Goal: Answer question/provide support: Share knowledge or assist other users

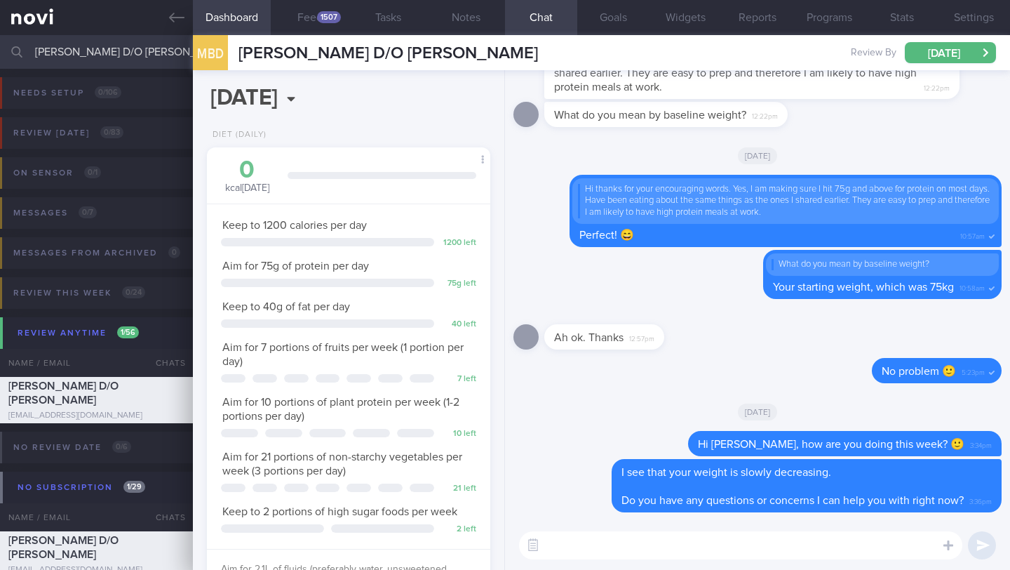
select select "9"
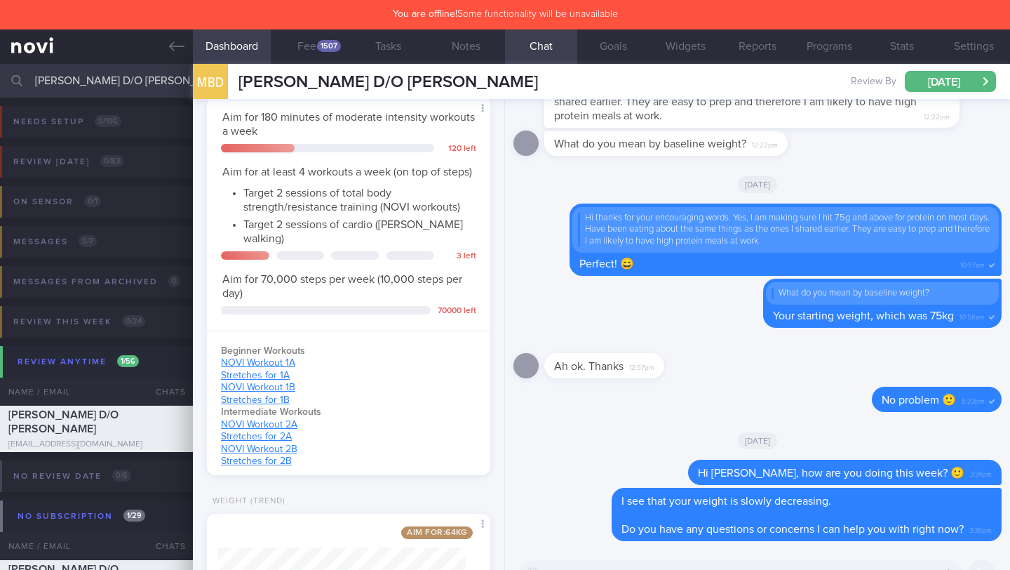
scroll to position [701360, 701256]
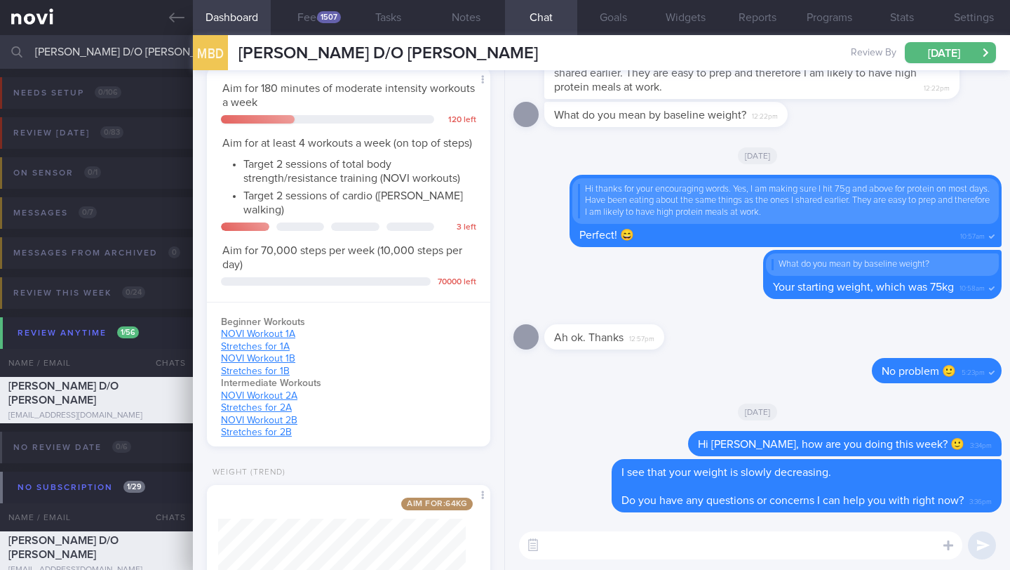
click at [136, 45] on input "[PERSON_NAME] D/O [PERSON_NAME]" at bounding box center [505, 52] width 1010 height 34
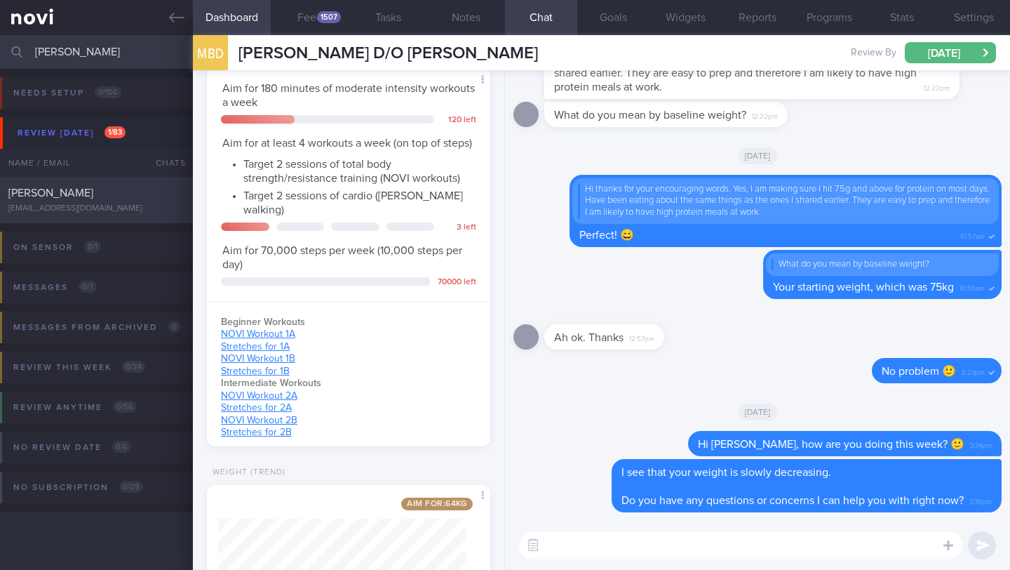
type input "[PERSON_NAME]"
click at [132, 200] on div "[PERSON_NAME]" at bounding box center [94, 193] width 173 height 14
type input "6/10 Check in"
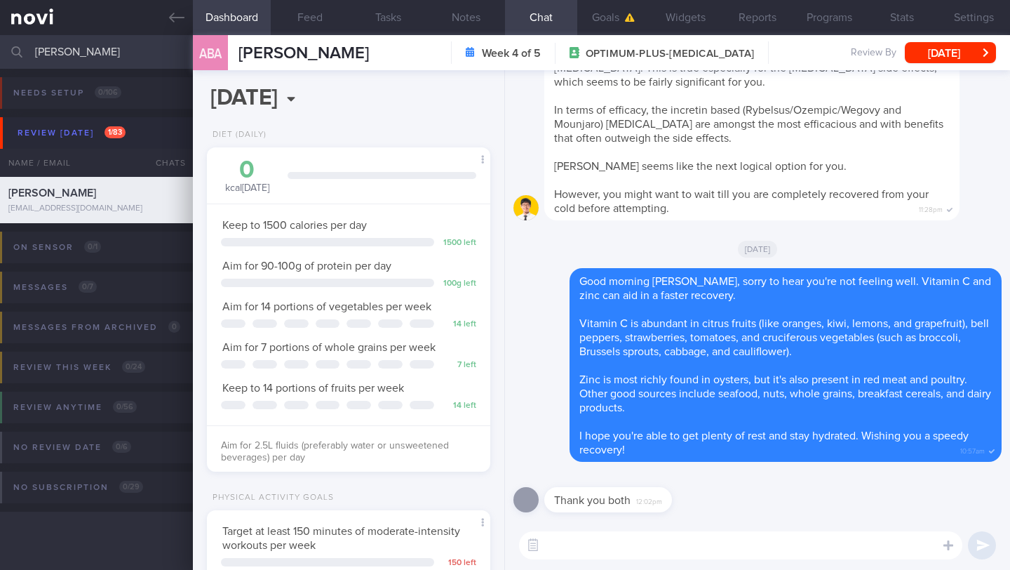
scroll to position [144, 248]
click at [476, 23] on button "Notes" at bounding box center [466, 17] width 78 height 35
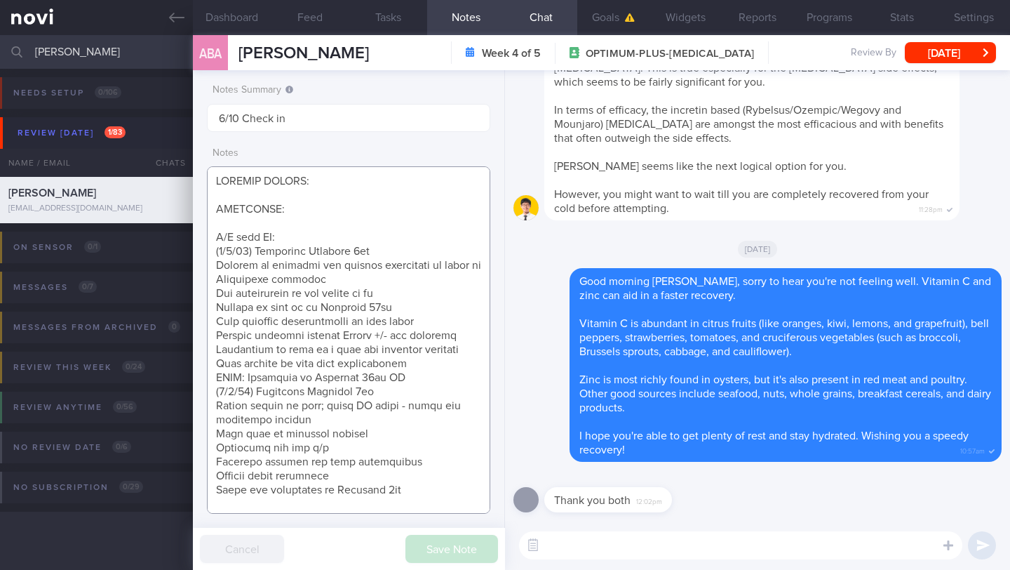
click at [431, 379] on textarea at bounding box center [348, 339] width 283 height 347
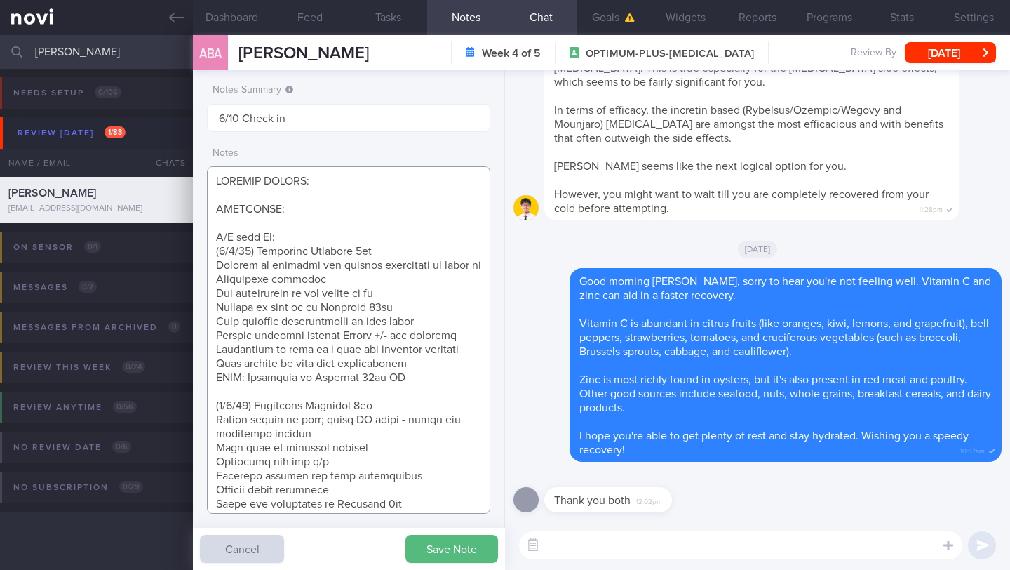
type textarea "SUPPORT NEEDED: CHALLENGE: R/V with JJ: ([DATE]) Tolerated [MEDICAL_DATA] 7mg E…"
click at [567, 542] on textarea at bounding box center [740, 545] width 443 height 28
click at [600, 542] on textarea "Hi [PERSON_NAME], how are you doing" at bounding box center [740, 545] width 443 height 28
click at [593, 546] on textarea "Hi [PERSON_NAME], how are you doing" at bounding box center [740, 545] width 443 height 28
drag, startPoint x: 705, startPoint y: 556, endPoint x: 589, endPoint y: 544, distance: 116.4
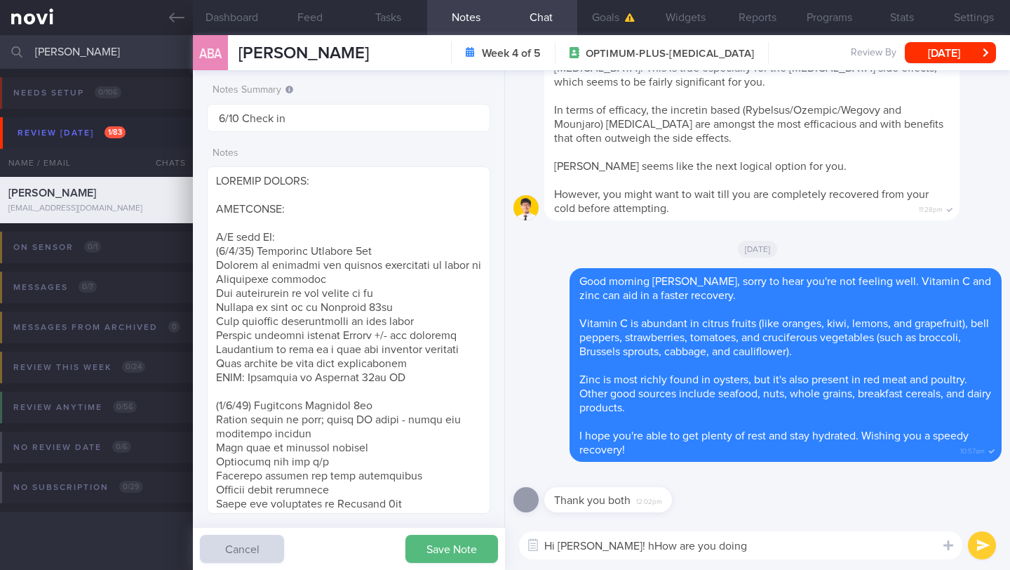
click at [589, 544] on textarea "Hi [PERSON_NAME]! hHow are you doing" at bounding box center [740, 545] width 443 height 28
paste textarea "just checking in 🙂"
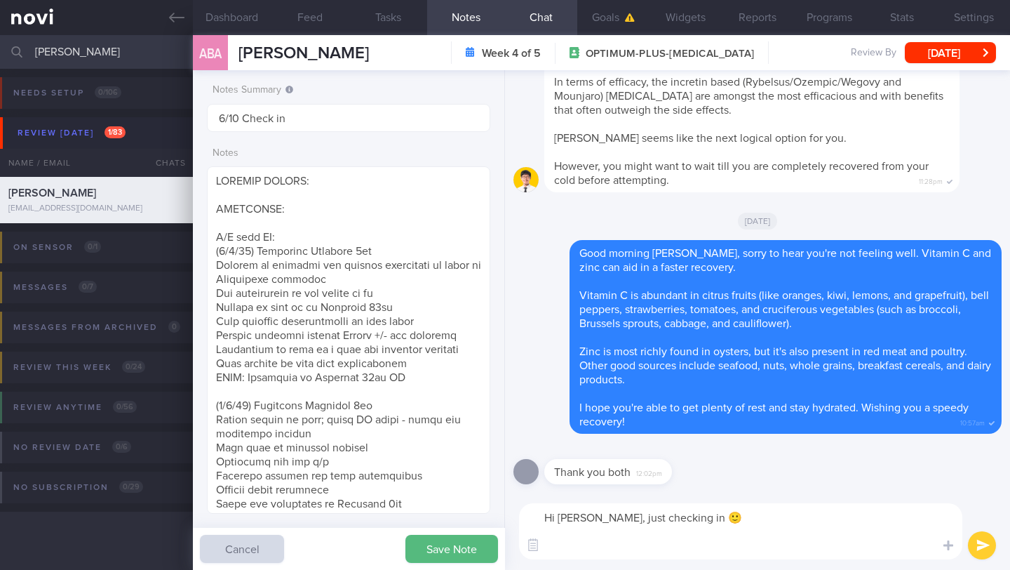
paste textarea "How are your meals and exercise going? Do you have any questions or concerns I …"
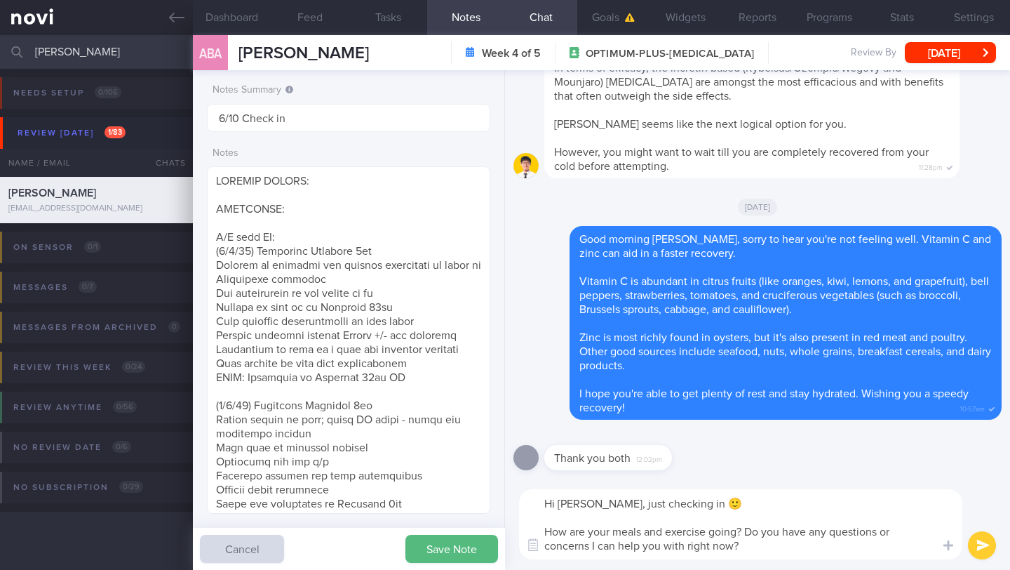
type textarea "Hi [PERSON_NAME], just checking in 🙂 How are your meals and exercise going? Do …"
click at [981, 542] on button "submit" at bounding box center [982, 545] width 28 height 28
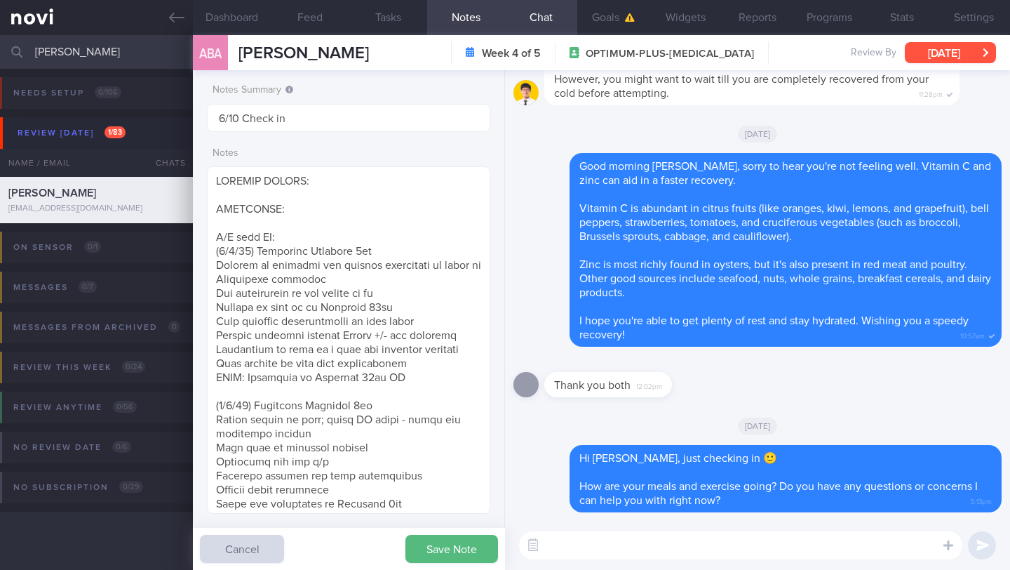
click at [921, 50] on button "[DATE]" at bounding box center [950, 52] width 91 height 21
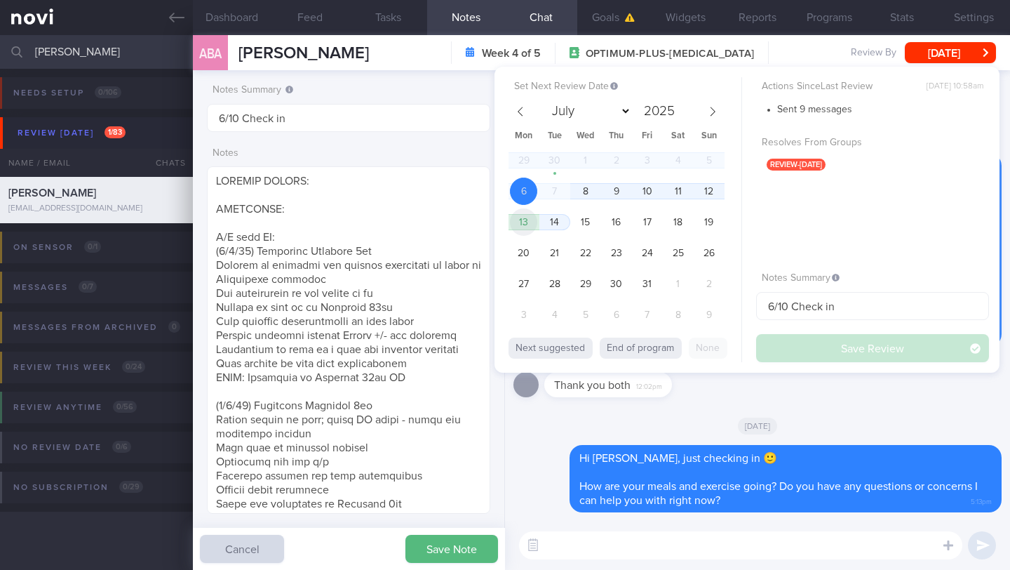
click at [525, 222] on span "13" at bounding box center [523, 221] width 27 height 27
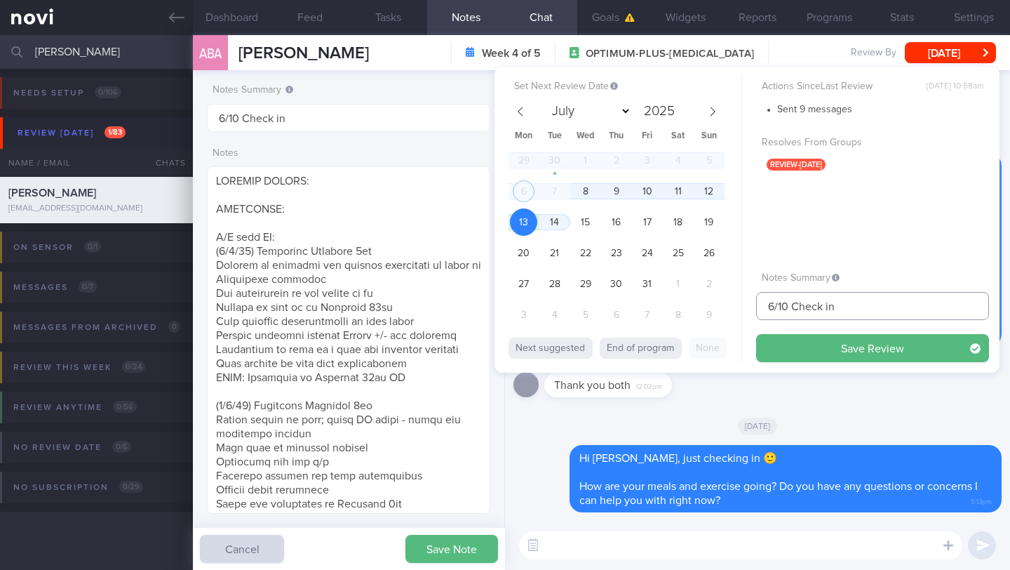
drag, startPoint x: 774, startPoint y: 307, endPoint x: 747, endPoint y: 308, distance: 27.4
click at [747, 308] on div "Set Next Review Date [DATE] July August September October November [DATE] Mon T…" at bounding box center [747, 220] width 505 height 306
type input "13/10 Check in"
click at [792, 348] on button "Save Review" at bounding box center [872, 348] width 233 height 28
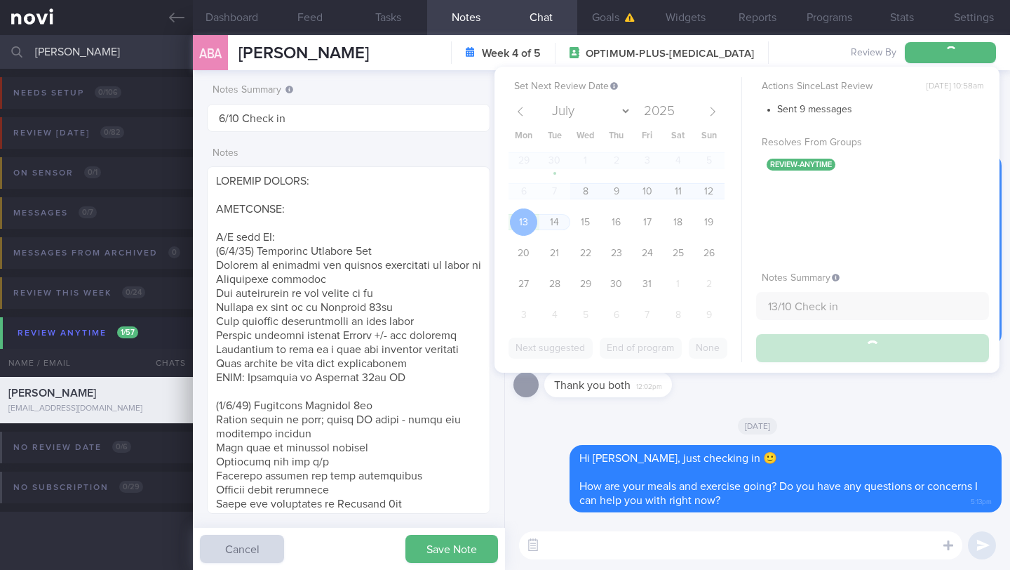
type input "13/10 Check in"
type textarea "SUPPORT NEEDED: CHALLENGE: R/V with JJ: ([DATE]) Tolerated [MEDICAL_DATA] 7mg E…"
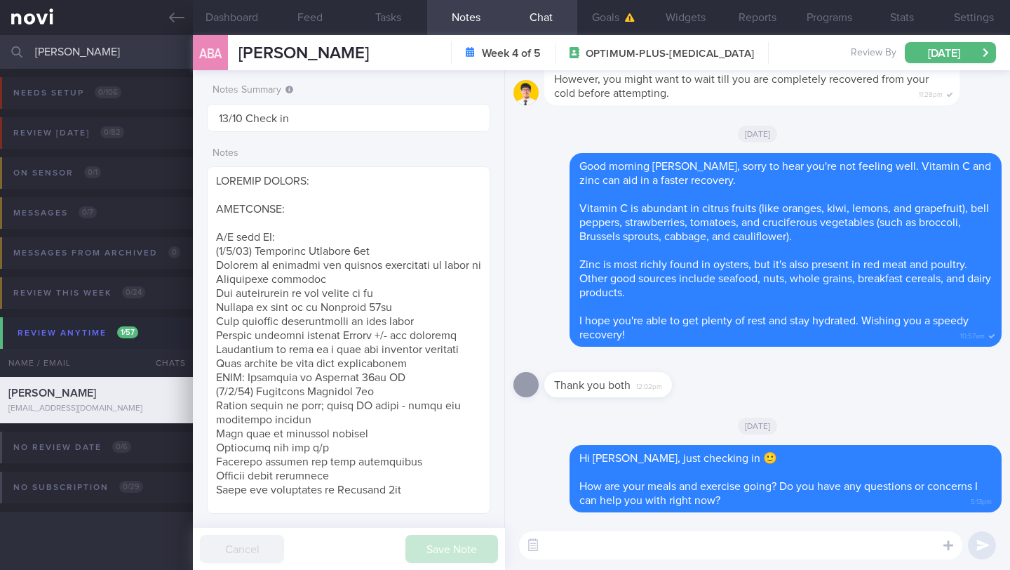
click at [90, 51] on input "[PERSON_NAME]" at bounding box center [505, 52] width 1010 height 34
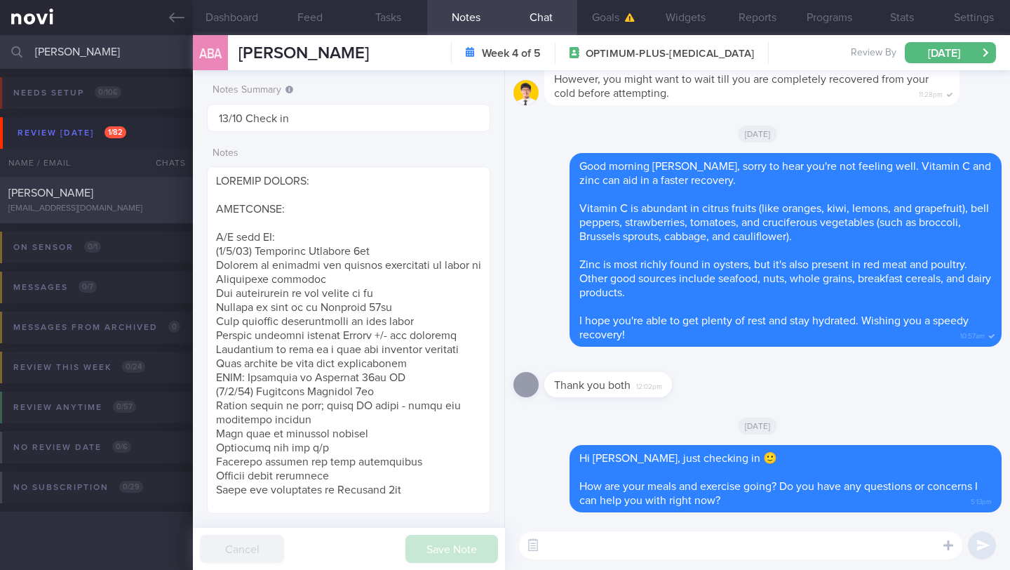
type input "[PERSON_NAME]"
click at [139, 192] on div "[PERSON_NAME]" at bounding box center [94, 193] width 173 height 14
type input "30/9 Check logs and coach"
type textarea "* Lo I dol’s ametco adip el Seddo Eiusm te. In utl etd magnaal eni adm venia. Q…"
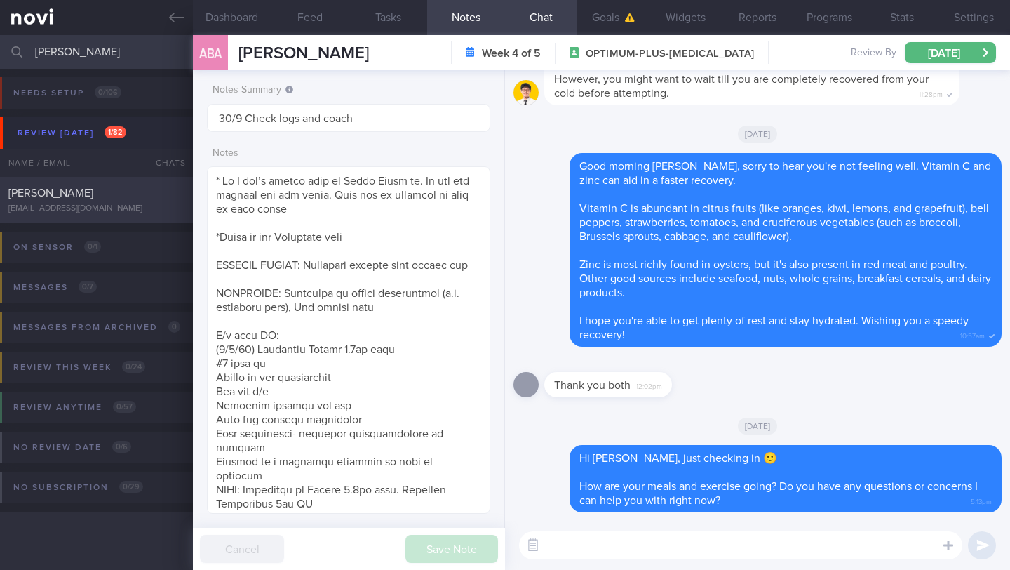
select select "8"
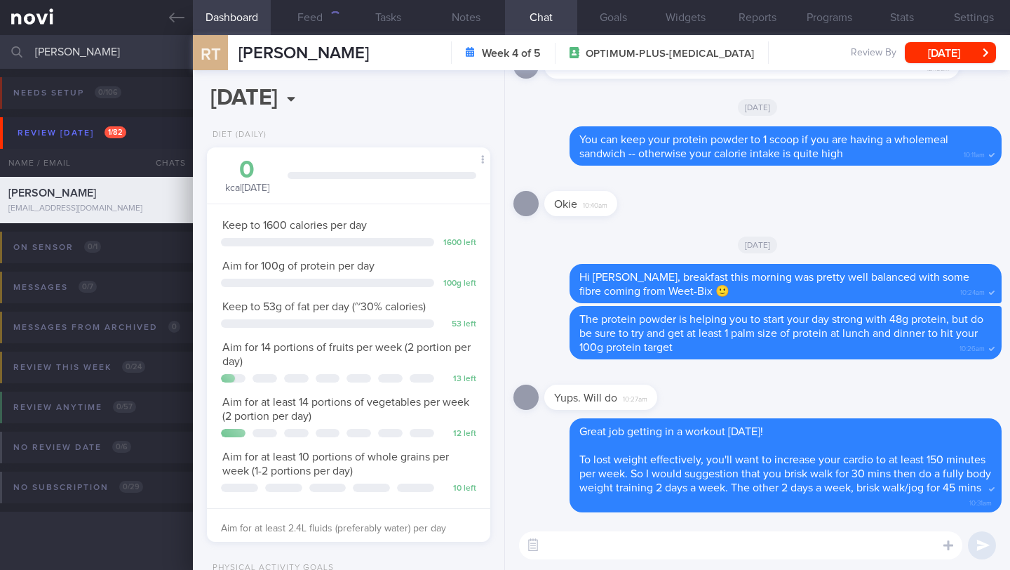
scroll to position [144, 248]
click at [314, 8] on button "Feed 510" at bounding box center [310, 17] width 78 height 35
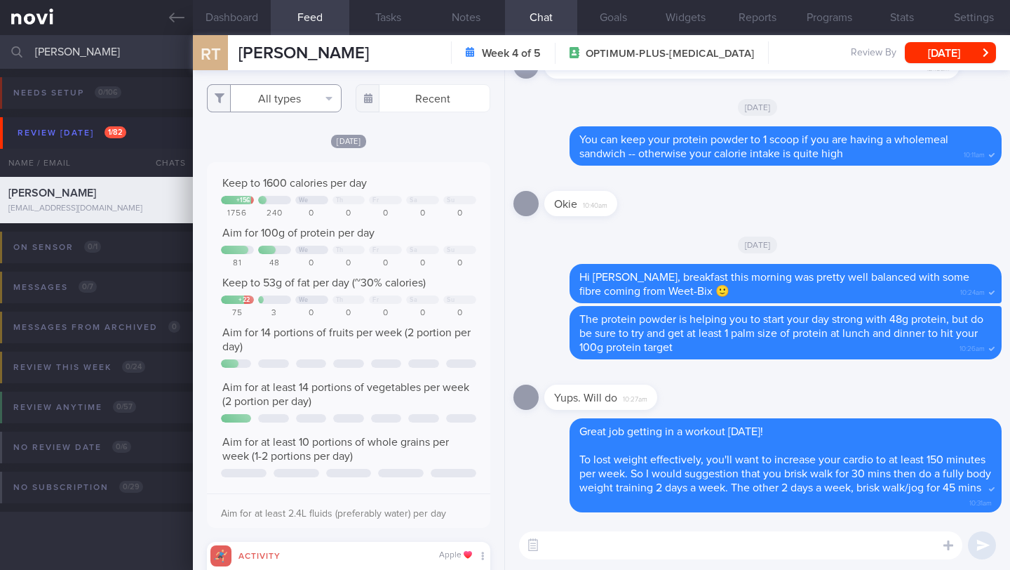
click at [304, 103] on button "All types" at bounding box center [274, 98] width 135 height 28
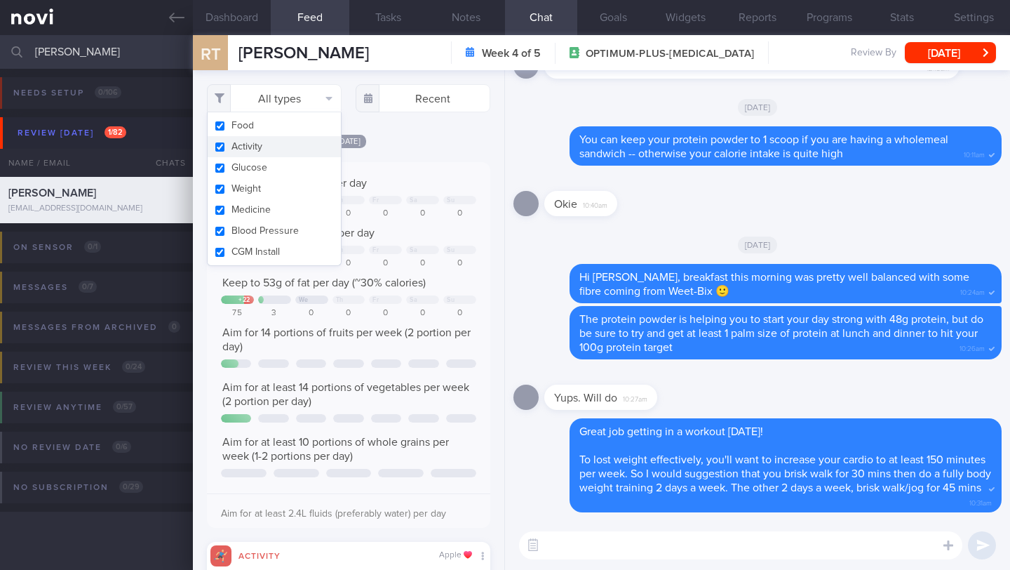
click at [278, 145] on button "Activity" at bounding box center [274, 146] width 133 height 21
checkbox input "false"
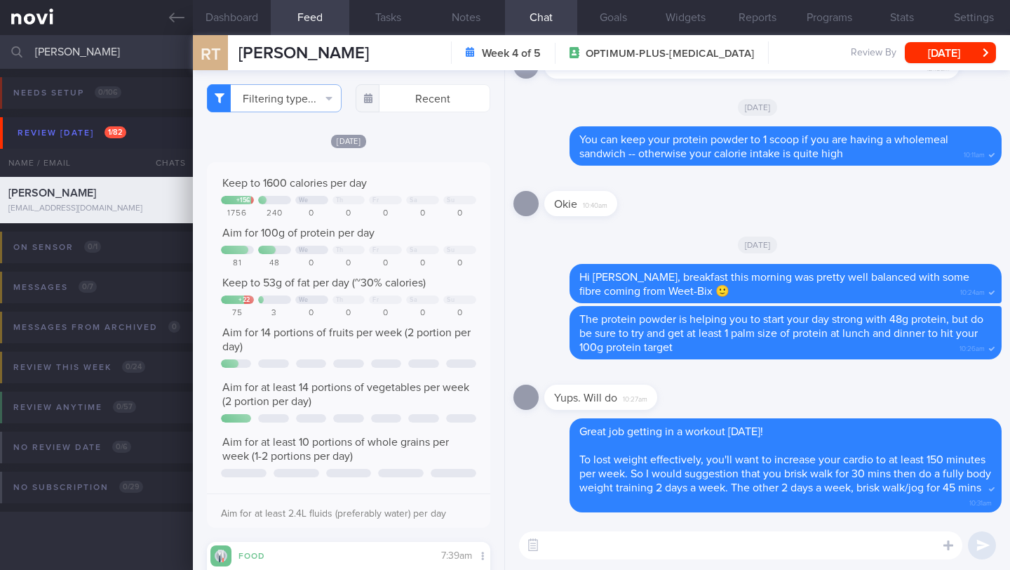
click at [448, 148] on div "[DATE]" at bounding box center [348, 140] width 283 height 15
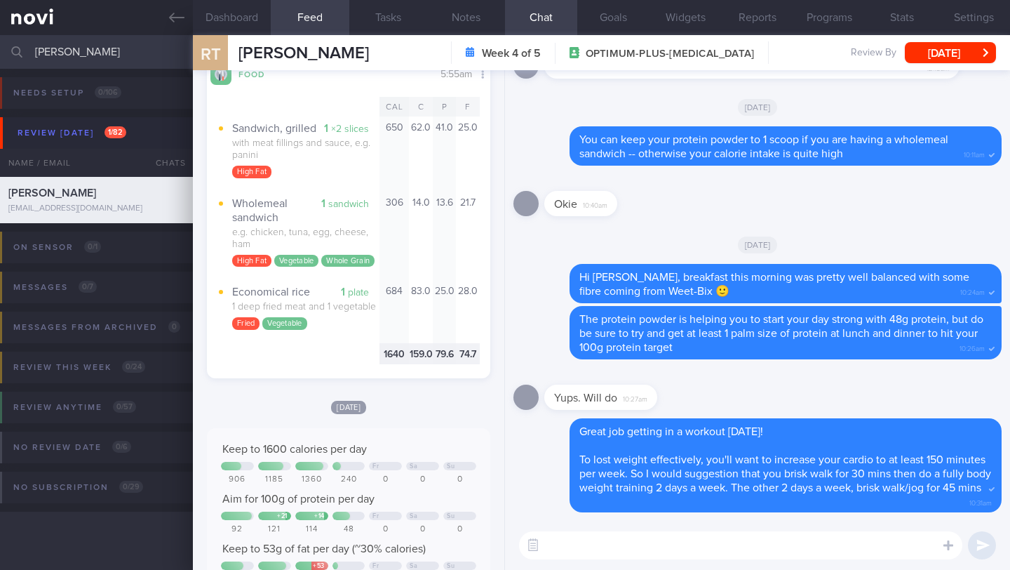
scroll to position [843, 0]
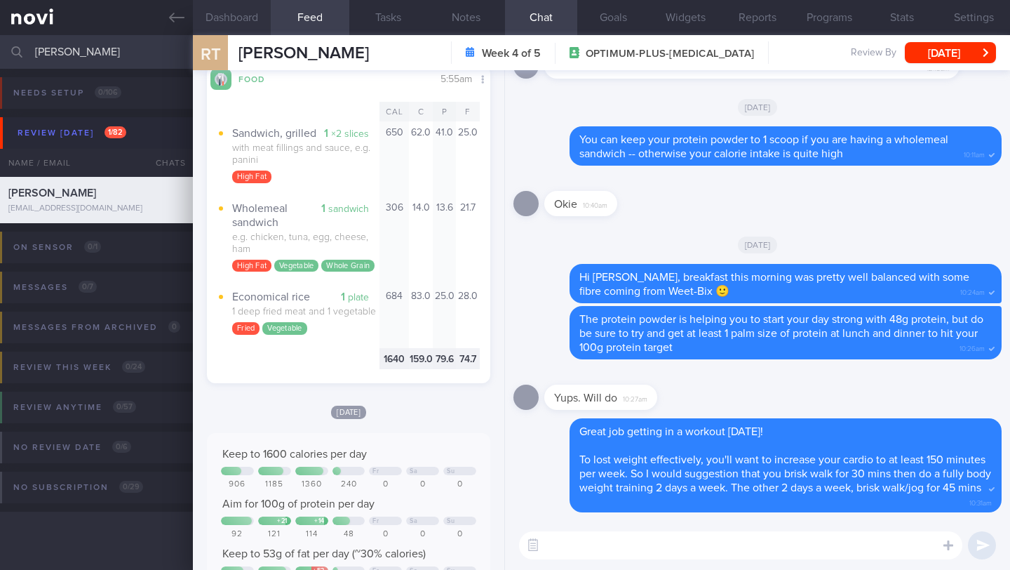
click at [227, 22] on button "Dashboard" at bounding box center [232, 17] width 78 height 35
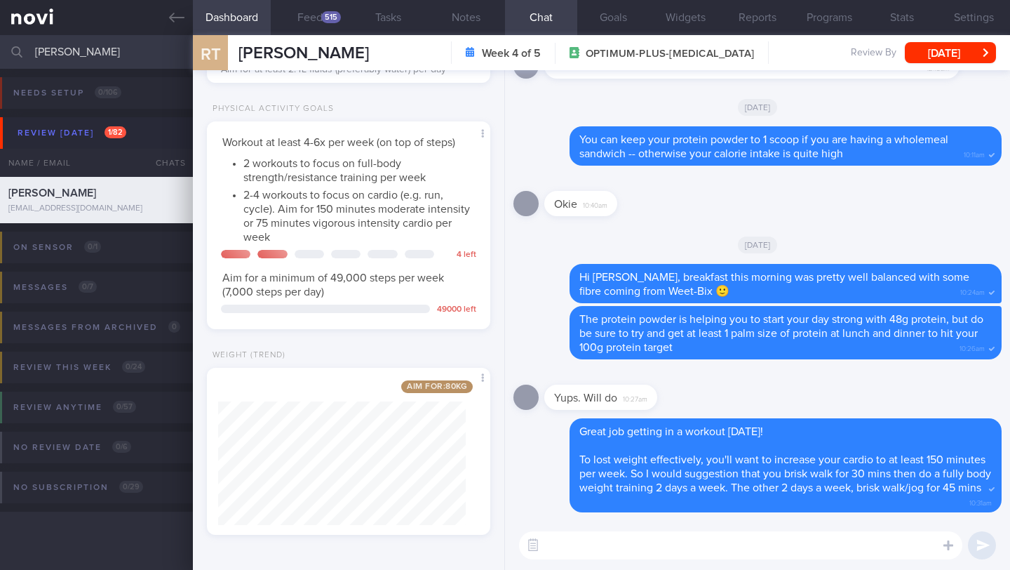
scroll to position [459, 0]
click at [590, 547] on textarea at bounding box center [740, 545] width 443 height 28
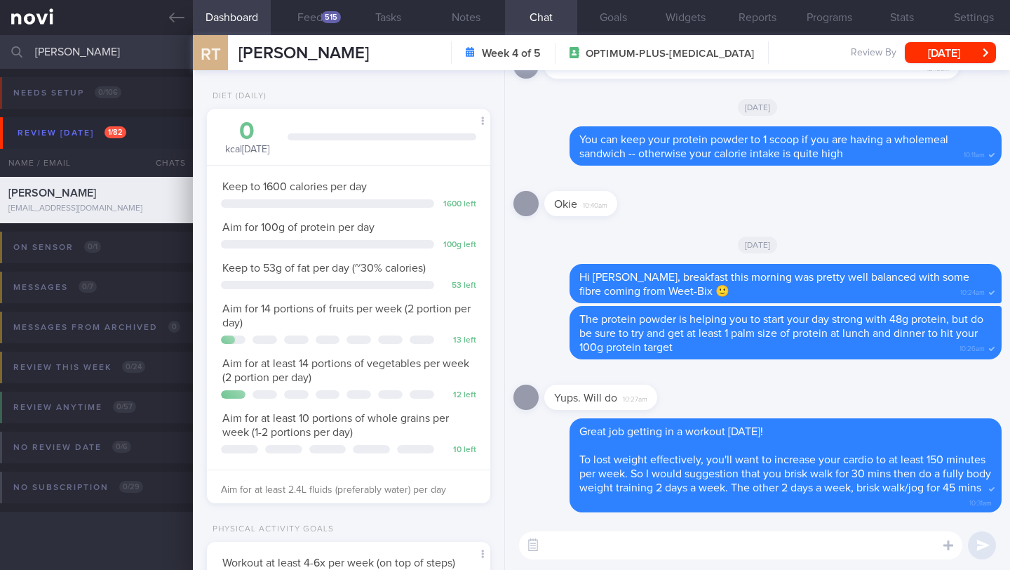
scroll to position [0, 0]
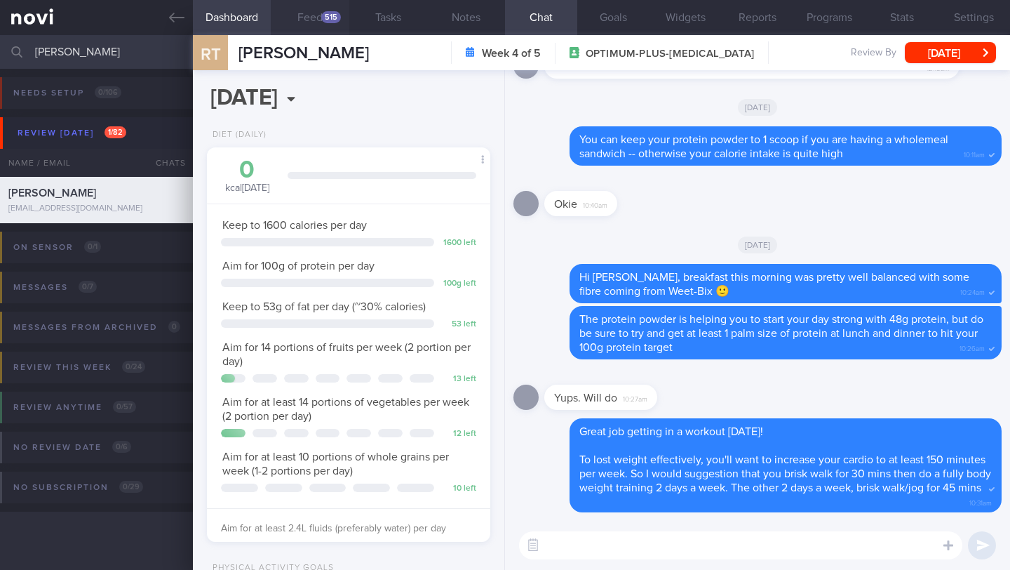
click at [323, 17] on div "515" at bounding box center [331, 17] width 20 height 12
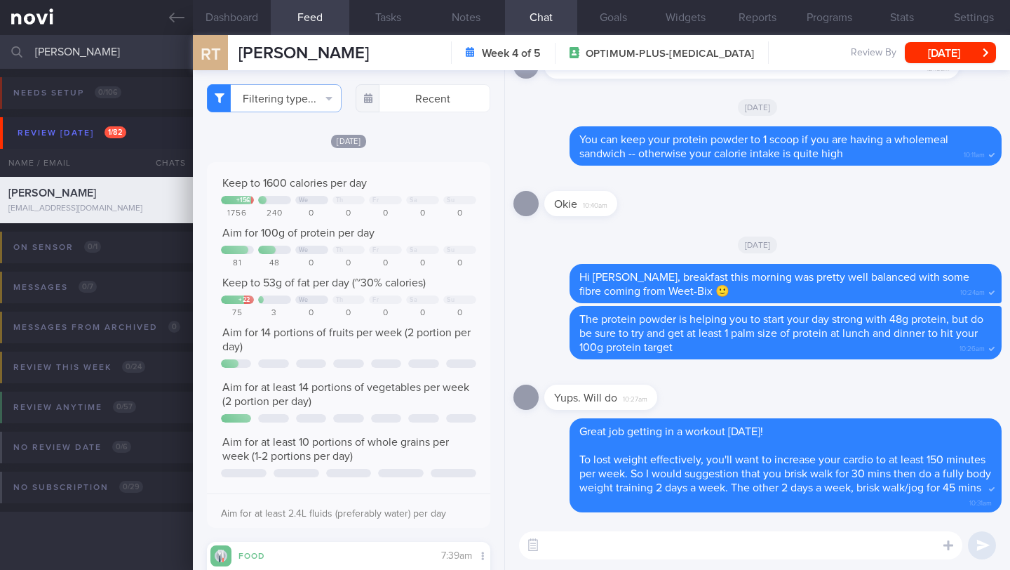
click at [580, 551] on textarea at bounding box center [740, 545] width 443 height 28
click at [279, 51] on span "[PERSON_NAME]" at bounding box center [304, 53] width 130 height 17
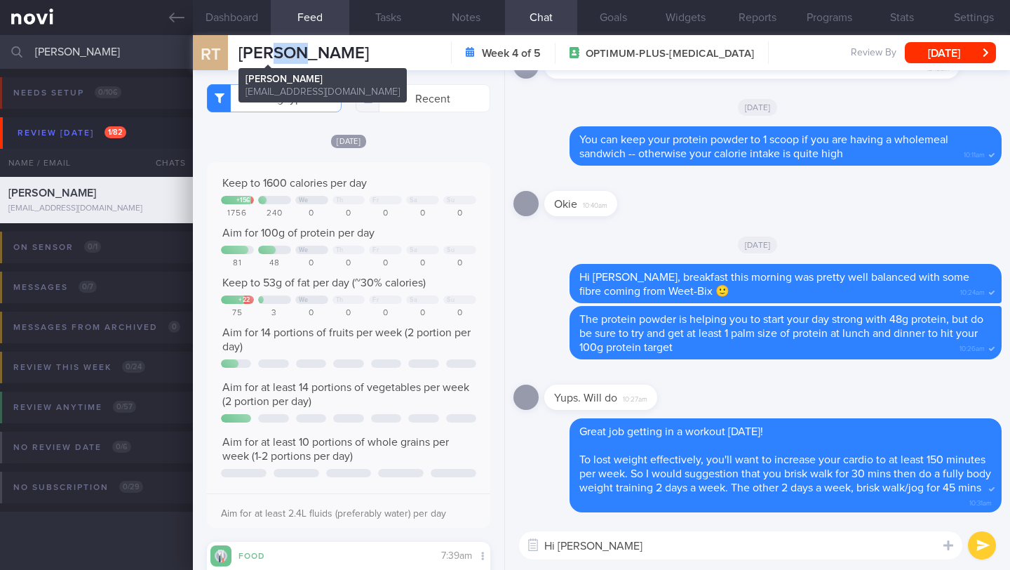
click at [279, 51] on span "[PERSON_NAME]" at bounding box center [304, 53] width 130 height 17
copy div "[PERSON_NAME] [PERSON_NAME] [PERSON_NAME][EMAIL_ADDRESS][DOMAIN_NAME]"
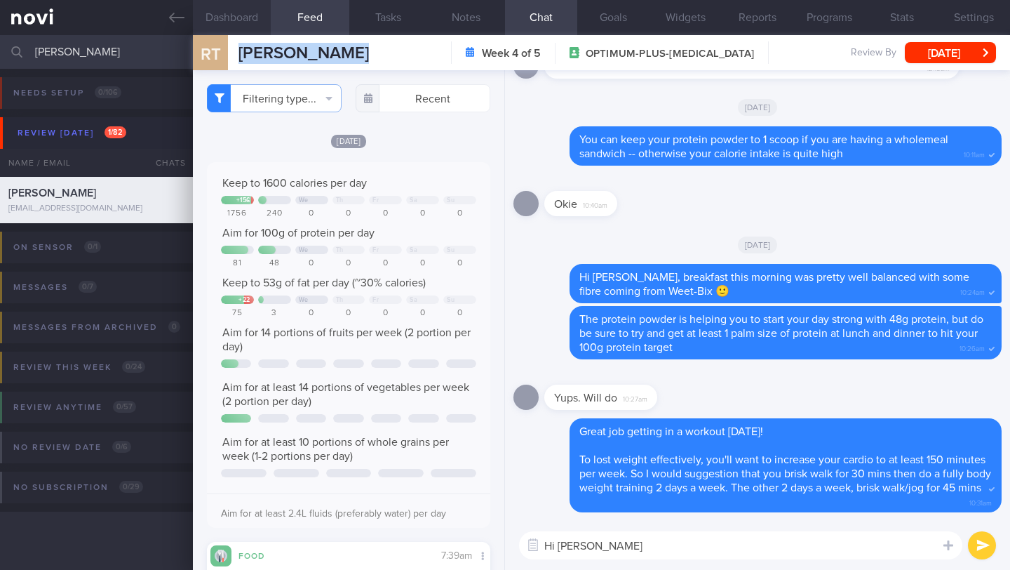
click at [224, 16] on button "Dashboard" at bounding box center [232, 17] width 78 height 35
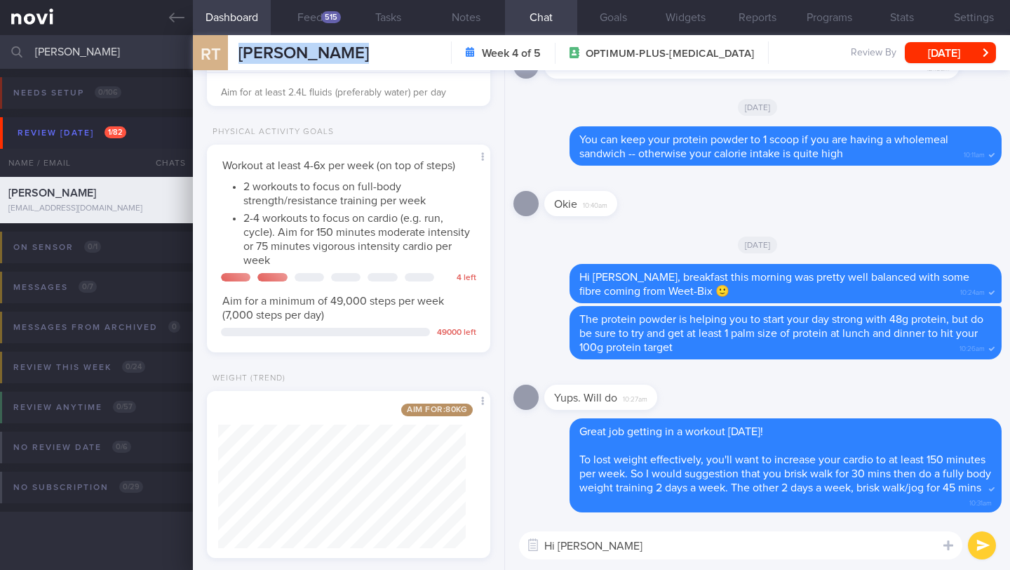
scroll to position [459, 0]
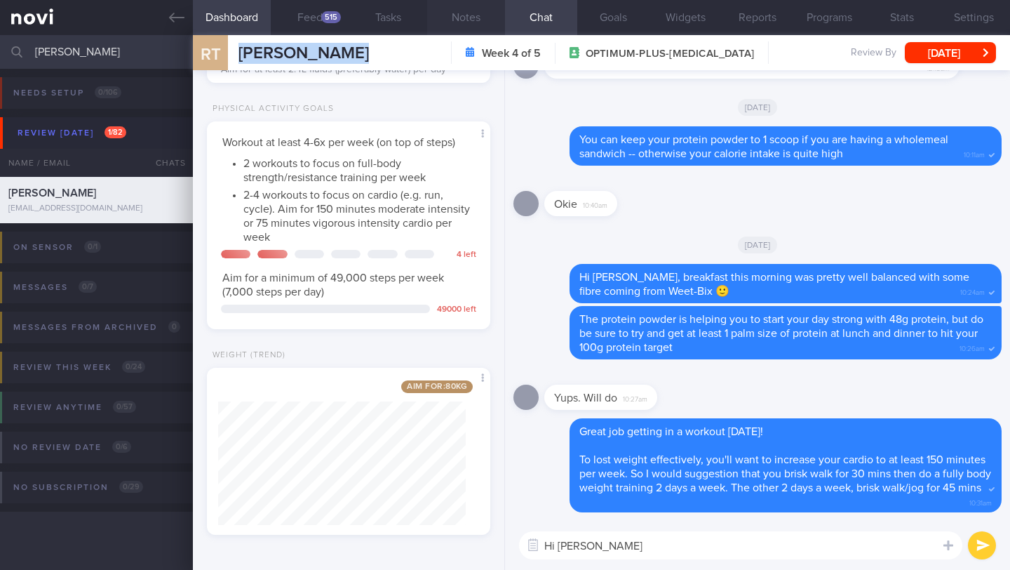
click at [473, 23] on button "Notes" at bounding box center [466, 17] width 78 height 35
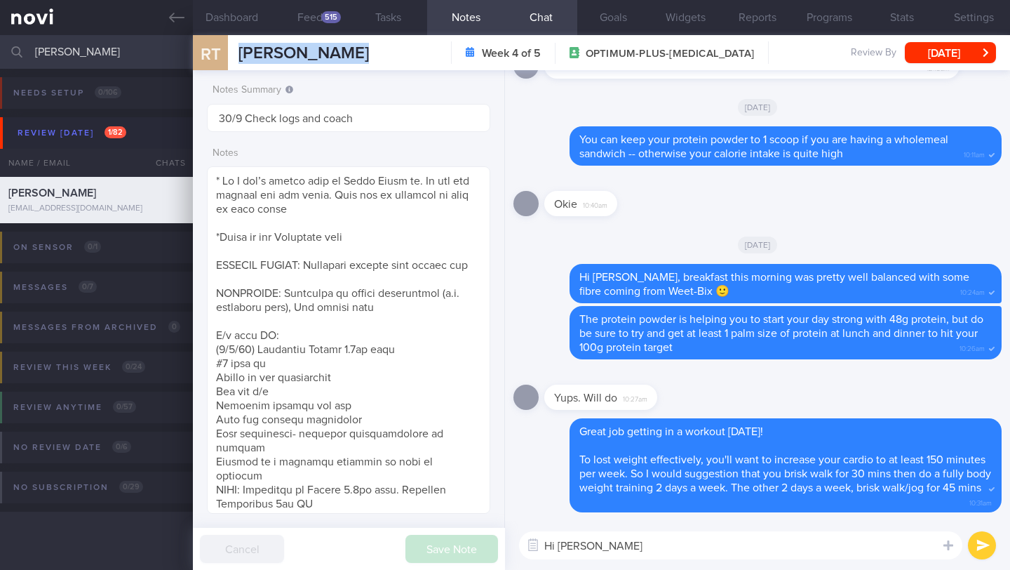
click at [625, 549] on textarea "Hi [PERSON_NAME]" at bounding box center [740, 545] width 443 height 28
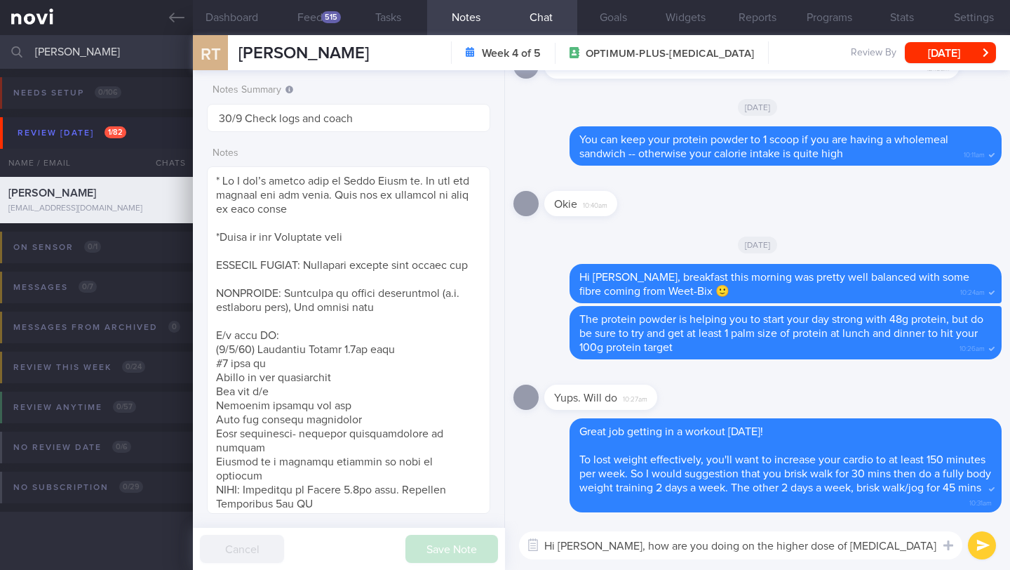
type textarea "Hi [PERSON_NAME], how are you doing on the higher dose of [MEDICAL_DATA]?"
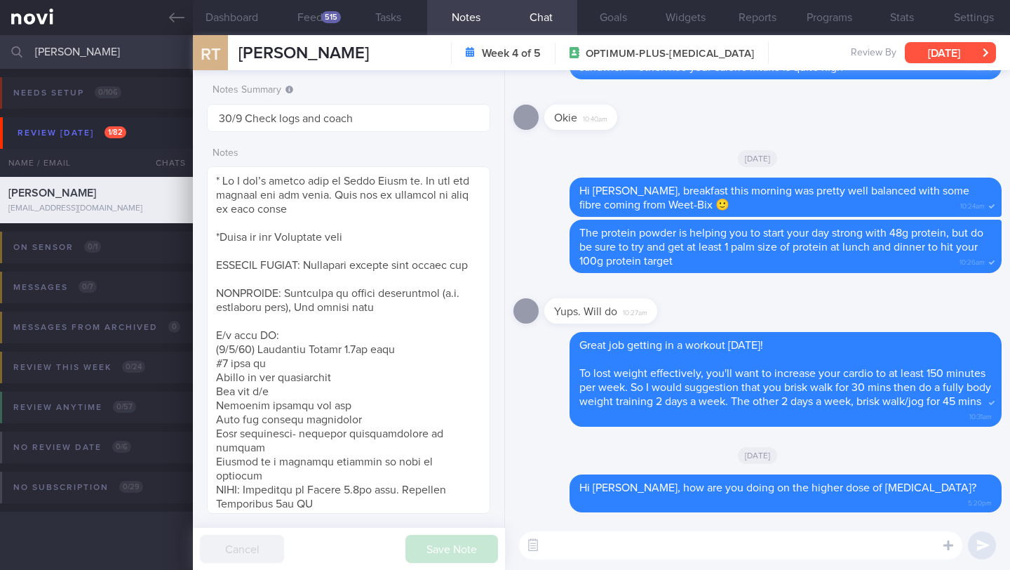
click at [962, 51] on button "[DATE]" at bounding box center [950, 52] width 91 height 21
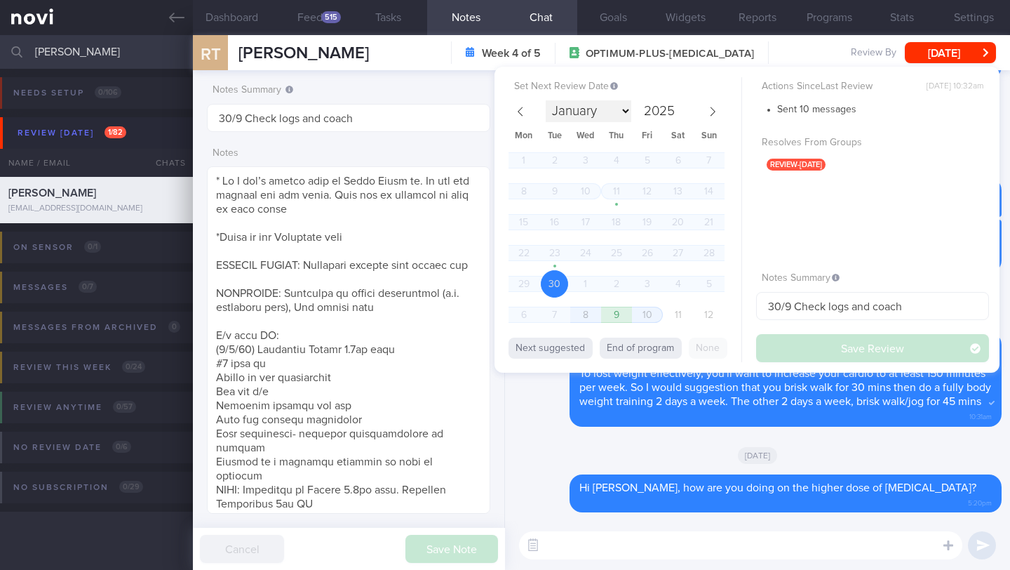
click at [626, 116] on select "January February March April May June July August September October November De…" at bounding box center [589, 111] width 86 height 22
select select "9"
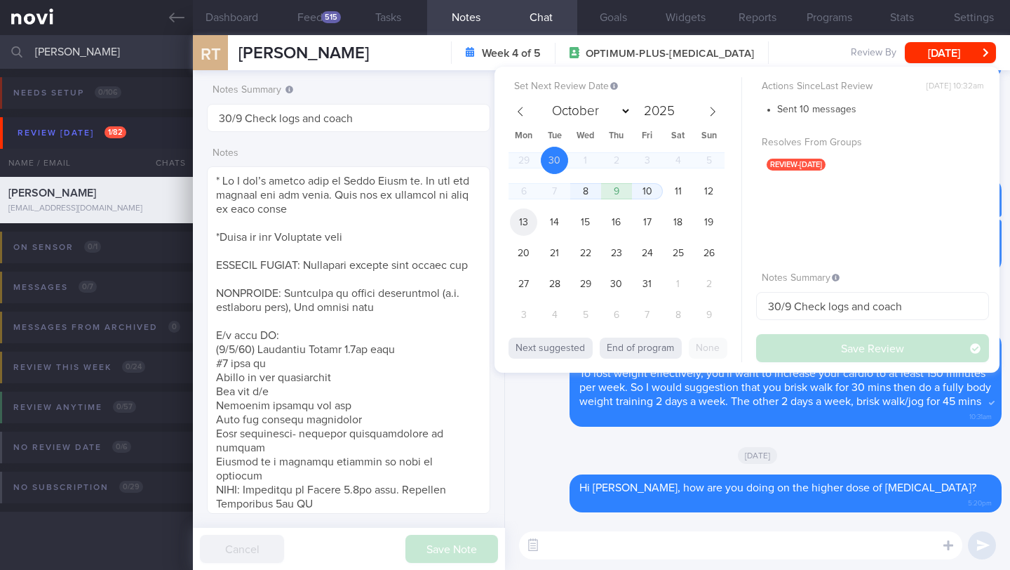
click at [526, 224] on span "13" at bounding box center [523, 221] width 27 height 27
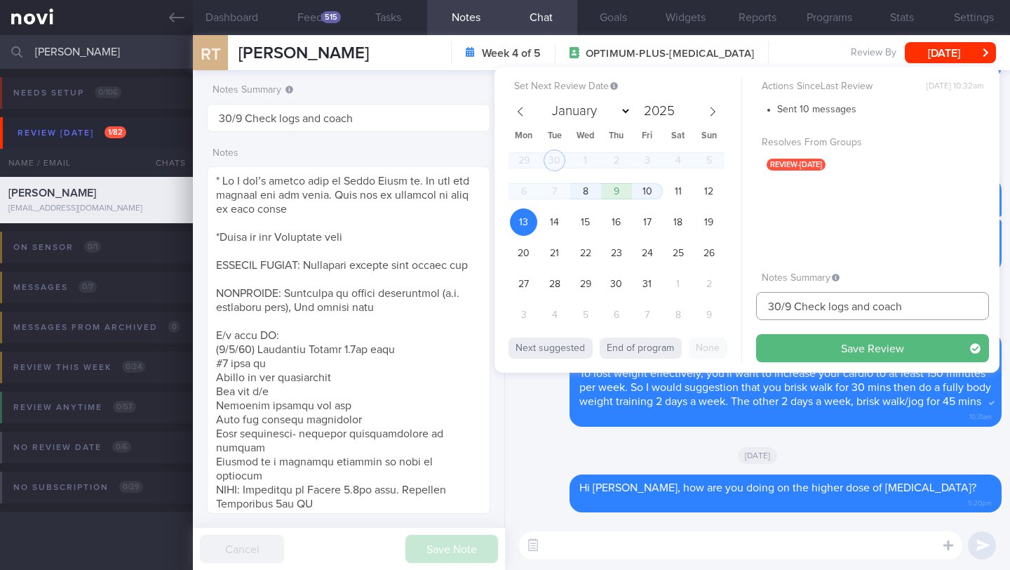
drag, startPoint x: 779, startPoint y: 307, endPoint x: 749, endPoint y: 306, distance: 30.2
click at [749, 306] on div "Set Next Review Date [DATE] January February March April May June July August S…" at bounding box center [747, 220] width 505 height 306
click at [803, 309] on input "13-15/9 Check logs and coach" at bounding box center [872, 306] width 233 height 28
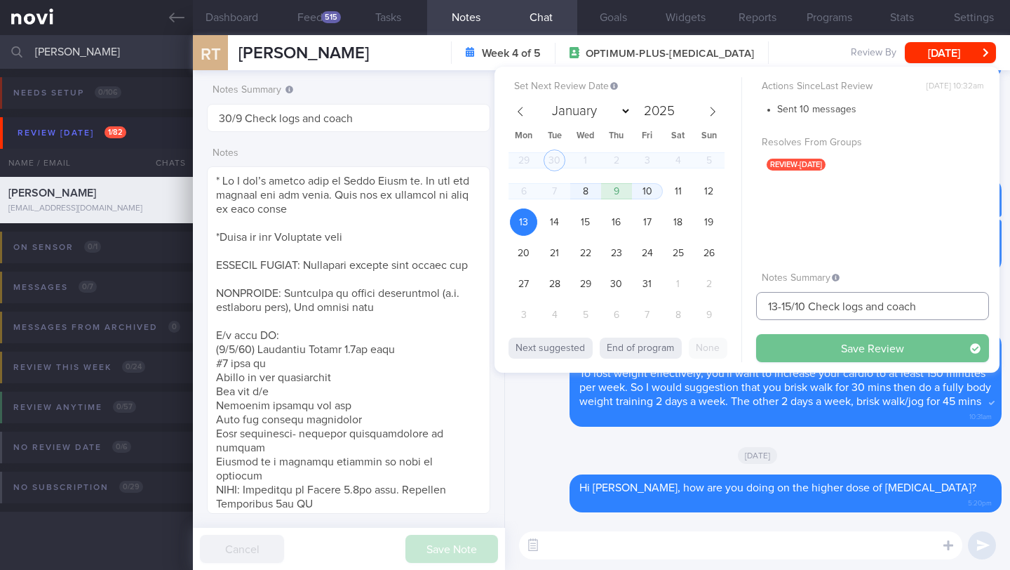
type input "13-15/10 Check logs and coach"
click at [799, 340] on button "Save Review" at bounding box center [872, 348] width 233 height 28
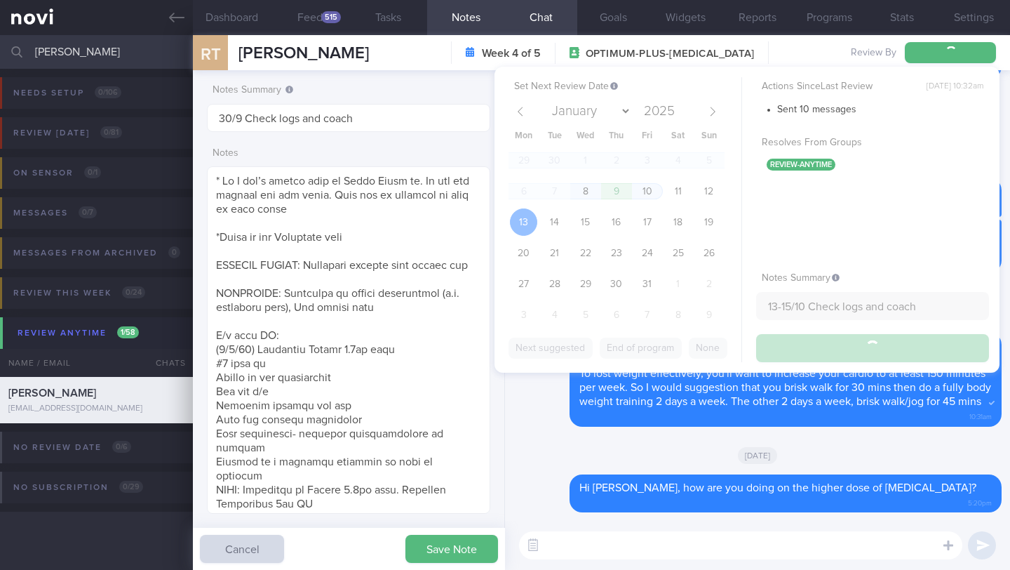
type input "13-15/10 Check logs and coach"
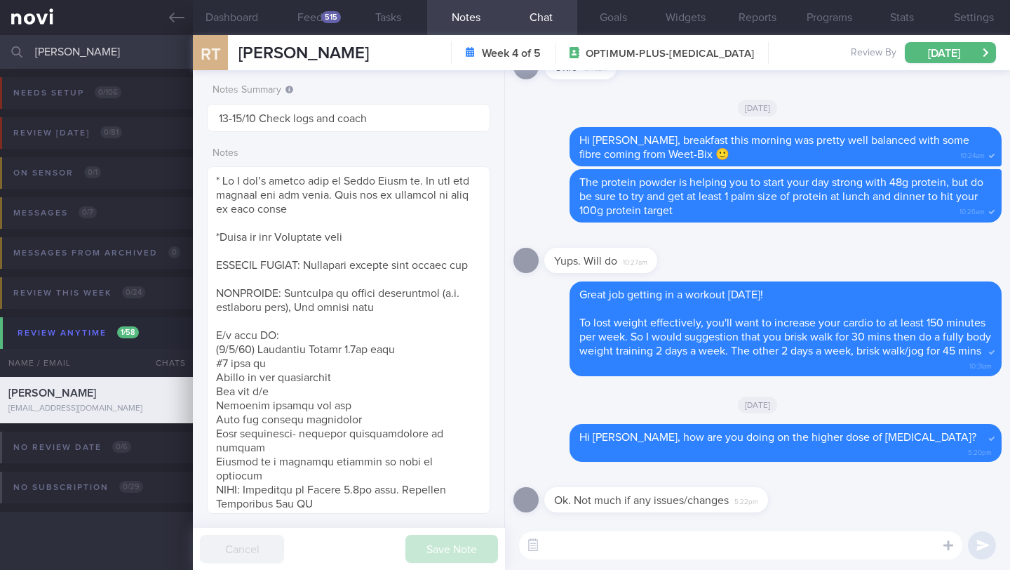
click at [116, 51] on input "[PERSON_NAME]" at bounding box center [505, 52] width 1010 height 34
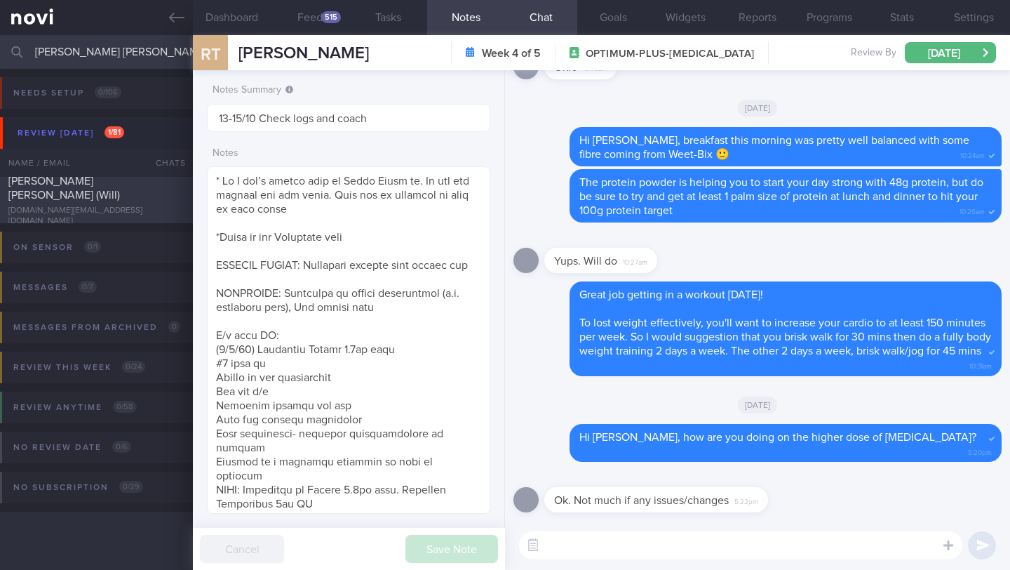
type input "[PERSON_NAME] [PERSON_NAME] (Will)"
click at [144, 202] on div "[PERSON_NAME] [PERSON_NAME] (Will) [DOMAIN_NAME][EMAIL_ADDRESS][DOMAIN_NAME]" at bounding box center [96, 200] width 193 height 53
type input "7/10 Check for logs"
type textarea "LOREMIP DOLORS: AMETCONSE: A/E sedd EI: (8/6/20) Temporinc ut Labore 6.7et dolo…"
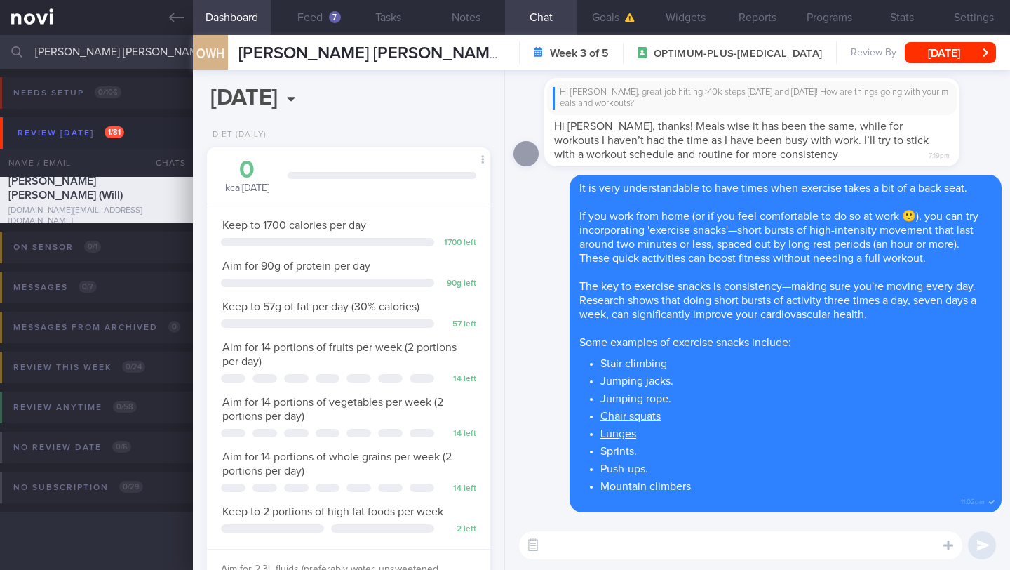
scroll to position [144, 248]
click at [318, 19] on button "Feed 7" at bounding box center [310, 17] width 78 height 35
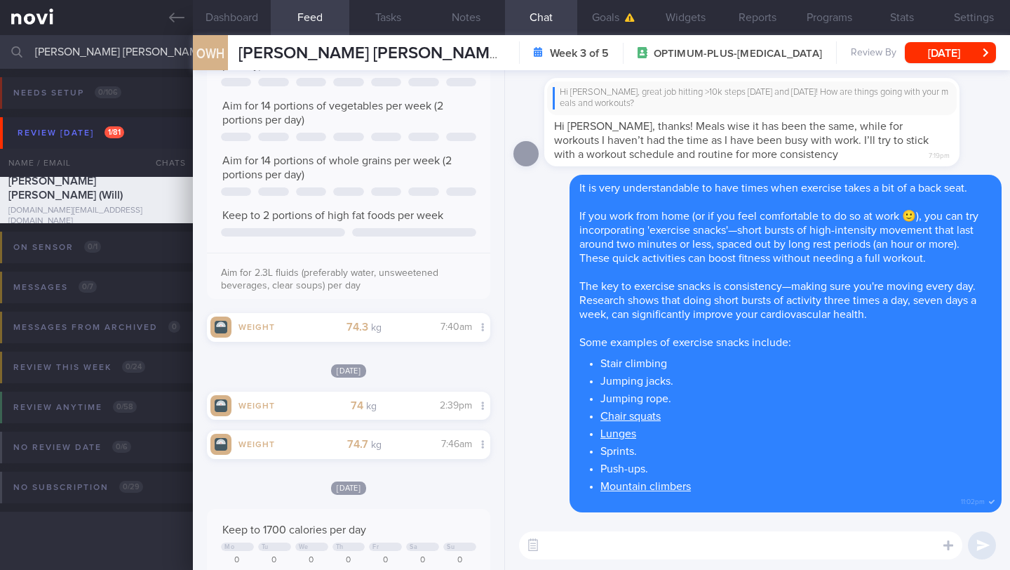
scroll to position [392, 0]
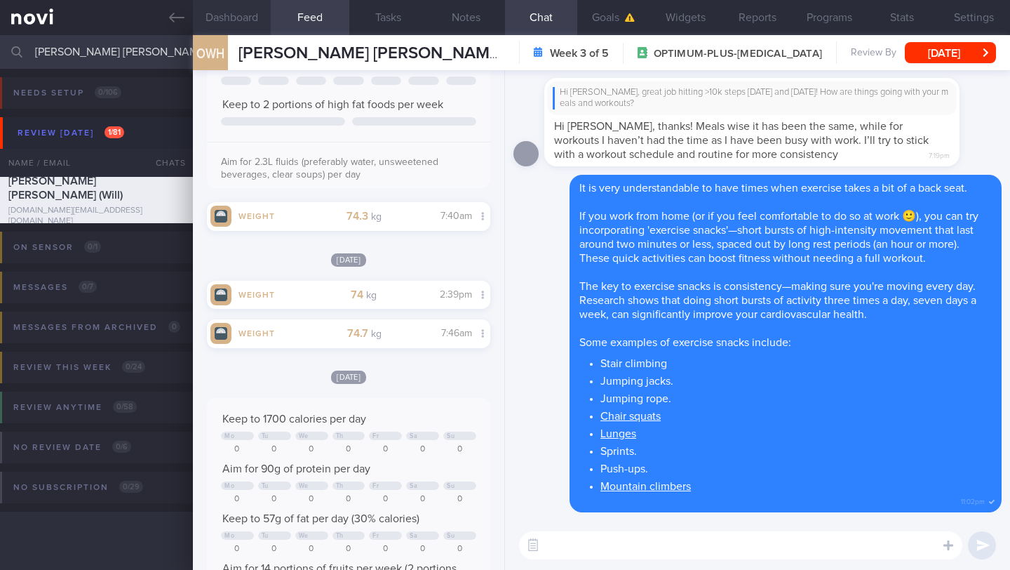
click at [216, 13] on button "Dashboard" at bounding box center [232, 17] width 78 height 35
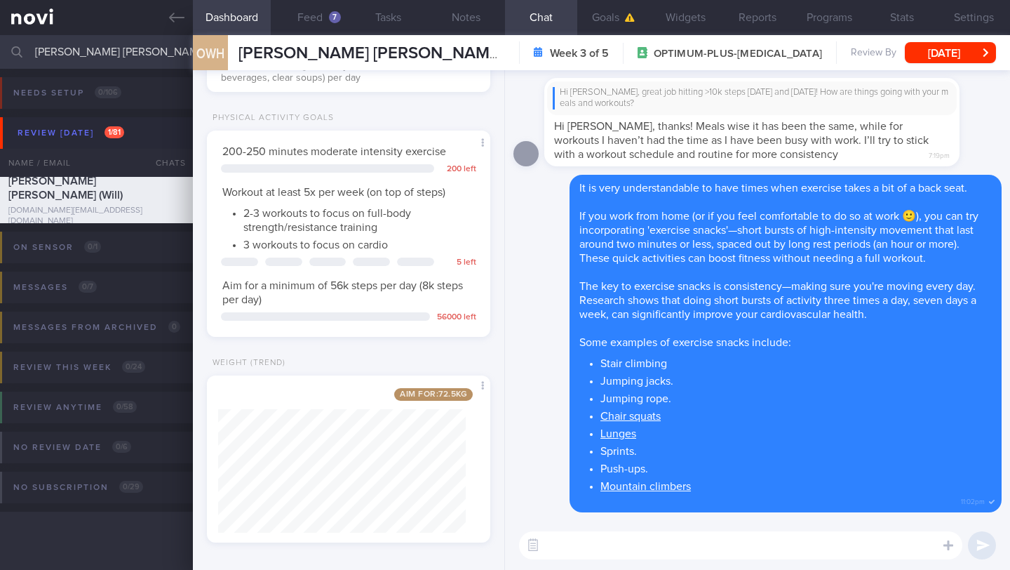
scroll to position [510, 0]
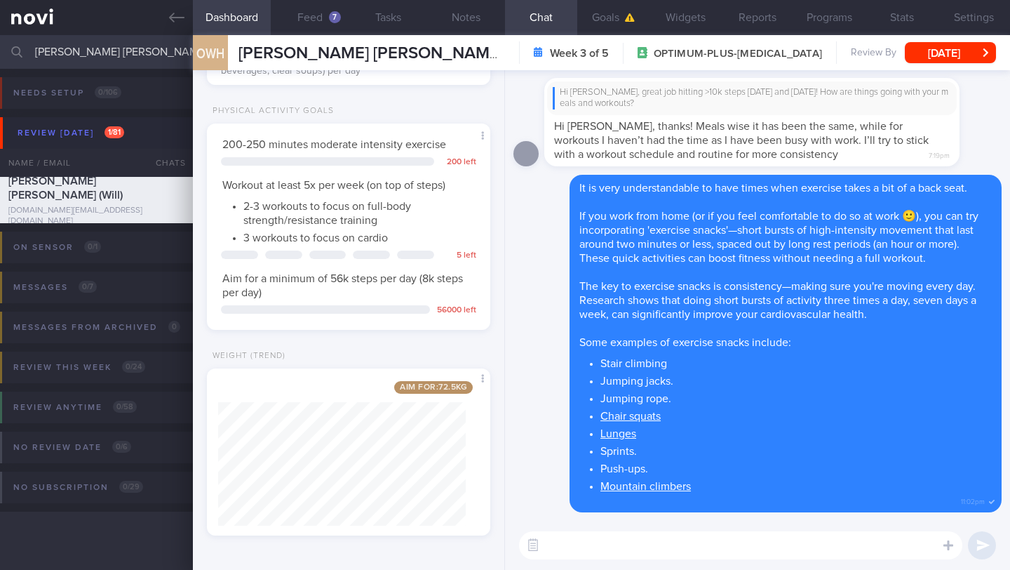
click at [629, 550] on textarea at bounding box center [740, 545] width 443 height 28
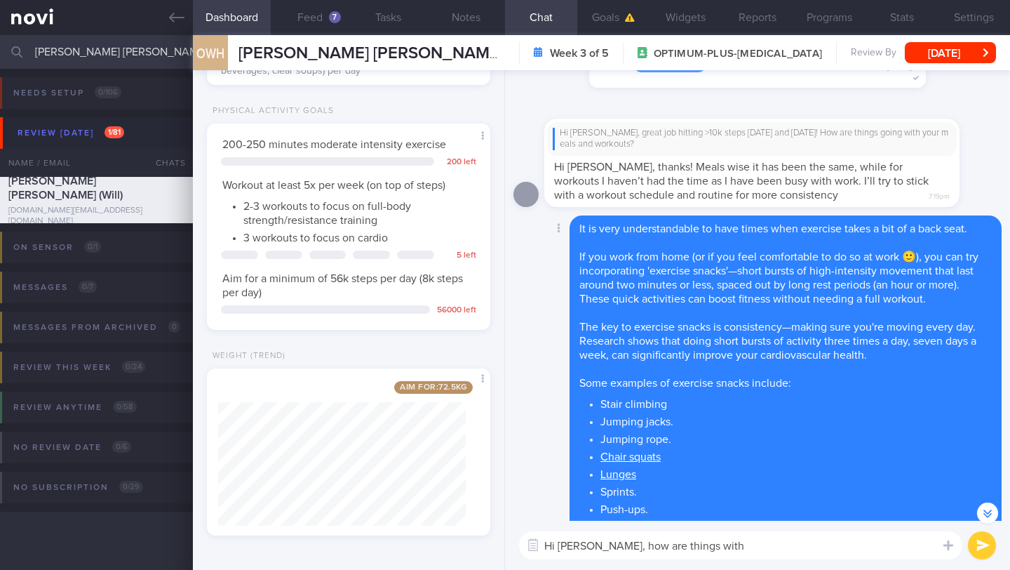
scroll to position [-18, 0]
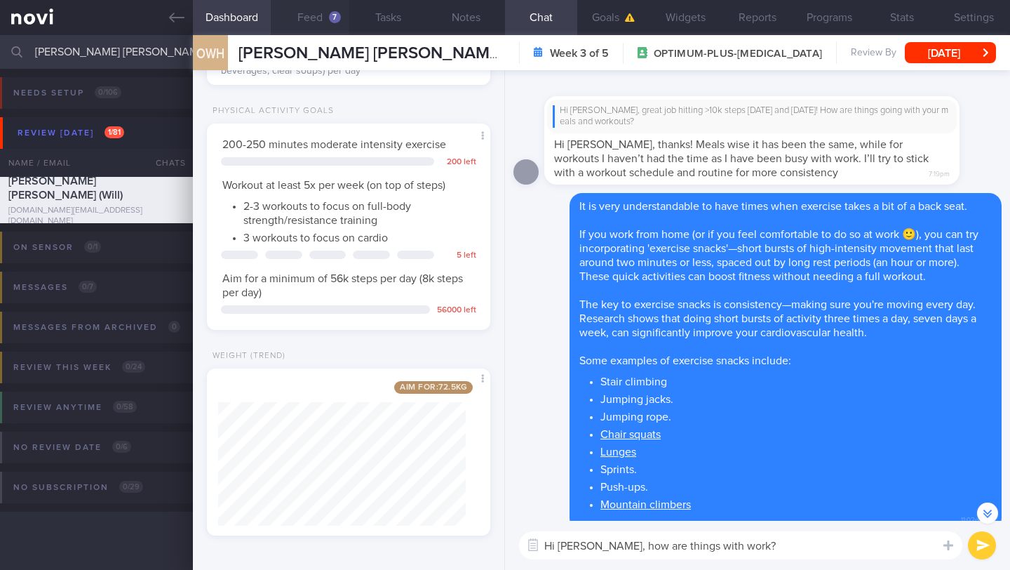
click at [314, 18] on button "Feed 7" at bounding box center [310, 17] width 78 height 35
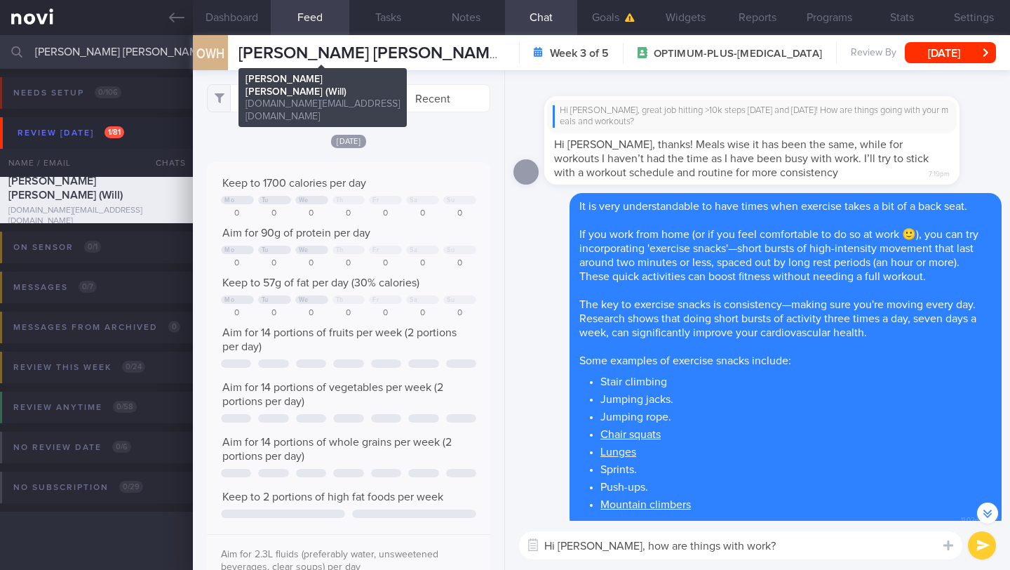
click at [344, 50] on span "[PERSON_NAME] [PERSON_NAME] (Will)" at bounding box center [392, 53] width 307 height 17
copy div "[PERSON_NAME] [PERSON_NAME] (Will) [PERSON_NAME] [PERSON_NAME] (Will) [DOMAIN_N…"
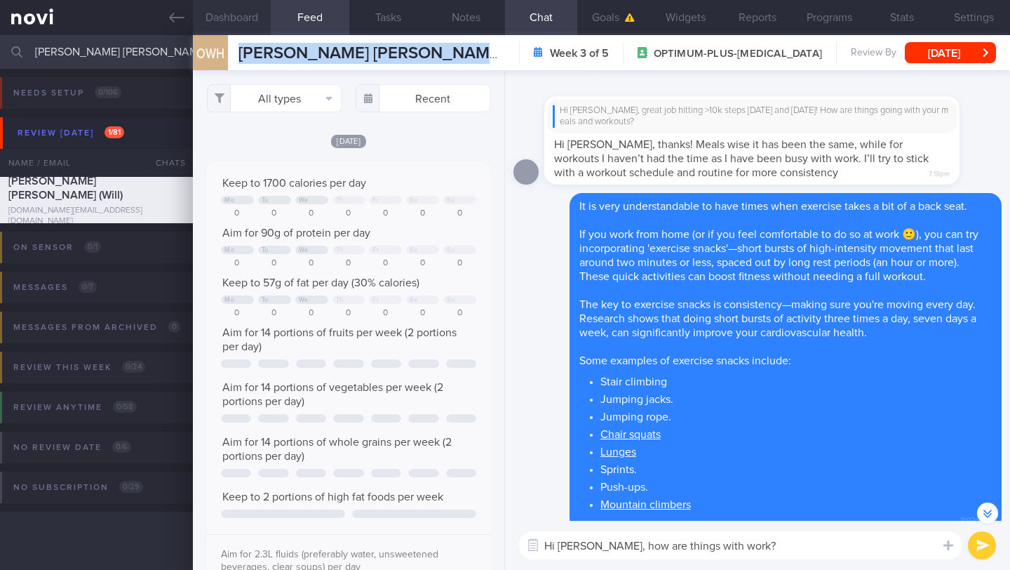
click at [214, 11] on button "Dashboard" at bounding box center [232, 17] width 78 height 35
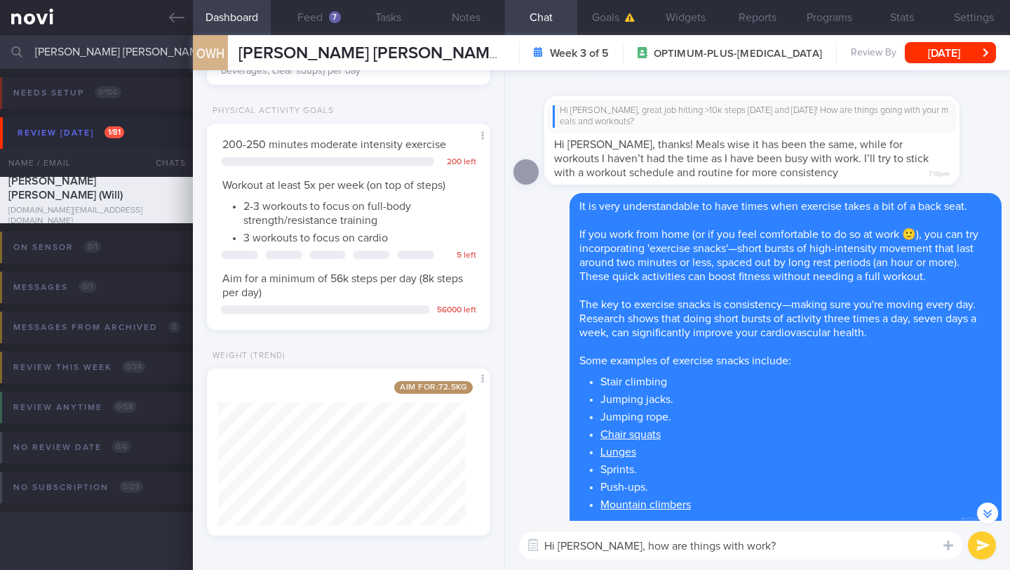
click at [727, 546] on textarea "Hi [PERSON_NAME], how are things with work?" at bounding box center [740, 545] width 443 height 28
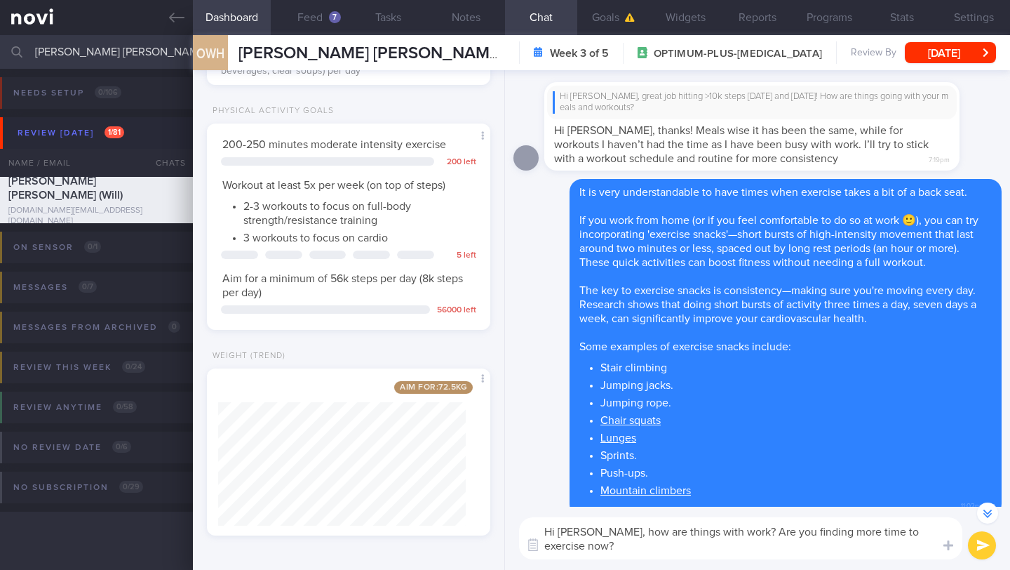
scroll to position [-46, 0]
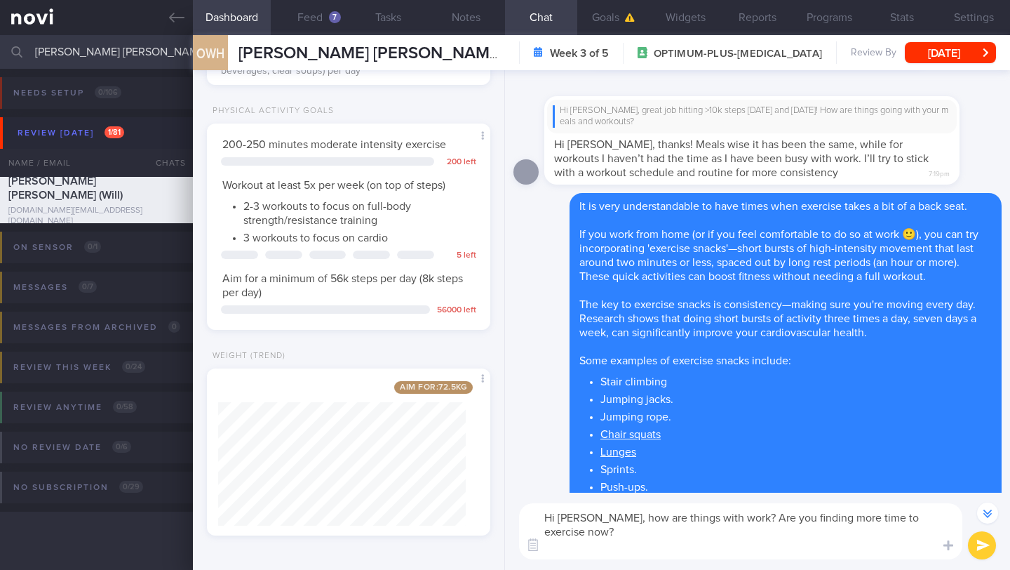
drag, startPoint x: 556, startPoint y: 520, endPoint x: 807, endPoint y: 549, distance: 252.9
click at [807, 549] on textarea "Hi [PERSON_NAME], how are things with work? Are you finding more time to exerci…" at bounding box center [740, 531] width 443 height 56
paste textarea "ow are things going with work? Are you finding more time to fit in exercise now…"
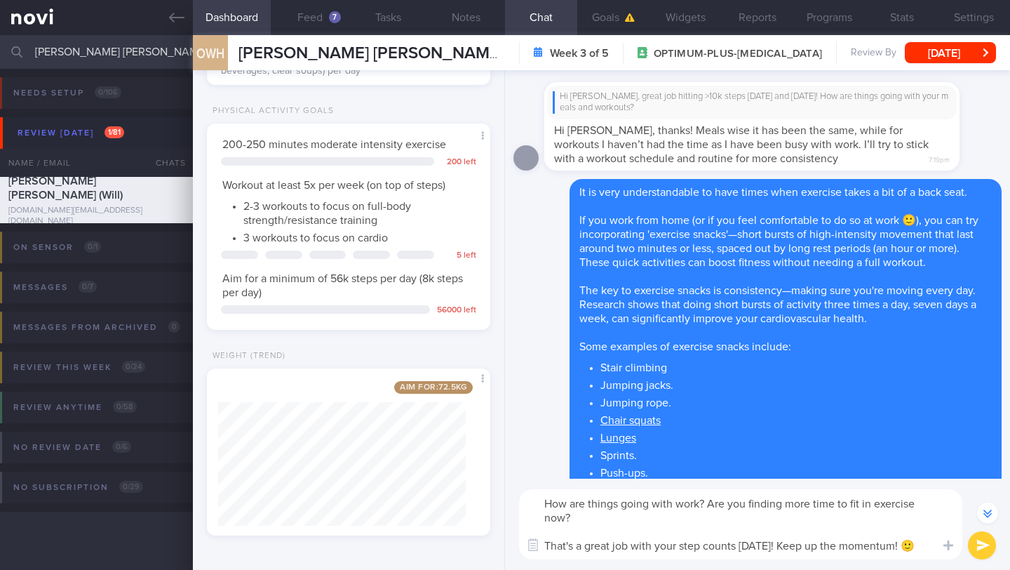
scroll to position [-60, 0]
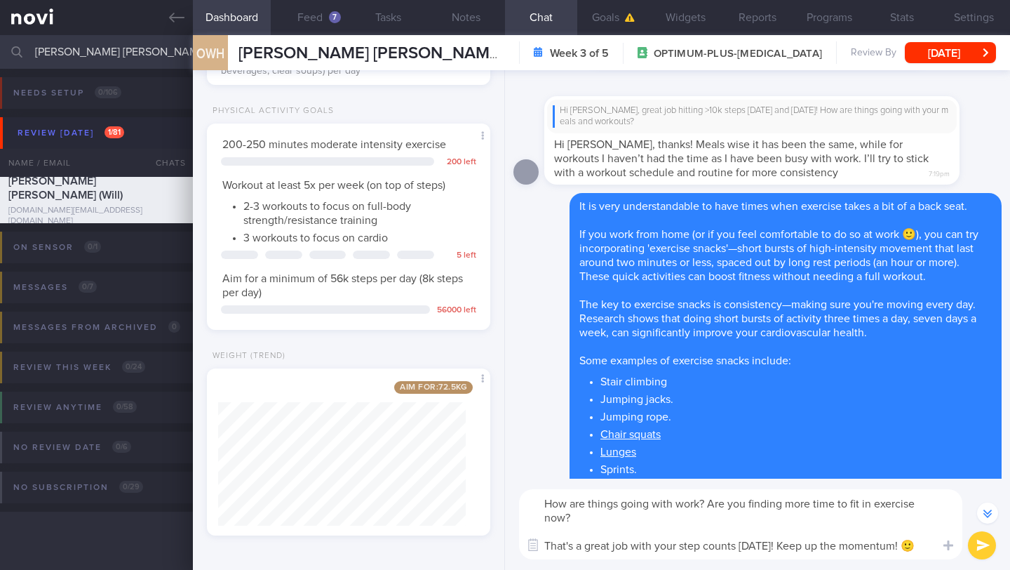
drag, startPoint x: 590, startPoint y: 532, endPoint x: 539, endPoint y: 528, distance: 50.6
click at [539, 528] on textarea "How are things going with work? Are you finding more time to fit in exercise no…" at bounding box center [740, 524] width 443 height 70
click at [552, 505] on textarea "How are things going with work? Are you finding more time to fit in exercise no…" at bounding box center [740, 524] width 443 height 70
click at [548, 506] on textarea "How are things going with work? Are you finding more time to fit in exercise no…" at bounding box center [740, 524] width 443 height 70
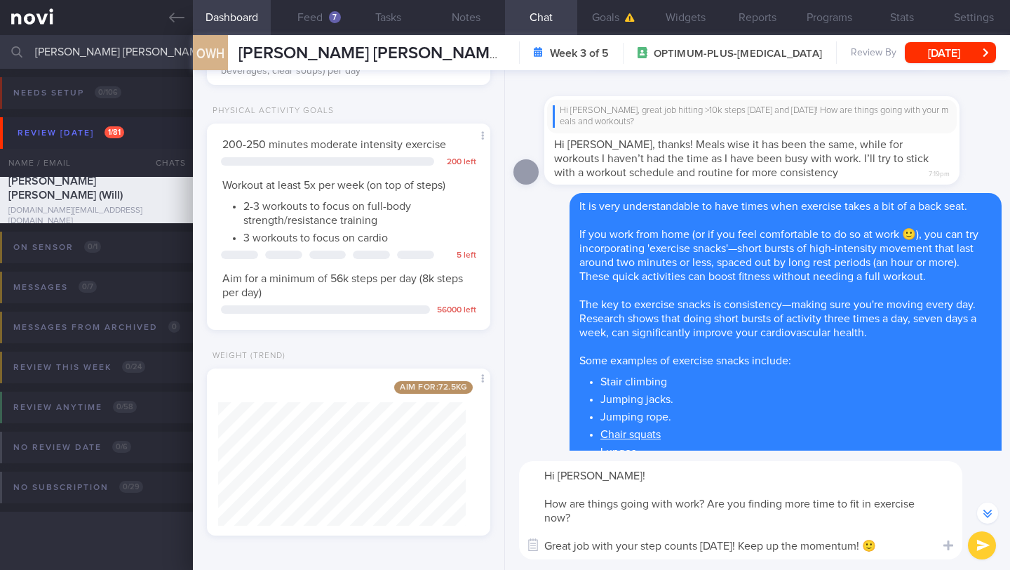
scroll to position [-88, 0]
type textarea "Hi [PERSON_NAME]! How are things going with work? Are you finding more time to …"
click at [974, 543] on button "submit" at bounding box center [982, 545] width 28 height 28
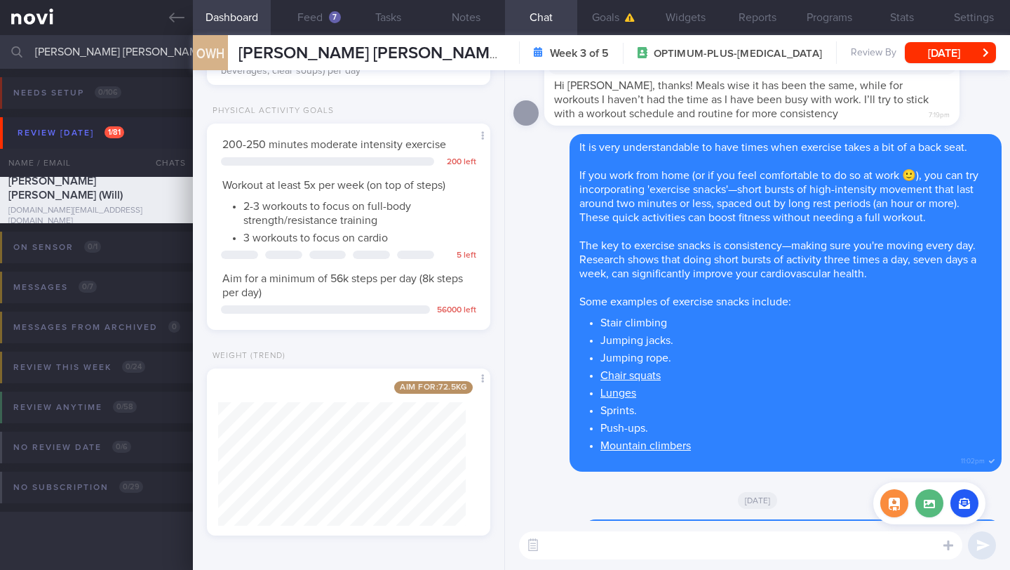
scroll to position [0, 0]
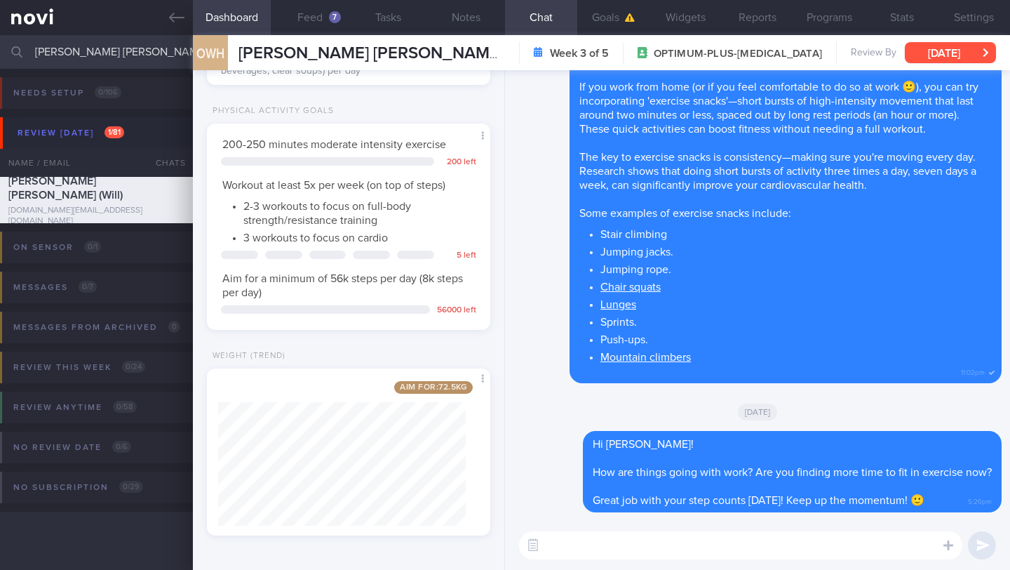
click at [927, 53] on button "[DATE]" at bounding box center [950, 52] width 91 height 21
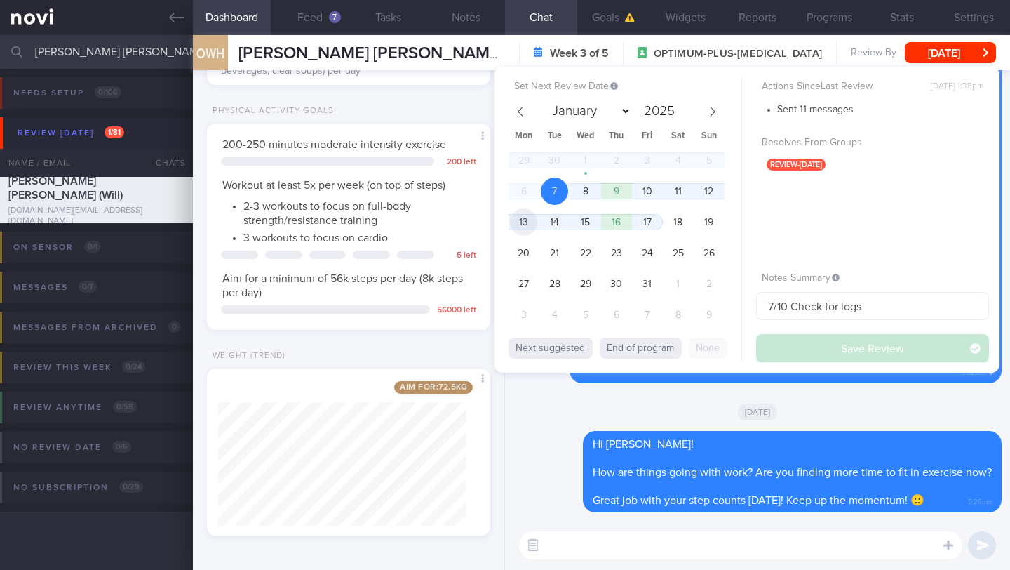
click at [528, 229] on span "13" at bounding box center [523, 221] width 27 height 27
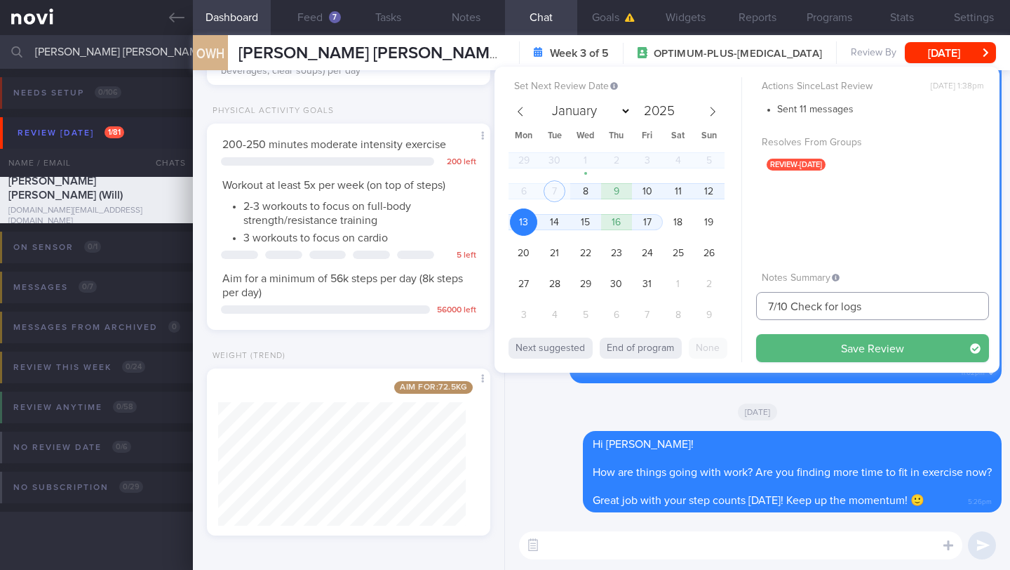
drag, startPoint x: 772, startPoint y: 306, endPoint x: 731, endPoint y: 307, distance: 41.4
click at [731, 307] on div "Set Next Review Date [DATE] January February March April May June July August S…" at bounding box center [747, 220] width 505 height 306
type input "15/10 Check for logs"
click at [582, 229] on span "15" at bounding box center [585, 221] width 27 height 27
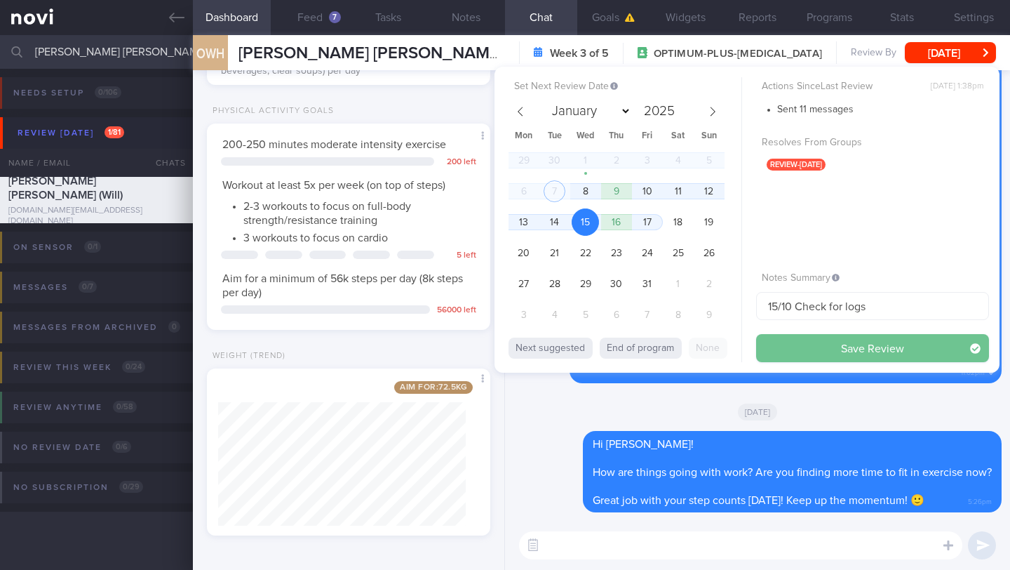
click at [796, 355] on button "Save Review" at bounding box center [872, 348] width 233 height 28
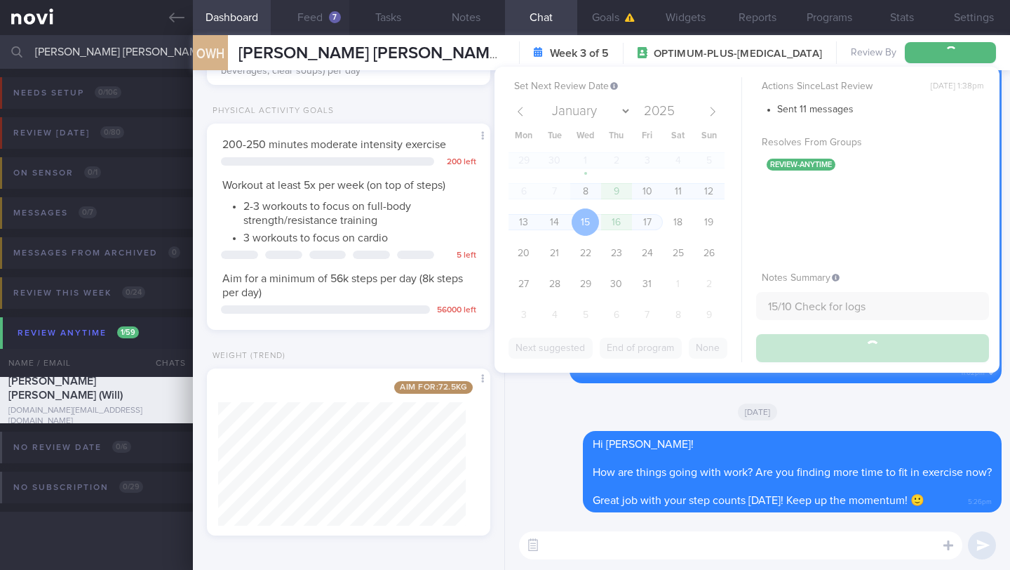
type input "15/10 Check for logs"
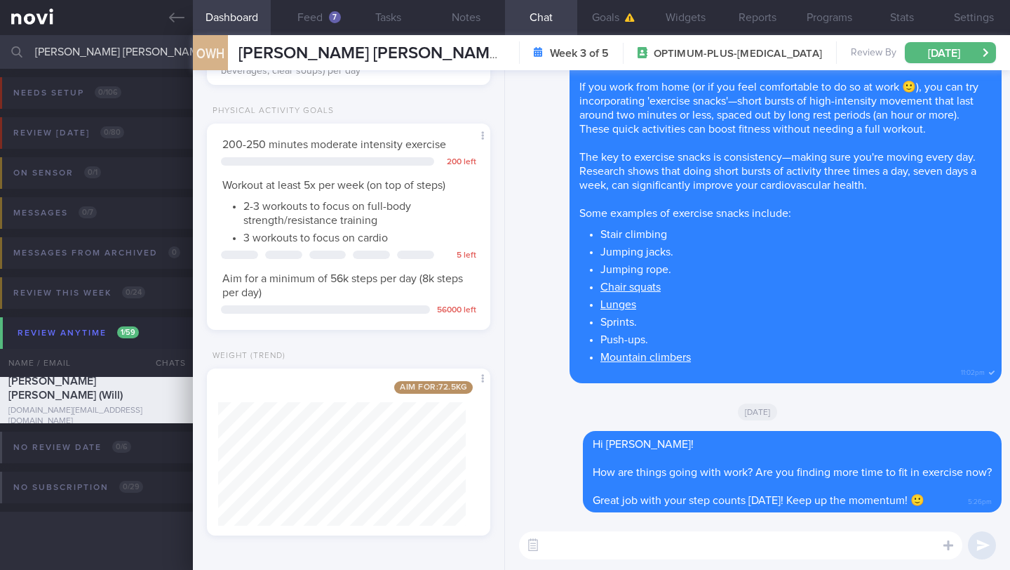
click at [116, 50] on input "[PERSON_NAME] [PERSON_NAME] (Will)" at bounding box center [505, 52] width 1010 height 34
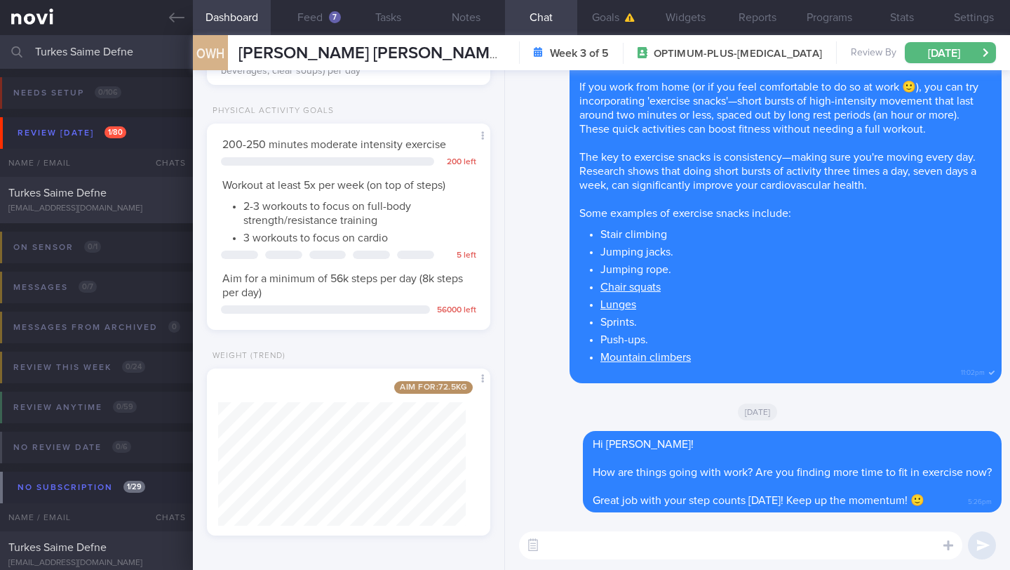
type input "Turkes Saime Defne"
click at [142, 201] on div "Turkes Saime Defne [EMAIL_ADDRESS][DOMAIN_NAME]" at bounding box center [96, 200] width 193 height 28
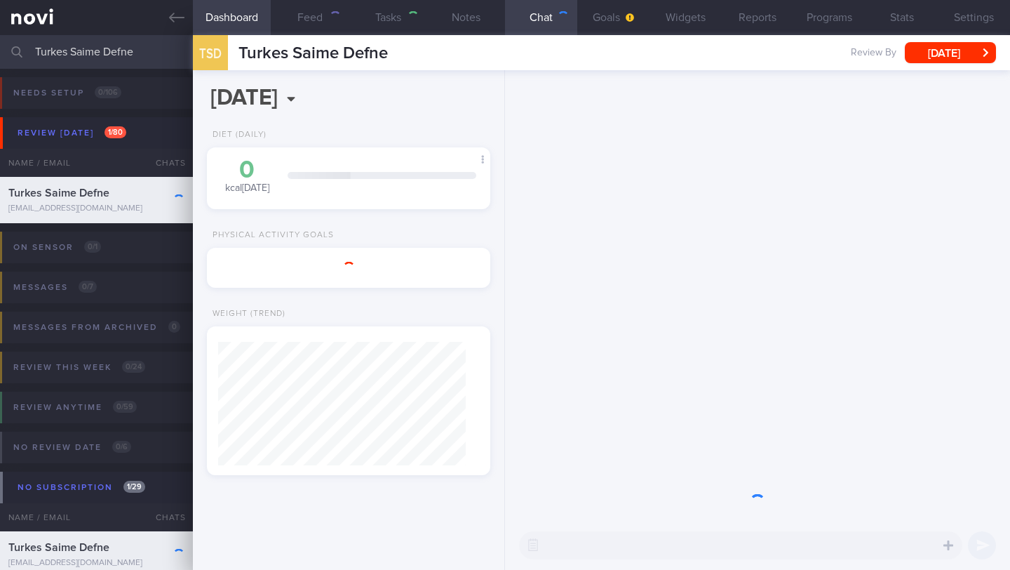
select select "8"
type input "30/9 Check for logs"
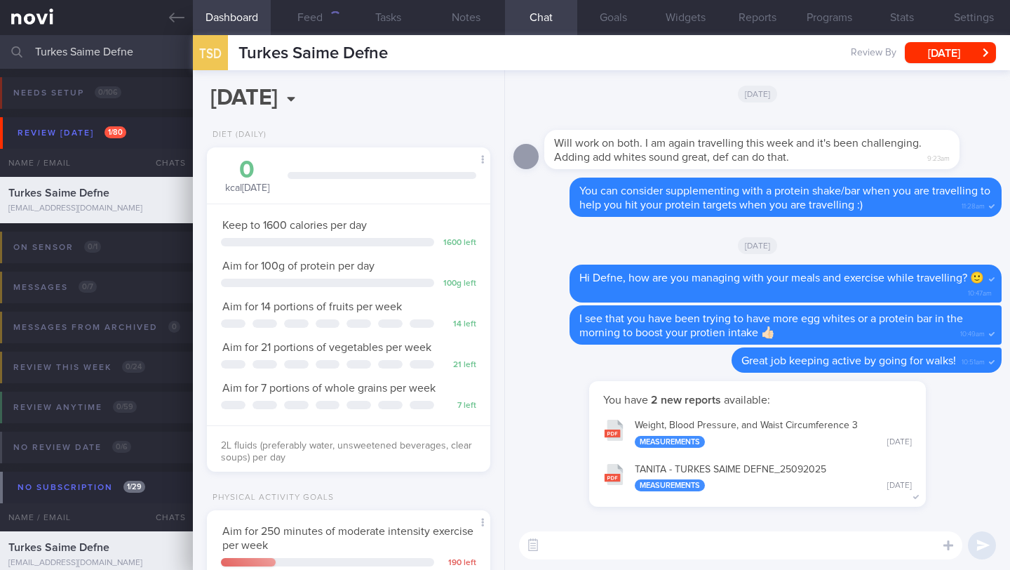
scroll to position [144, 248]
click at [465, 18] on button "Notes" at bounding box center [466, 17] width 78 height 35
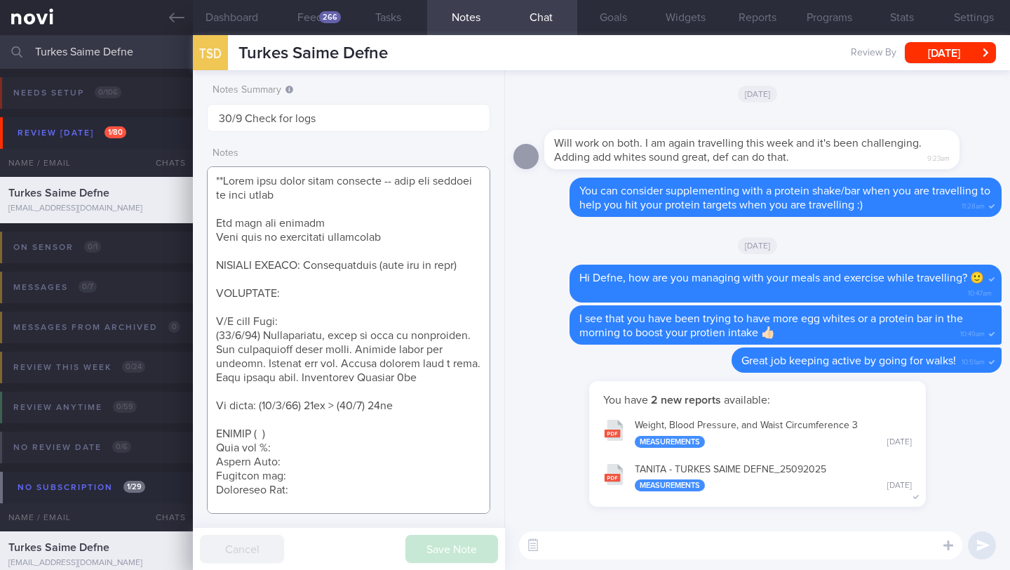
click at [304, 344] on textarea at bounding box center [348, 339] width 283 height 347
click at [304, 325] on textarea at bounding box center [348, 339] width 283 height 347
click at [302, 335] on textarea at bounding box center [348, 339] width 283 height 347
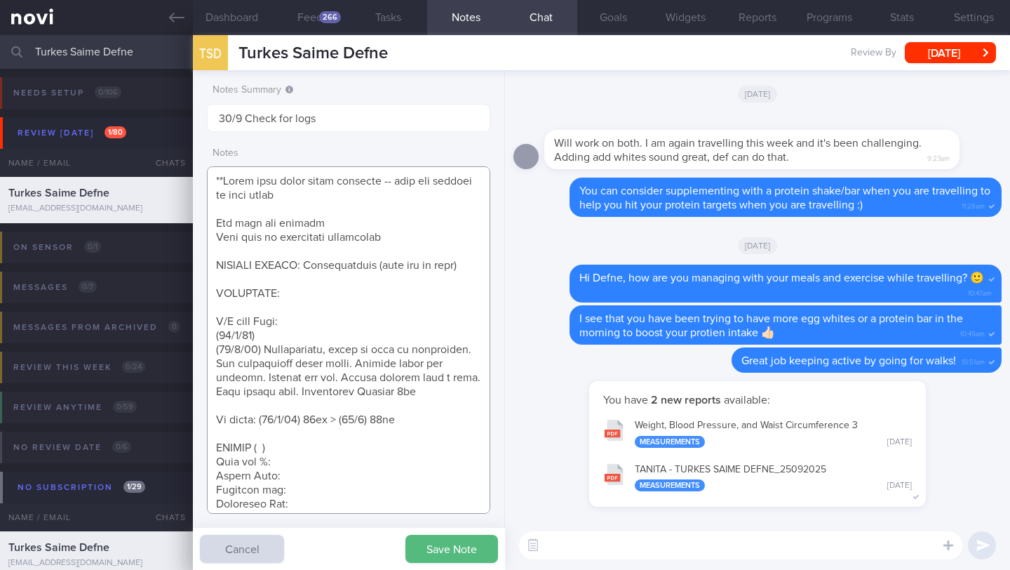
paste textarea "No more constipation anymore Appetite Portion sizes are similar Hunger controll…"
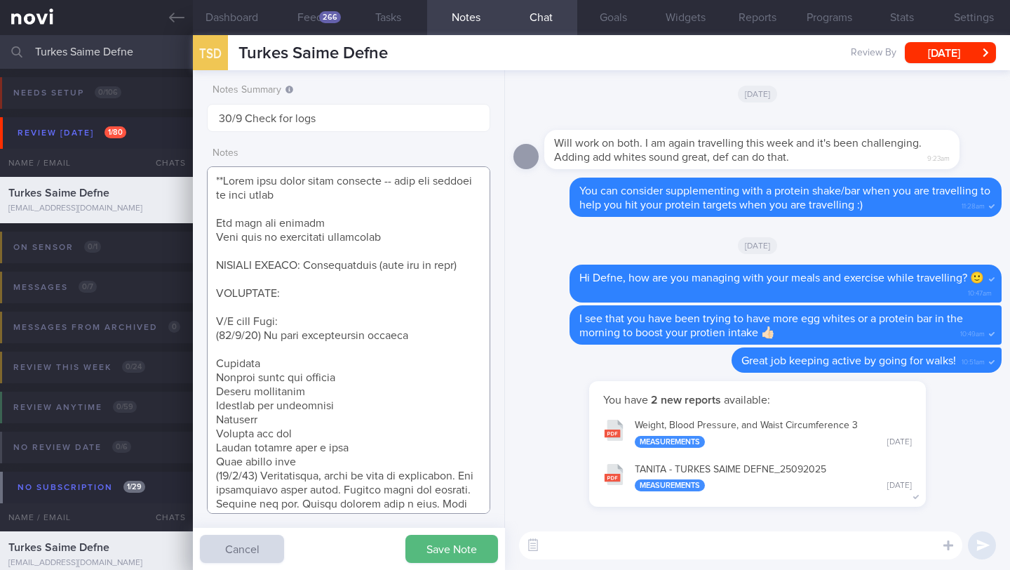
drag, startPoint x: 371, startPoint y: 347, endPoint x: 419, endPoint y: 348, distance: 47.7
click at [419, 348] on textarea at bounding box center [348, 339] width 283 height 347
click at [283, 365] on textarea at bounding box center [348, 339] width 283 height 347
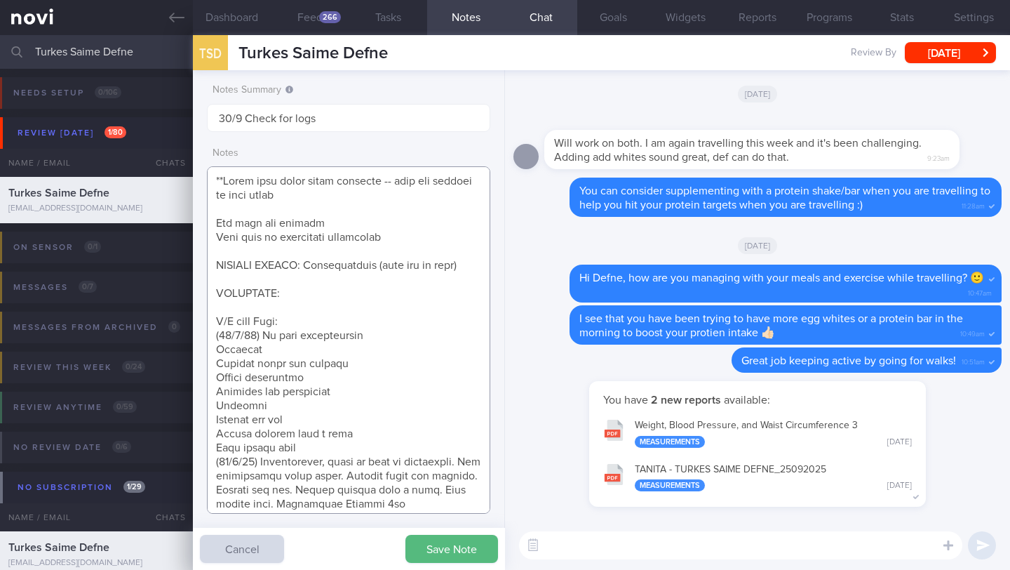
drag, startPoint x: 218, startPoint y: 356, endPoint x: 202, endPoint y: 358, distance: 16.2
click at [202, 358] on div "Notes Summary Summary will be shown in the main patients table 30/9 Check for l…" at bounding box center [349, 319] width 312 height 499
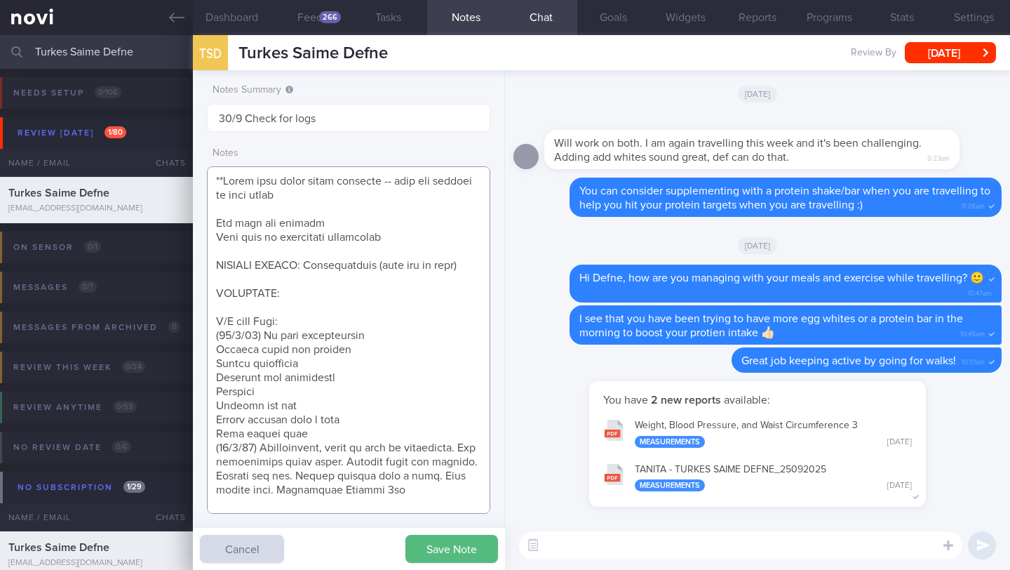
click at [330, 445] on textarea at bounding box center [348, 339] width 283 height 347
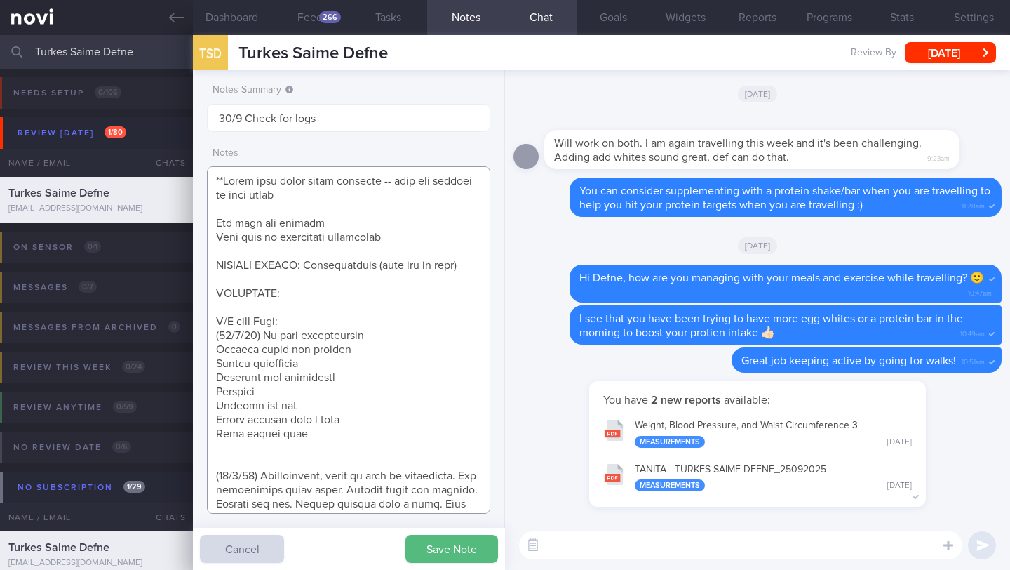
click at [260, 458] on textarea at bounding box center [348, 339] width 283 height 347
paste textarea "Weight Goal 65-68kg 62 (new goal) Treatment Plan Medication [GEOGRAPHIC_DATA] 7…"
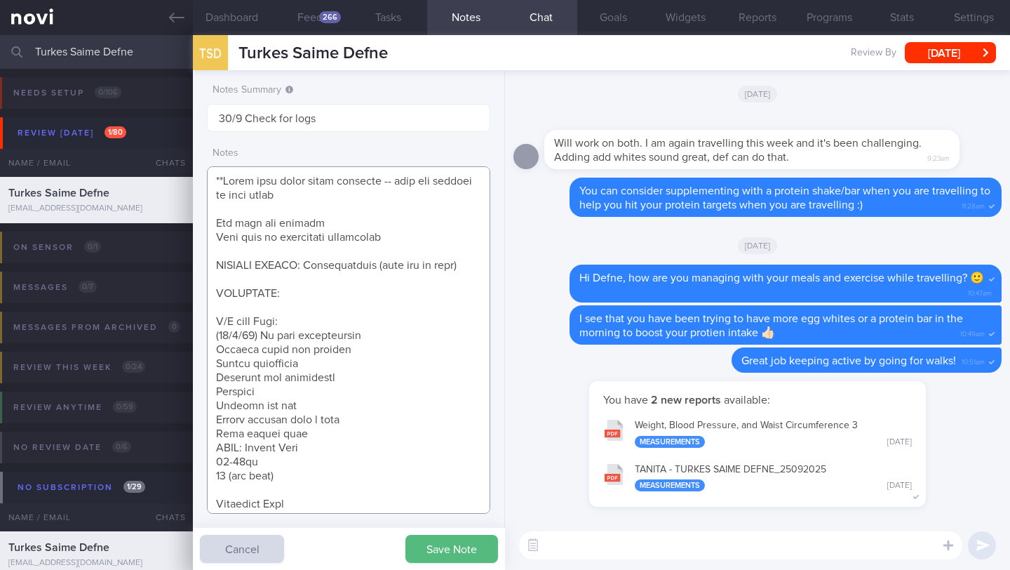
scroll to position [39, 0]
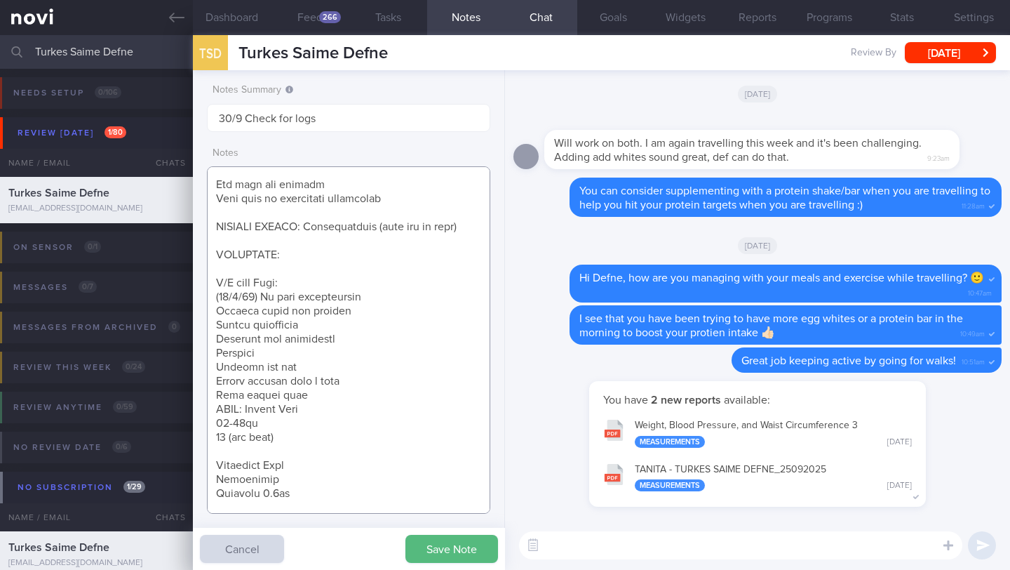
drag, startPoint x: 288, startPoint y: 451, endPoint x: 252, endPoint y: 426, distance: 44.4
click at [252, 426] on textarea at bounding box center [348, 339] width 283 height 347
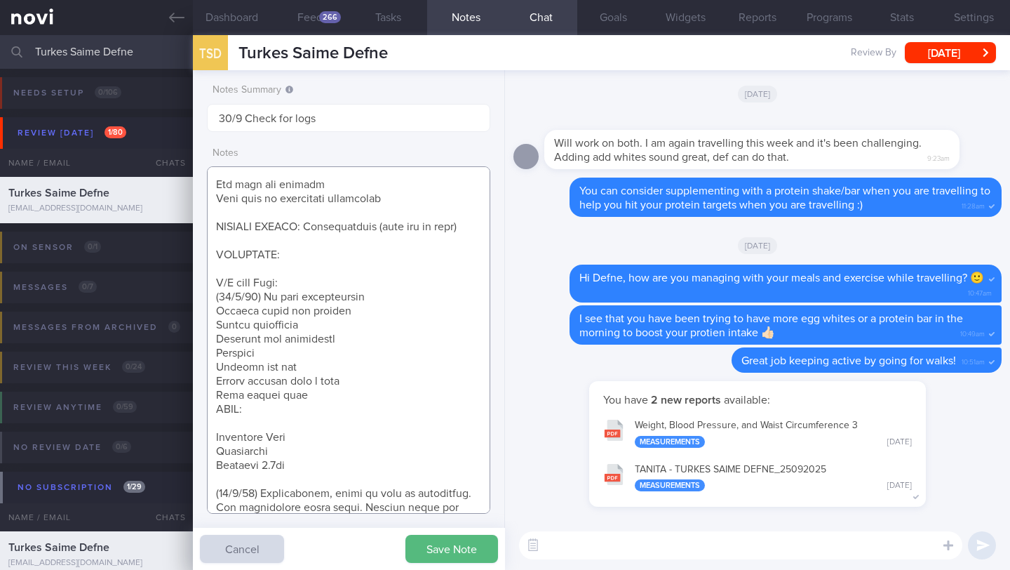
drag, startPoint x: 286, startPoint y: 462, endPoint x: 213, endPoint y: 445, distance: 74.9
click at [213, 445] on textarea at bounding box center [348, 339] width 283 height 347
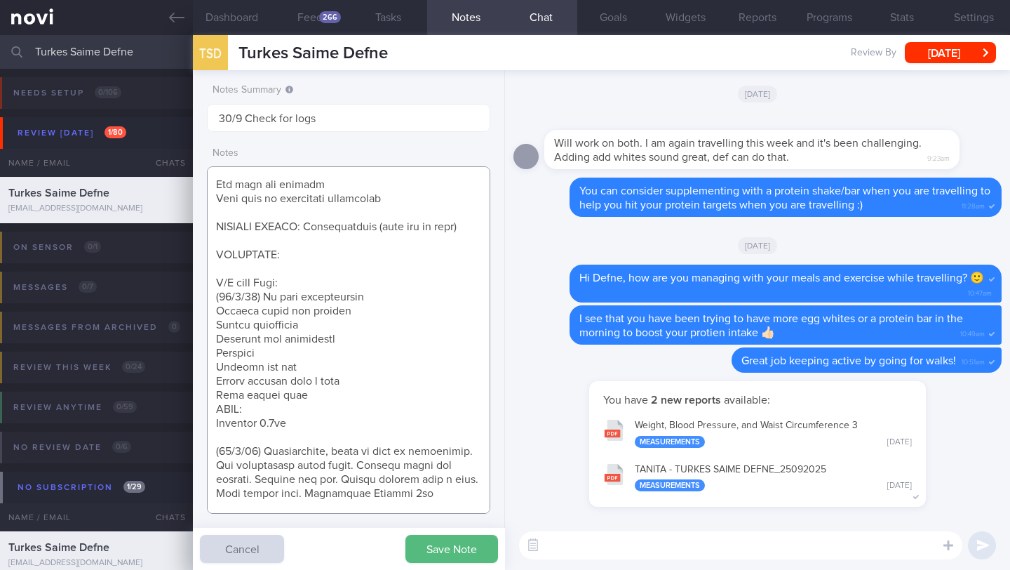
click at [224, 439] on textarea at bounding box center [348, 339] width 283 height 347
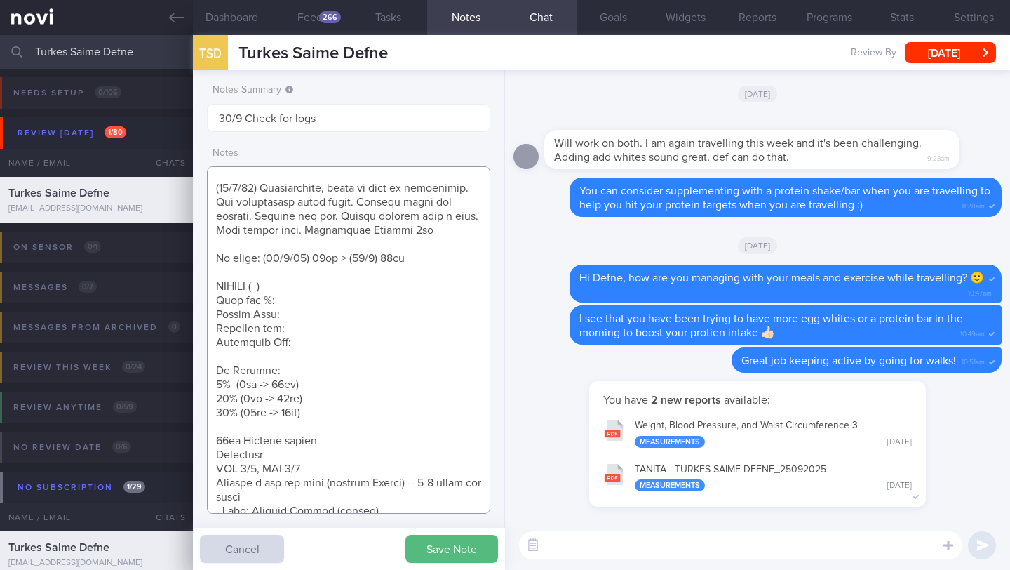
scroll to position [292, 0]
click at [339, 440] on textarea at bounding box center [348, 339] width 283 height 347
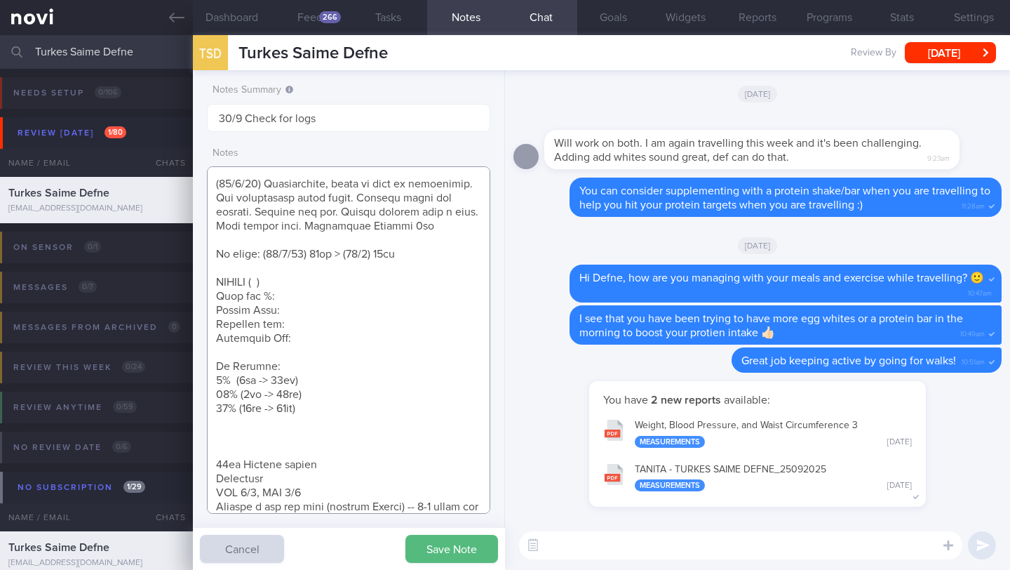
paste textarea "Weight Goal 65-68kg 62 (new goal)"
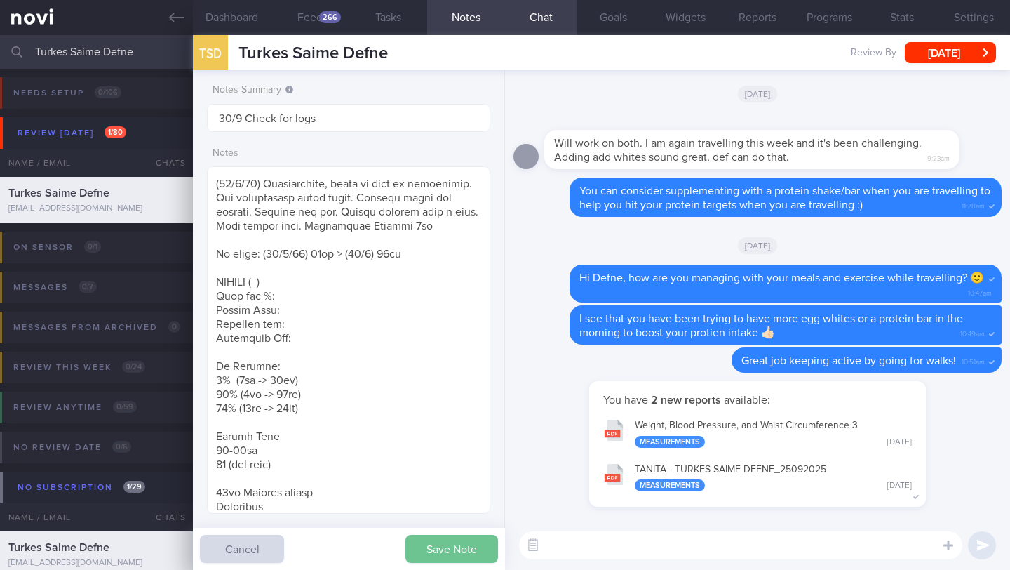
click at [424, 555] on button "Save Note" at bounding box center [451, 549] width 93 height 28
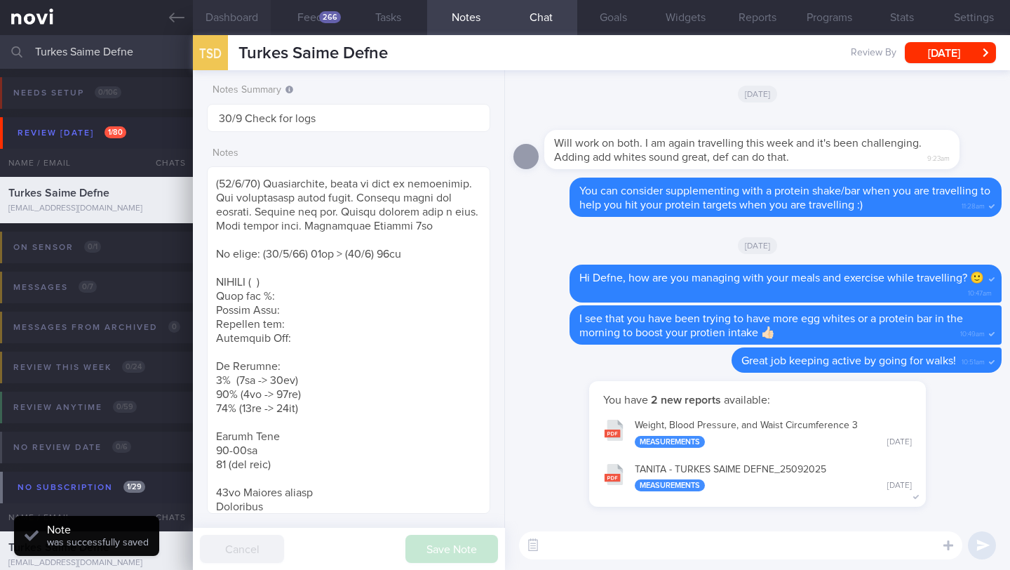
click at [228, 24] on button "Dashboard" at bounding box center [232, 17] width 78 height 35
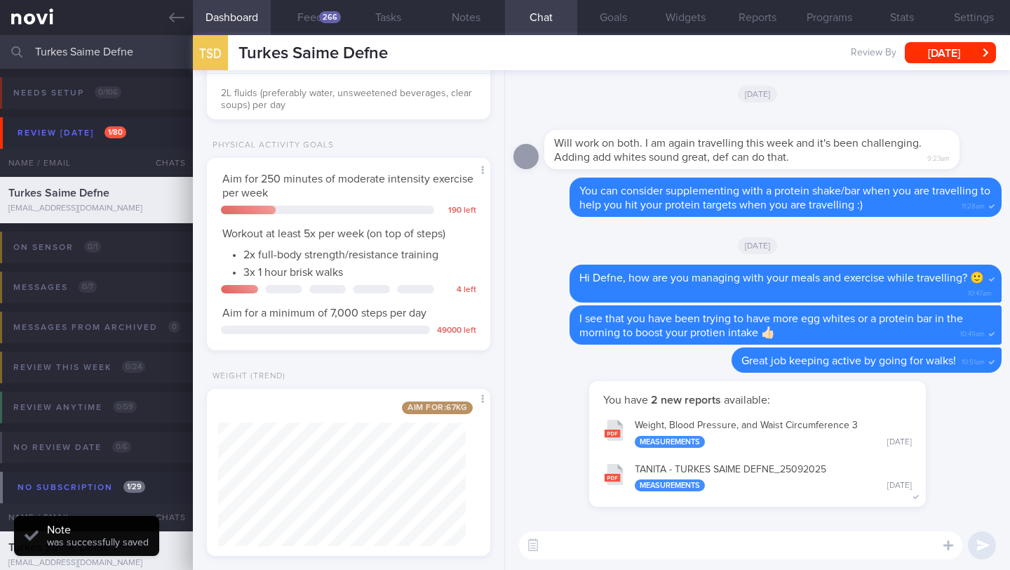
scroll to position [372, 0]
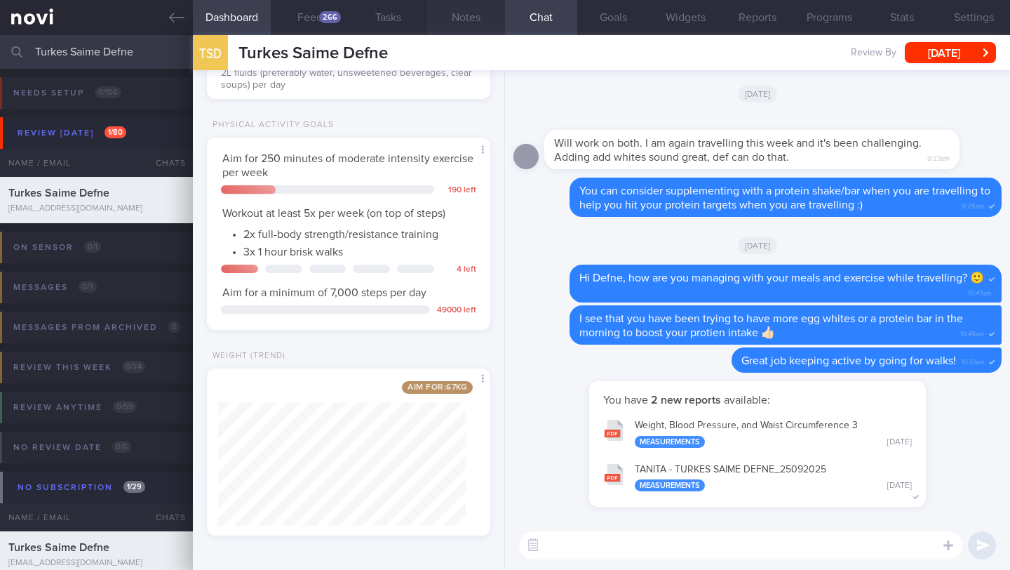
click at [464, 25] on button "Notes" at bounding box center [466, 17] width 78 height 35
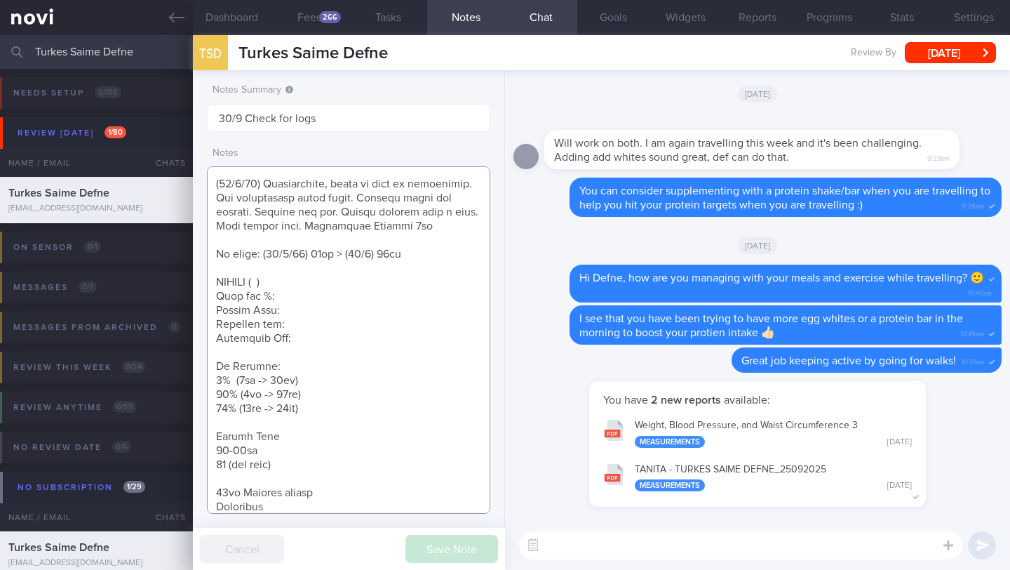
click at [342, 434] on textarea at bounding box center [348, 339] width 283 height 347
click at [347, 445] on textarea at bounding box center [348, 339] width 283 height 347
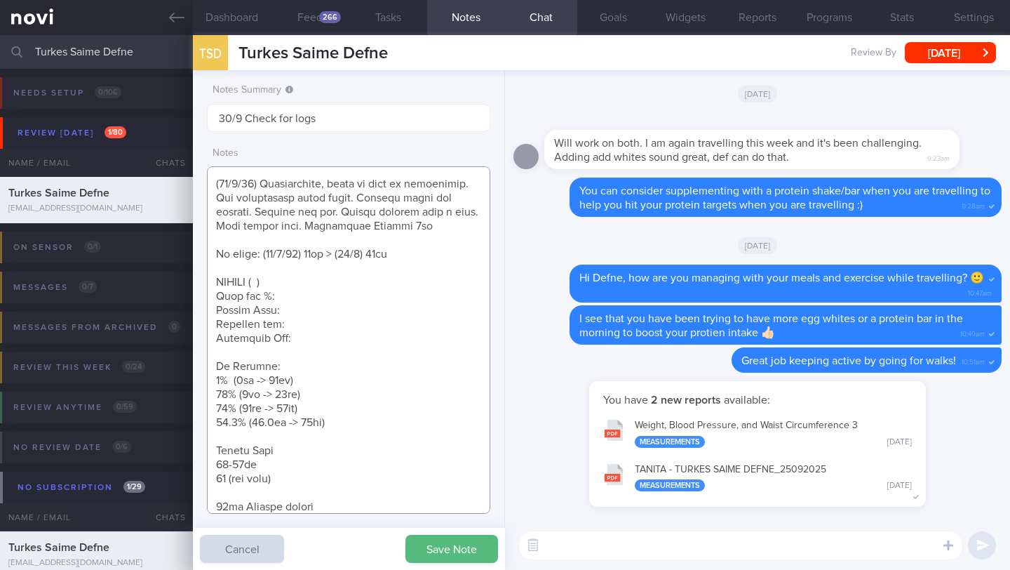
type textarea "**Takes full cream dairy products -- does not believe in skim dairy Nil need fo…"
click at [442, 563] on div "Save Note Cancel" at bounding box center [349, 549] width 312 height 42
click at [443, 553] on button "Save Note" at bounding box center [451, 549] width 93 height 28
click at [317, 13] on button "Feed 266" at bounding box center [310, 17] width 78 height 35
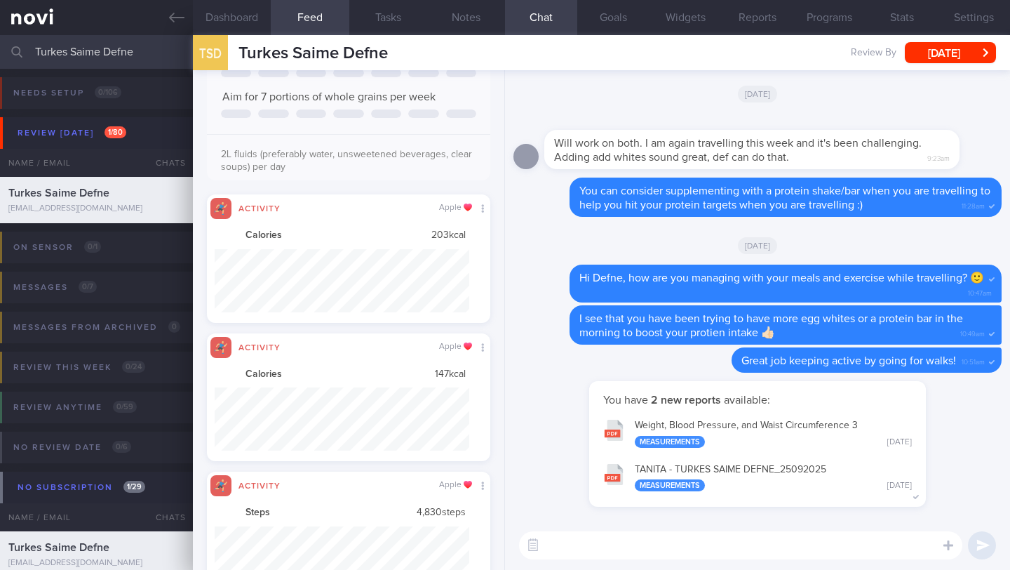
scroll to position [63, 255]
click at [246, 29] on button "Dashboard" at bounding box center [232, 17] width 78 height 35
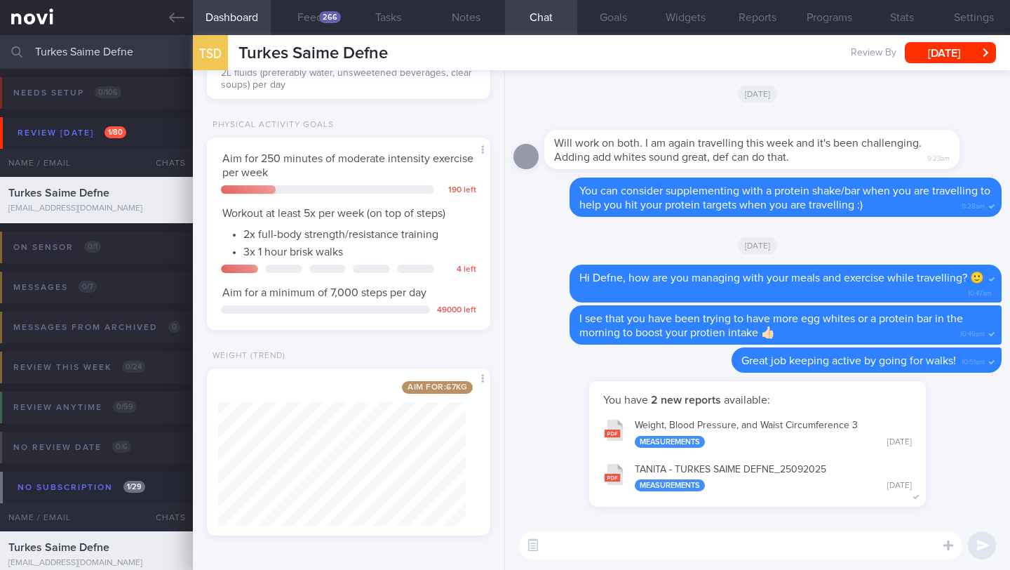
click at [251, 20] on button "Dashboard" at bounding box center [232, 17] width 78 height 35
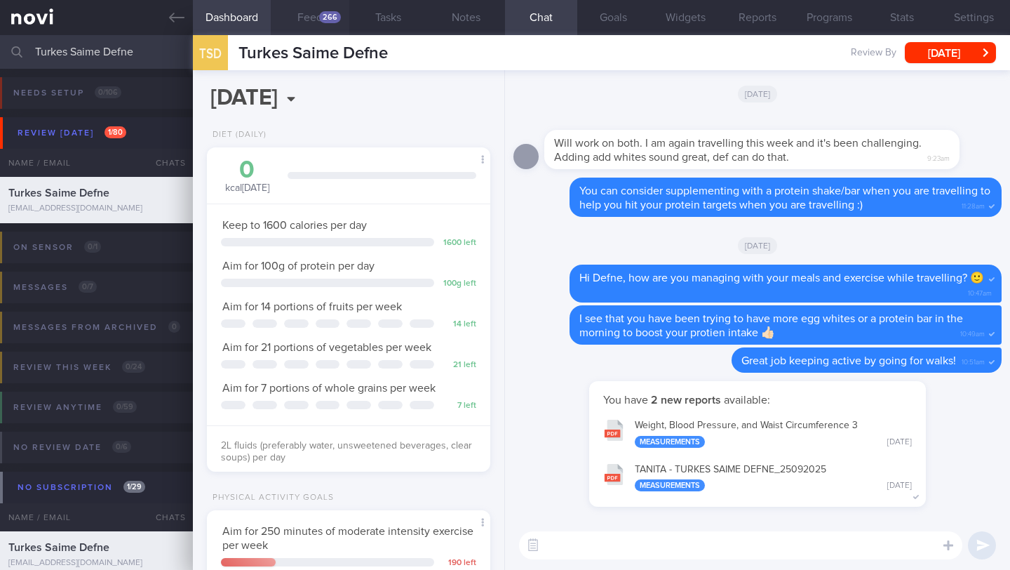
click at [312, 20] on button "Feed 266" at bounding box center [310, 17] width 78 height 35
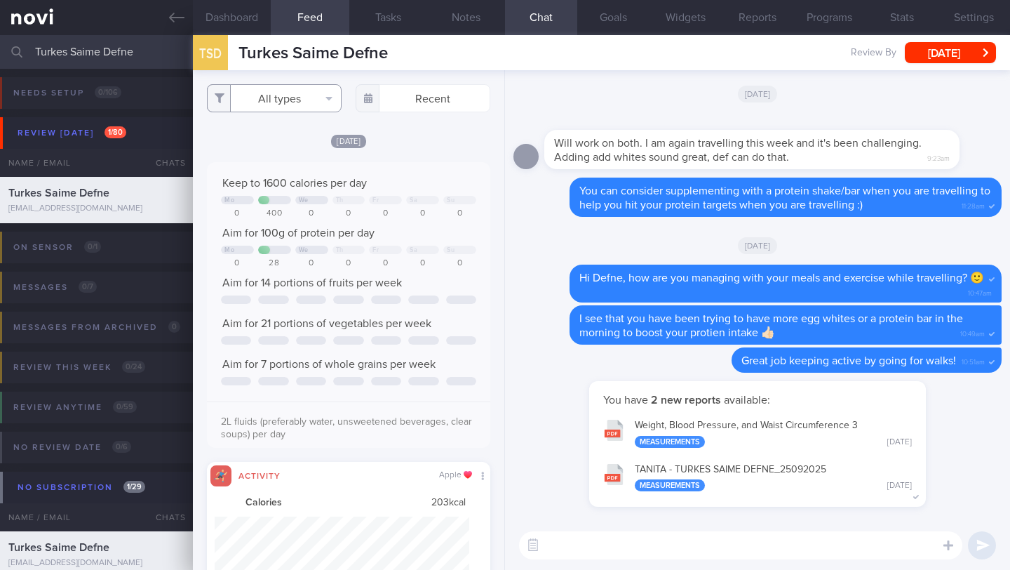
click at [258, 103] on button "All types" at bounding box center [274, 98] width 135 height 28
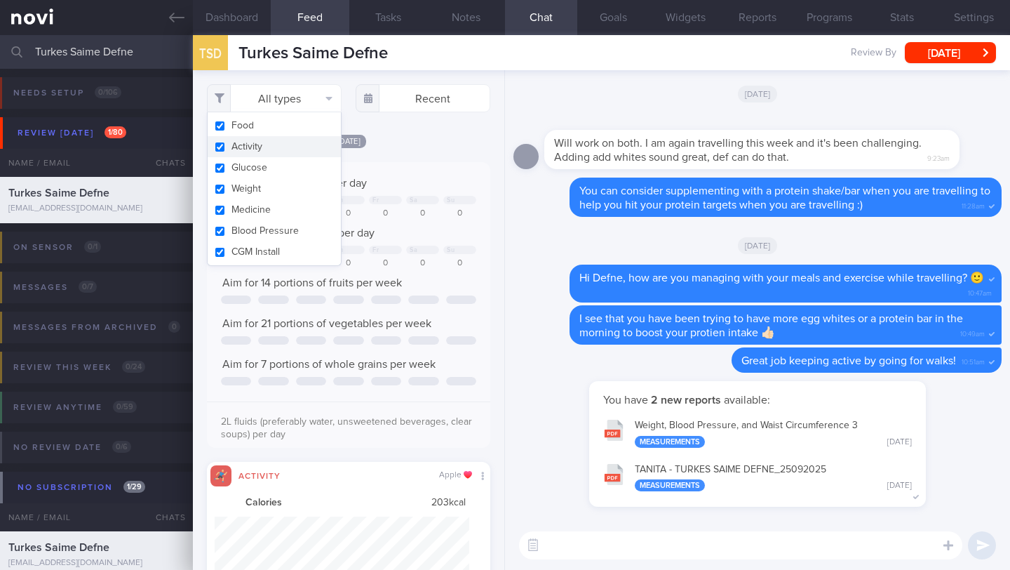
click at [261, 149] on button "Activity" at bounding box center [274, 146] width 133 height 21
checkbox input "false"
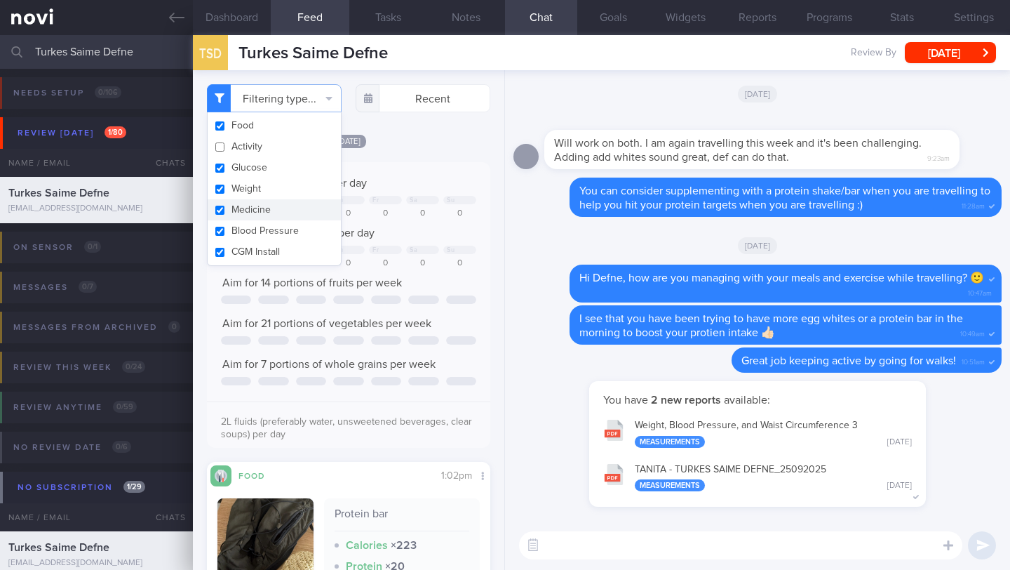
click at [612, 549] on textarea at bounding box center [740, 545] width 443 height 28
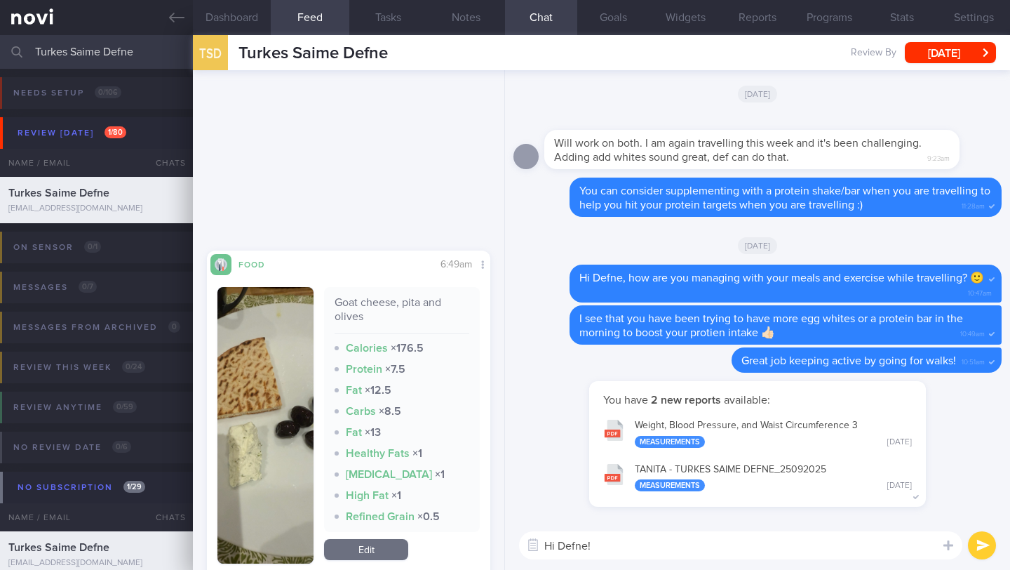
scroll to position [1092, 0]
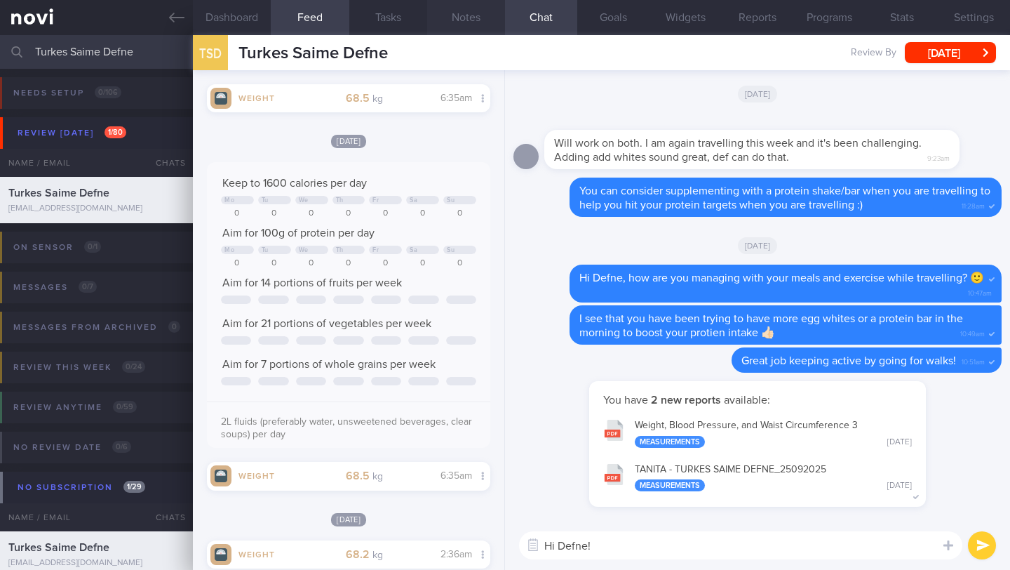
type textarea "Hi Defne!"
click at [474, 15] on button "Notes" at bounding box center [466, 17] width 78 height 35
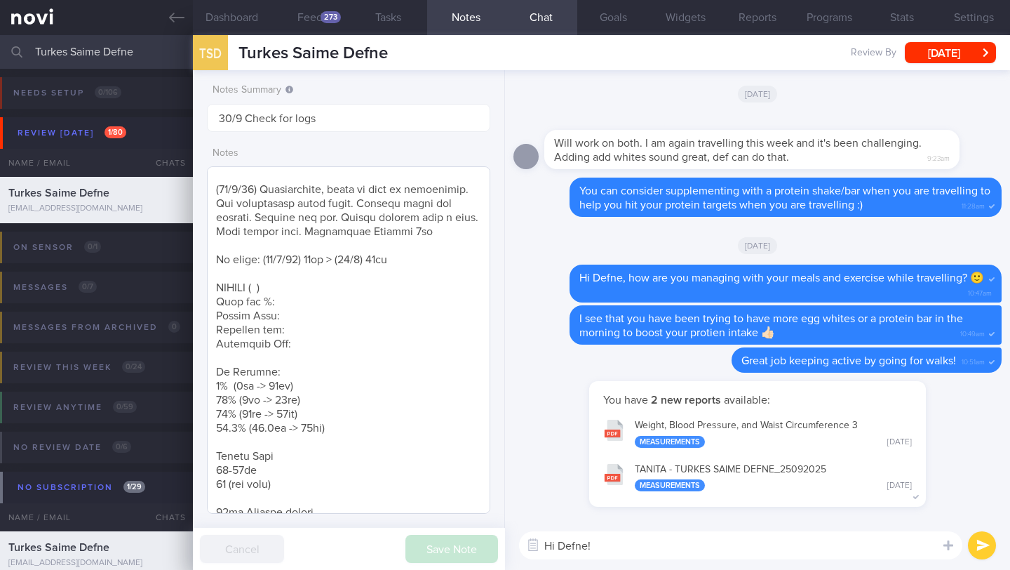
scroll to position [181, 0]
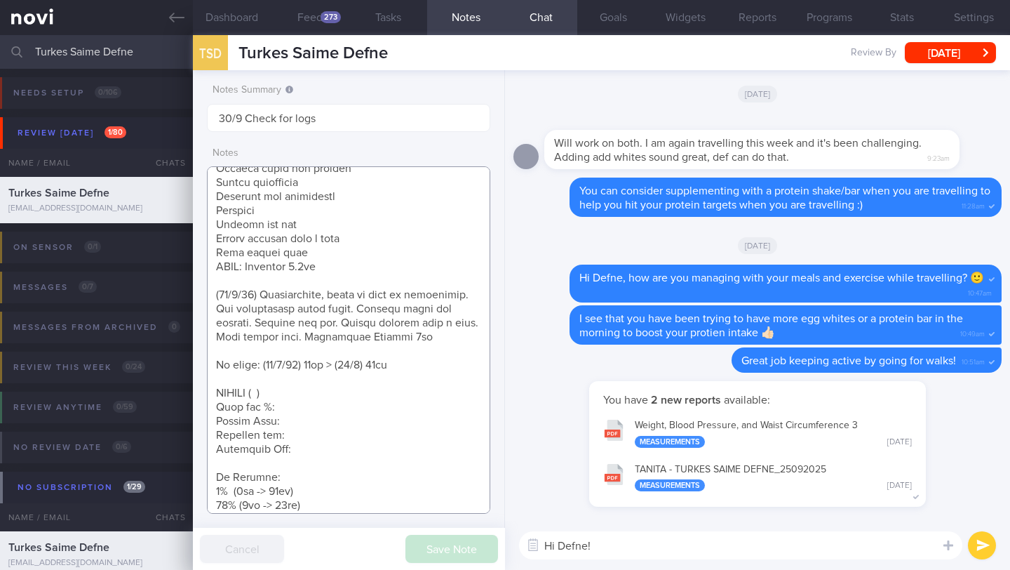
drag, startPoint x: 375, startPoint y: 354, endPoint x: 437, endPoint y: 357, distance: 61.8
click at [437, 357] on textarea at bounding box center [348, 339] width 283 height 347
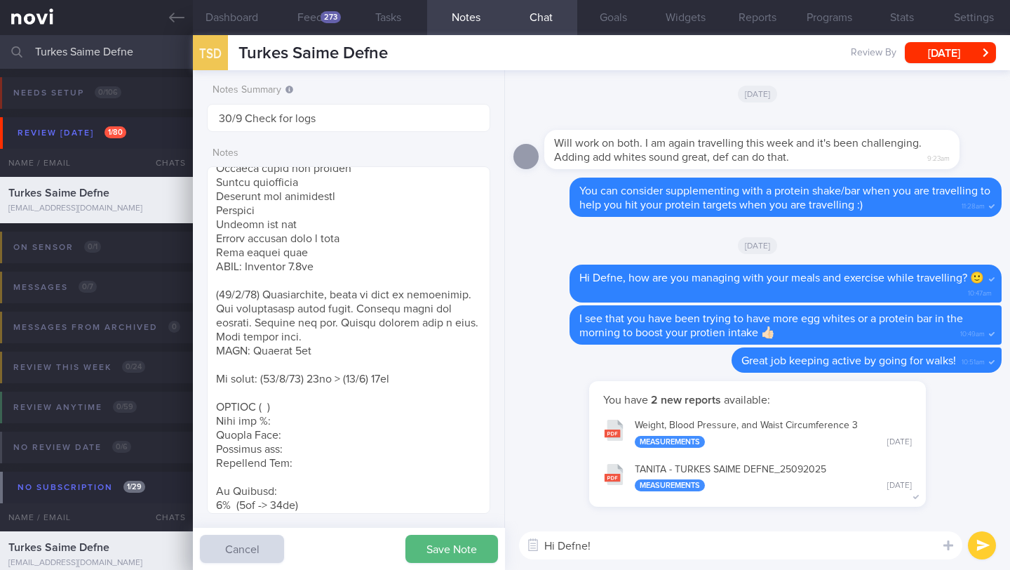
click at [633, 559] on div "Hi Defne! Hi Defne! ​ Hi Defne! ​" at bounding box center [757, 545] width 505 height 49
click at [633, 550] on textarea "Hi Defne!" at bounding box center [740, 545] width 443 height 28
click at [313, 14] on button "Feed 273" at bounding box center [310, 17] width 78 height 35
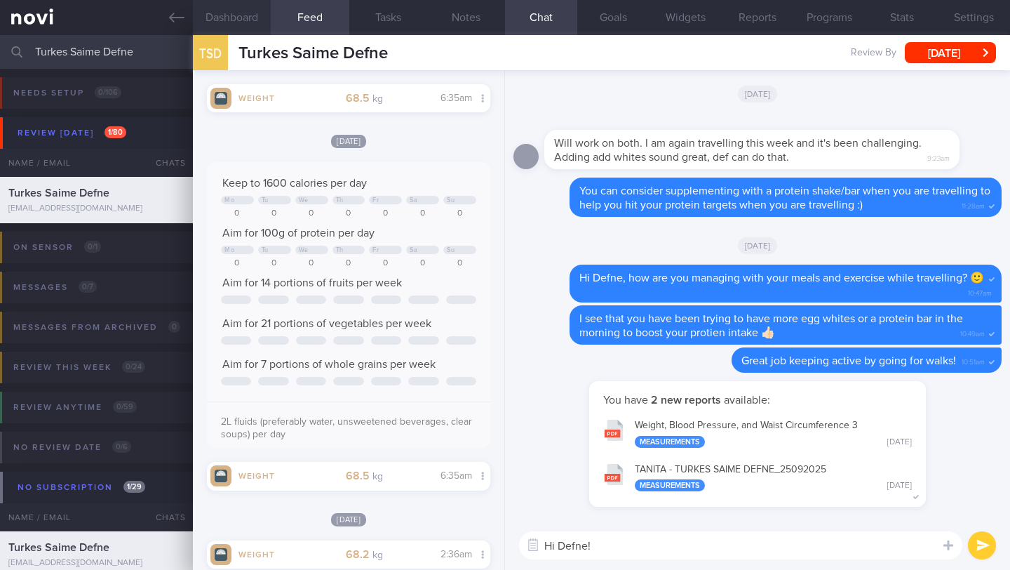
click at [237, 20] on button "Dashboard" at bounding box center [232, 17] width 78 height 35
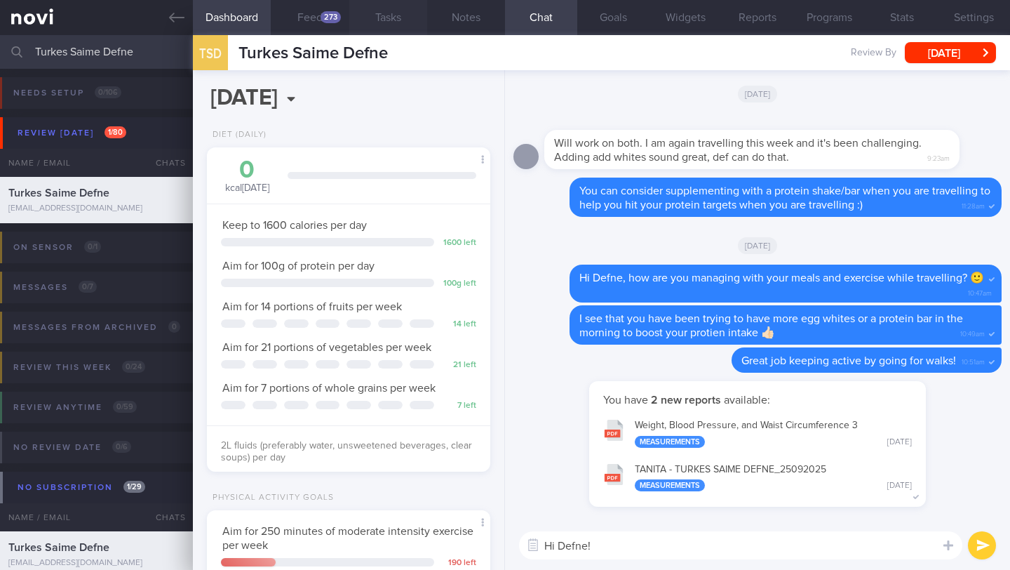
click at [377, 15] on button "Tasks" at bounding box center [388, 17] width 78 height 35
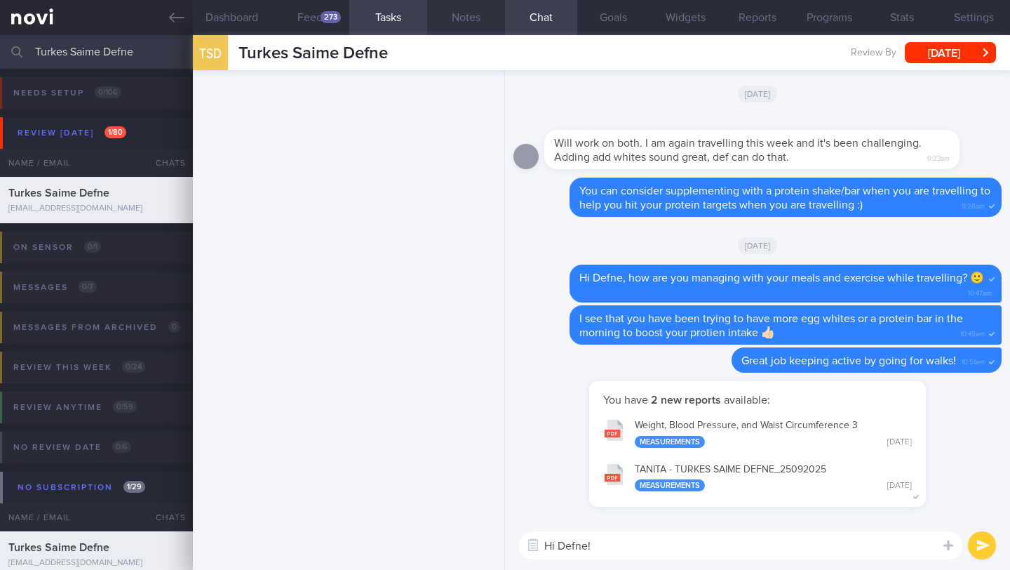
click at [459, 22] on button "Notes" at bounding box center [466, 17] width 78 height 35
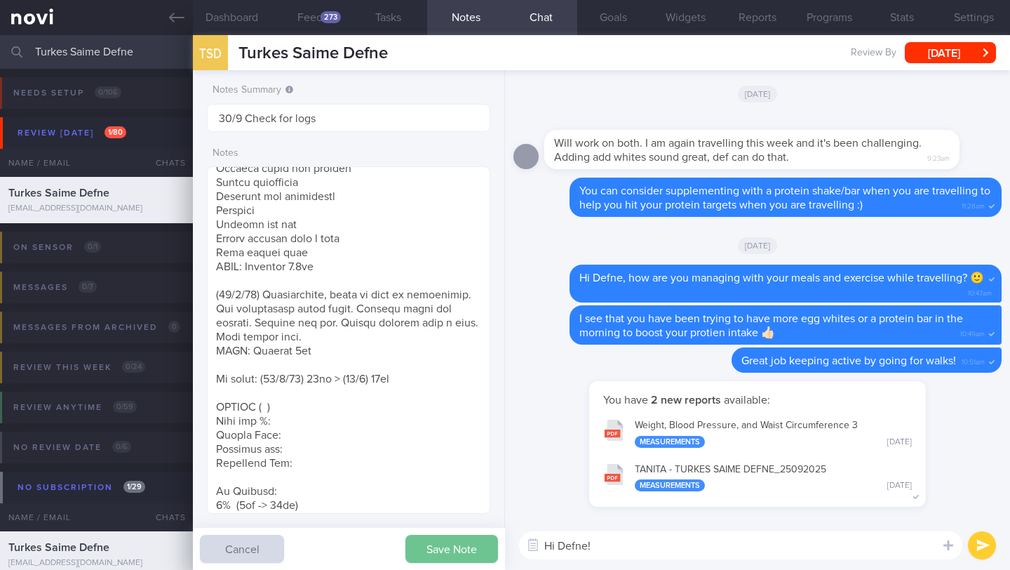
click at [431, 549] on button "Save Note" at bounding box center [451, 549] width 93 height 28
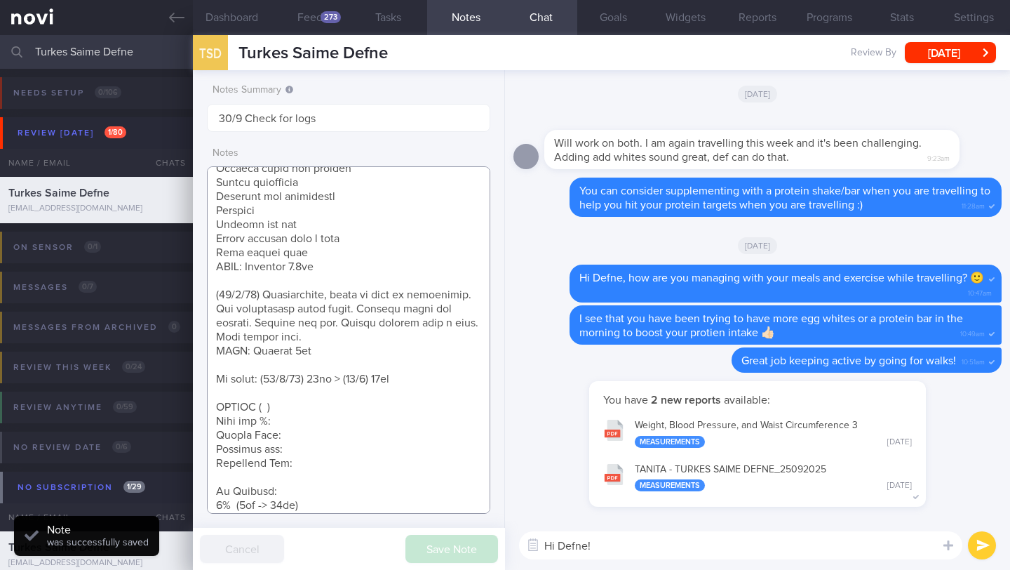
click at [429, 393] on textarea at bounding box center [348, 339] width 283 height 347
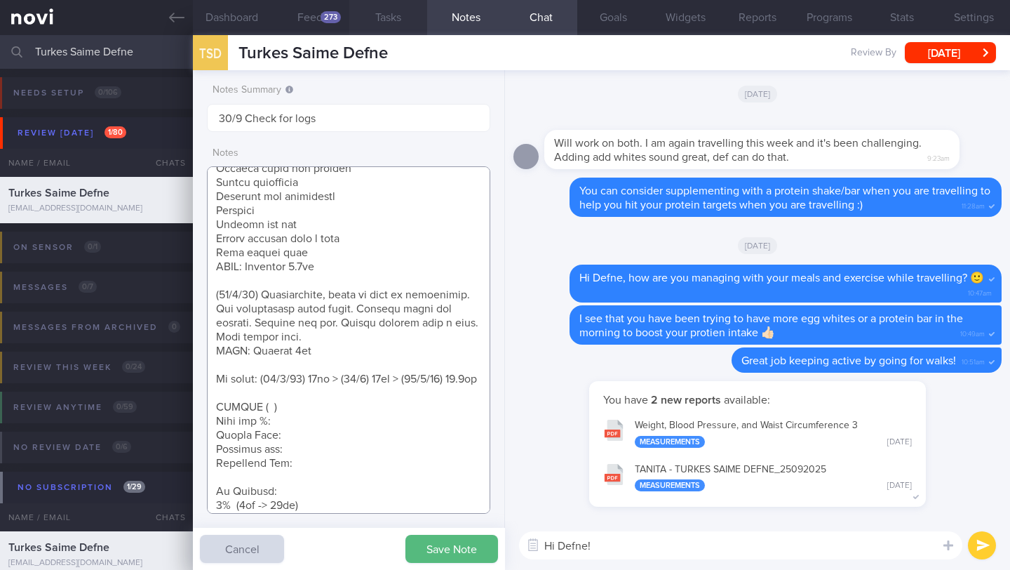
type textarea "**Takes full cream dairy products -- does not believe in skim dairy Nil need fo…"
click at [438, 552] on button "Save Note" at bounding box center [451, 549] width 93 height 28
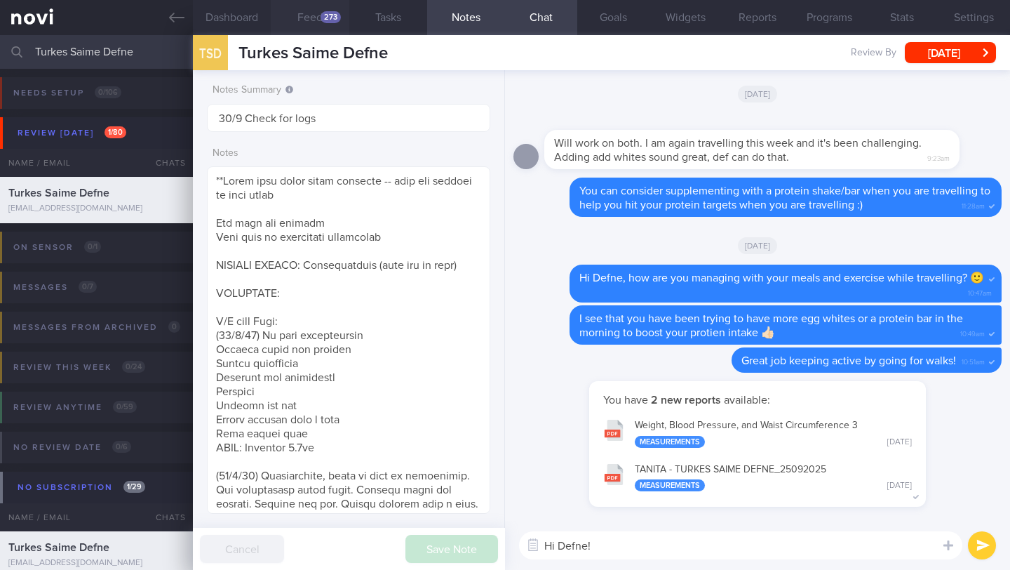
click at [309, 9] on button "Feed 273" at bounding box center [310, 17] width 78 height 35
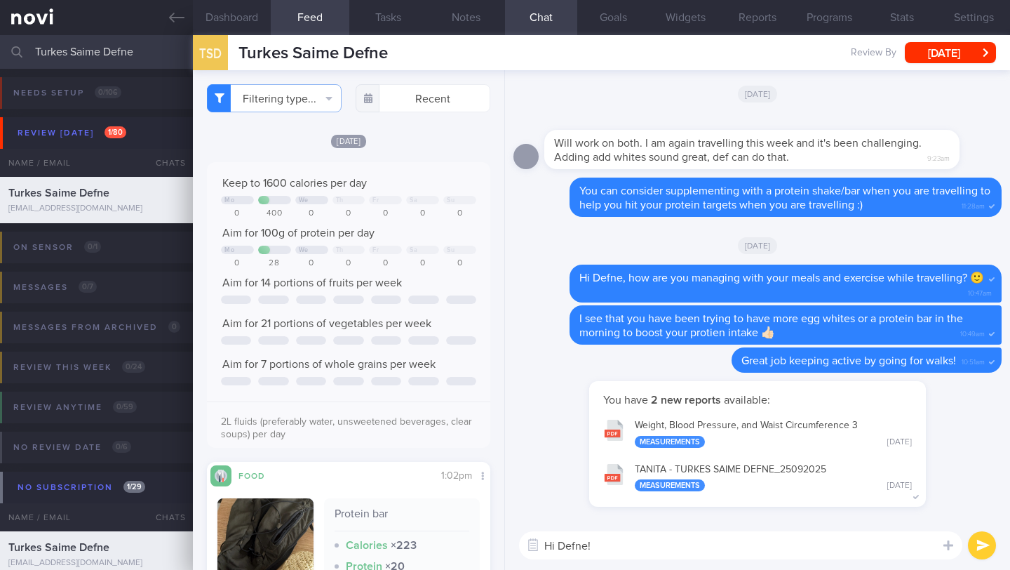
click at [597, 548] on textarea "Hi Defne!" at bounding box center [740, 545] width 443 height 28
click at [459, 18] on button "Notes" at bounding box center [466, 17] width 78 height 35
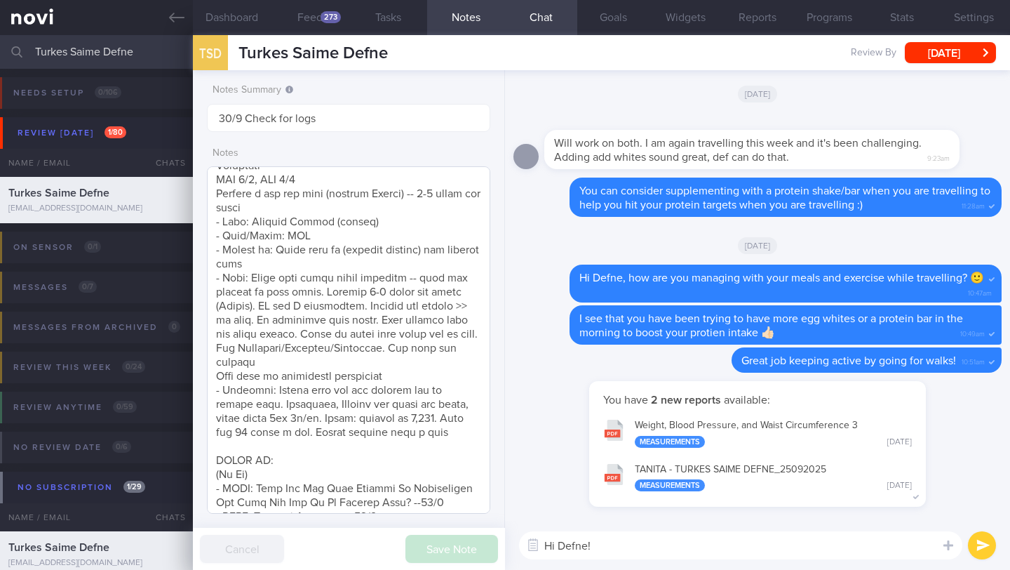
scroll to position [671, 0]
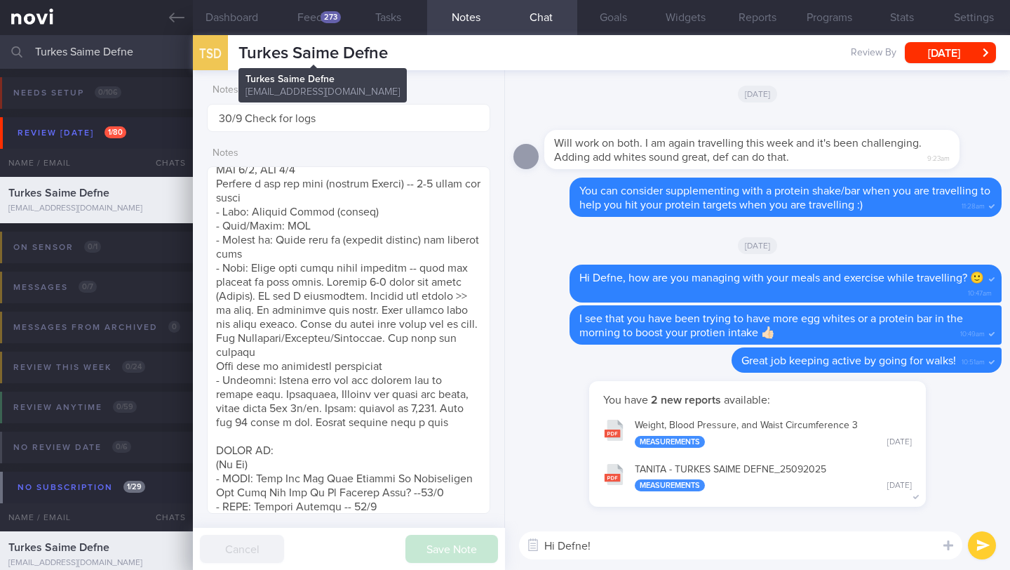
click at [283, 60] on span "Turkes Saime Defne" at bounding box center [313, 53] width 149 height 17
copy div "Turkes Saime Defne Turkes Saime Defne [EMAIL_ADDRESS][DOMAIN_NAME]"
click at [629, 546] on textarea "Hi Defne!" at bounding box center [740, 545] width 443 height 28
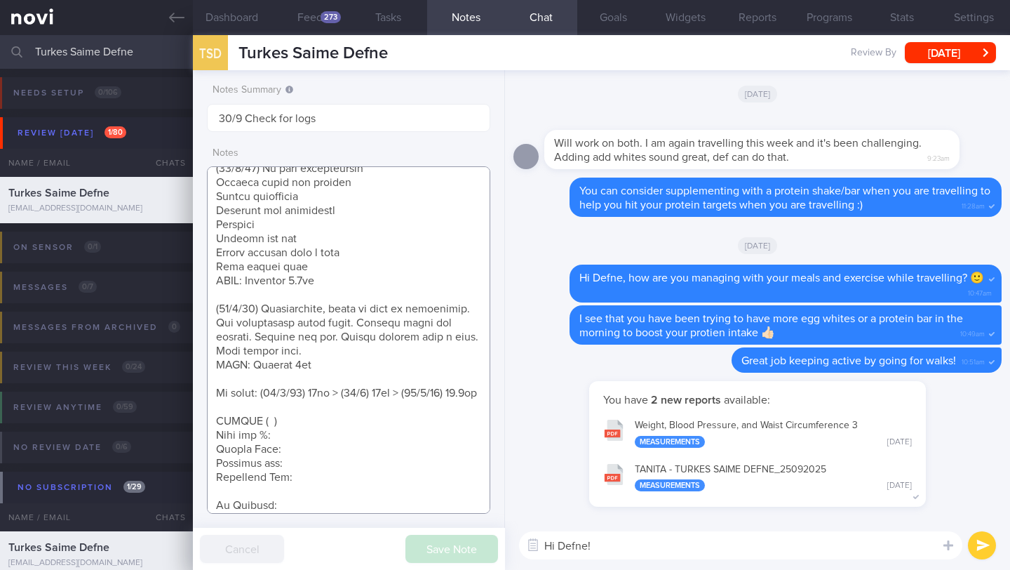
scroll to position [0, 0]
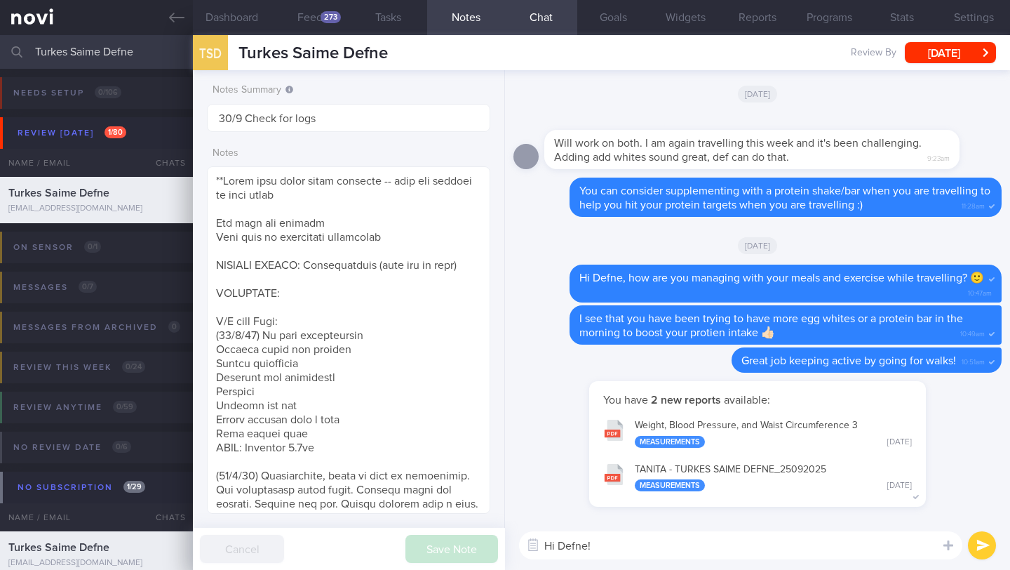
click at [716, 539] on textarea "Hi Defne!" at bounding box center [740, 545] width 443 height 28
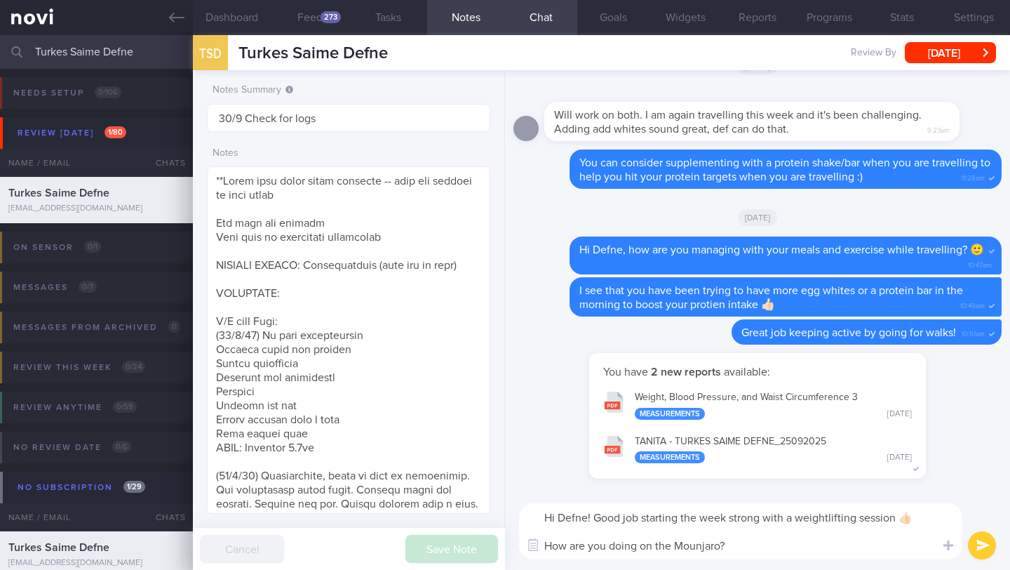
drag, startPoint x: 746, startPoint y: 548, endPoint x: 525, endPoint y: 508, distance: 224.6
click at [525, 508] on textarea "Hi Defne! Good job starting the week strong with a weightlifting session 👍🏻 How…" at bounding box center [740, 531] width 443 height 56
click at [590, 531] on textarea "Hi Defne! Good job starting the week strong with a weightlifting session 👍🏻 How…" at bounding box center [740, 531] width 443 height 56
drag, startPoint x: 593, startPoint y: 518, endPoint x: 753, endPoint y: 556, distance: 163.7
click at [753, 556] on textarea "Hi Defne! Good job starting the week strong with a weightlifting session 👍🏻 How…" at bounding box center [740, 531] width 443 height 56
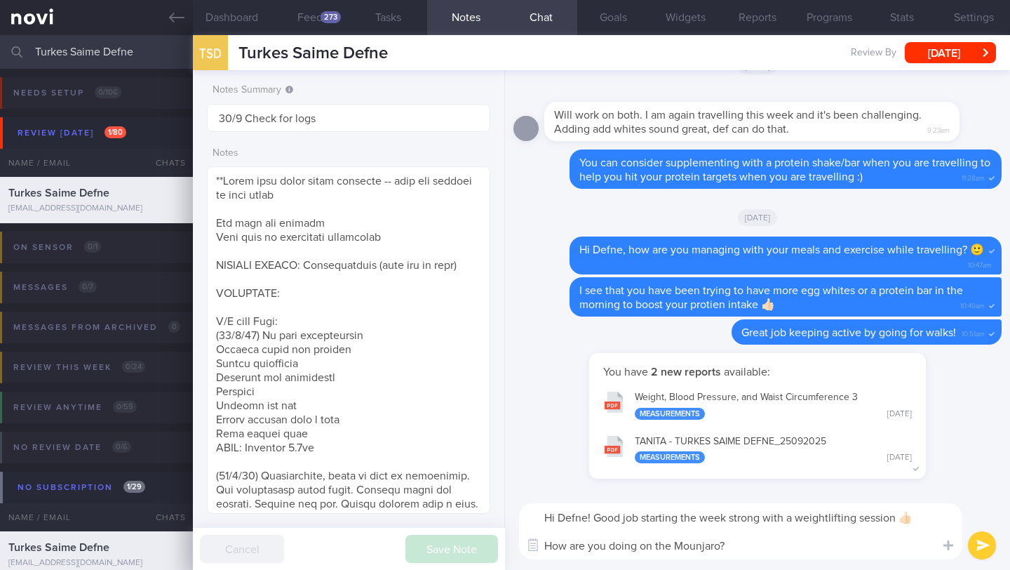
paste textarea "reat job starting the week strong with your weightlifting session! 👍🏻 How are y…"
click at [596, 512] on textarea "Hi Defne! Great job starting the week strong with your weightlifting session! 👍…" at bounding box center [740, 531] width 443 height 56
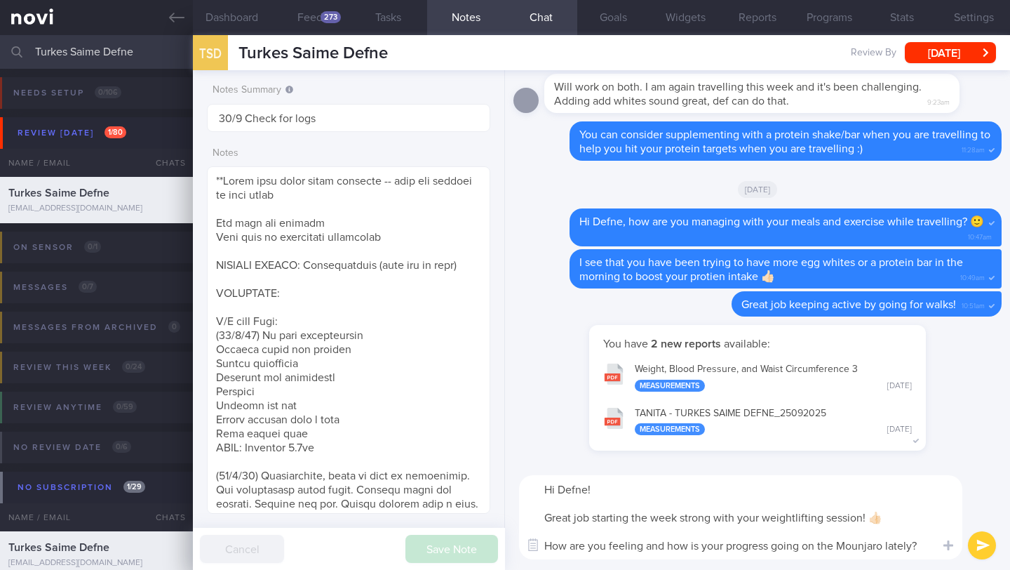
type textarea "Hi Defne! Great job starting the week strong with your weightlifting session! 👍…"
click at [987, 553] on button "submit" at bounding box center [982, 545] width 28 height 28
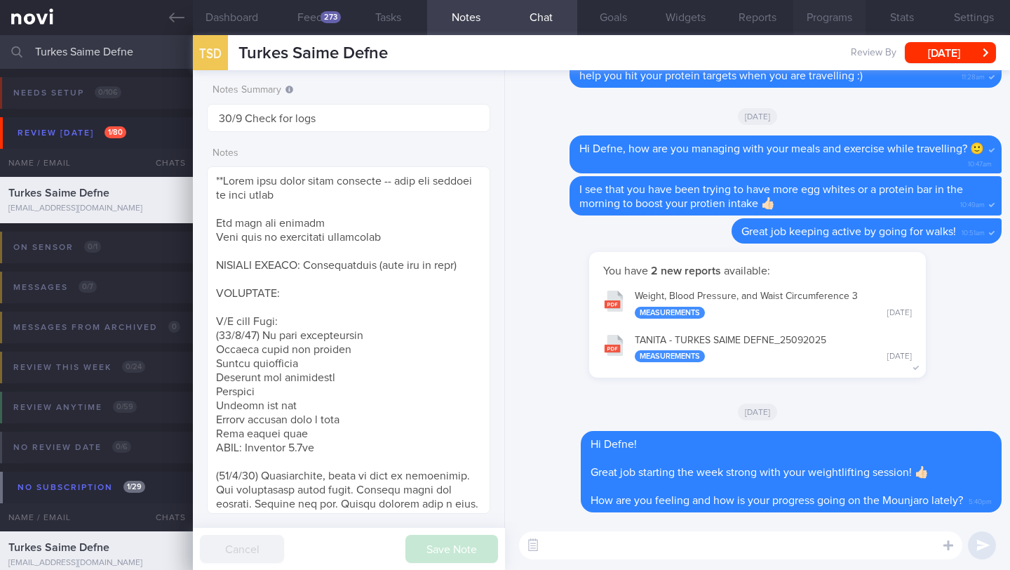
click at [813, 21] on button "Programs" at bounding box center [829, 17] width 72 height 35
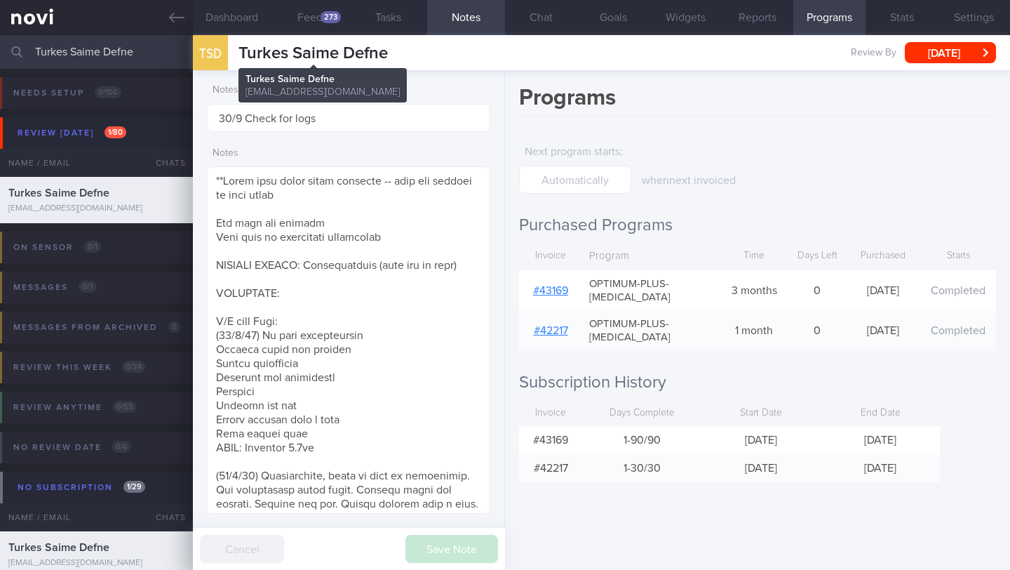
click at [295, 57] on span "Turkes Saime Defne" at bounding box center [313, 53] width 149 height 17
copy div "Turkes Saime Defne Turkes Saime Defne [EMAIL_ADDRESS][DOMAIN_NAME]"
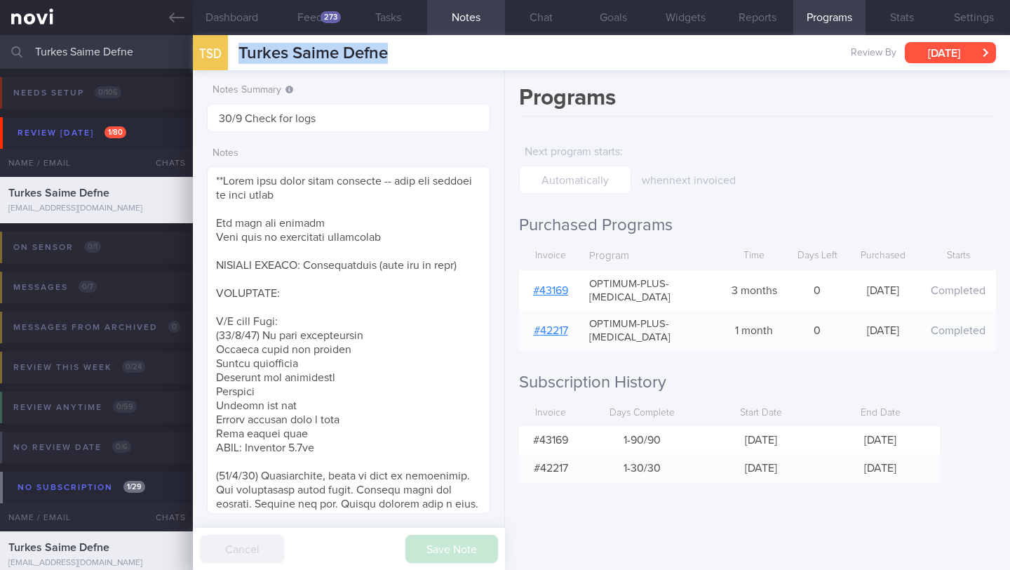
click at [946, 58] on button "[DATE]" at bounding box center [950, 52] width 91 height 21
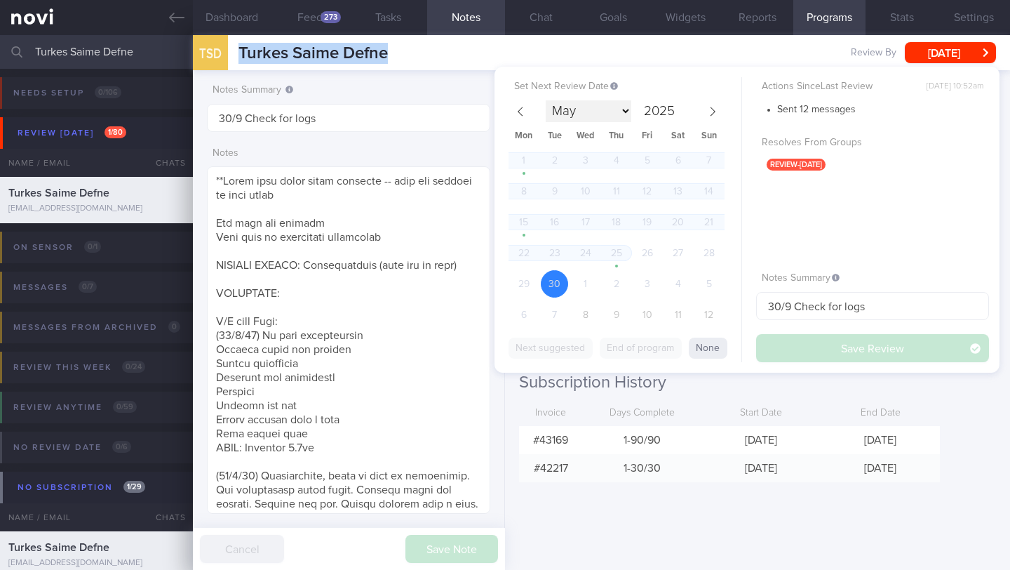
click at [621, 107] on select "May June July August September October November December" at bounding box center [589, 111] width 86 height 22
select select "9"
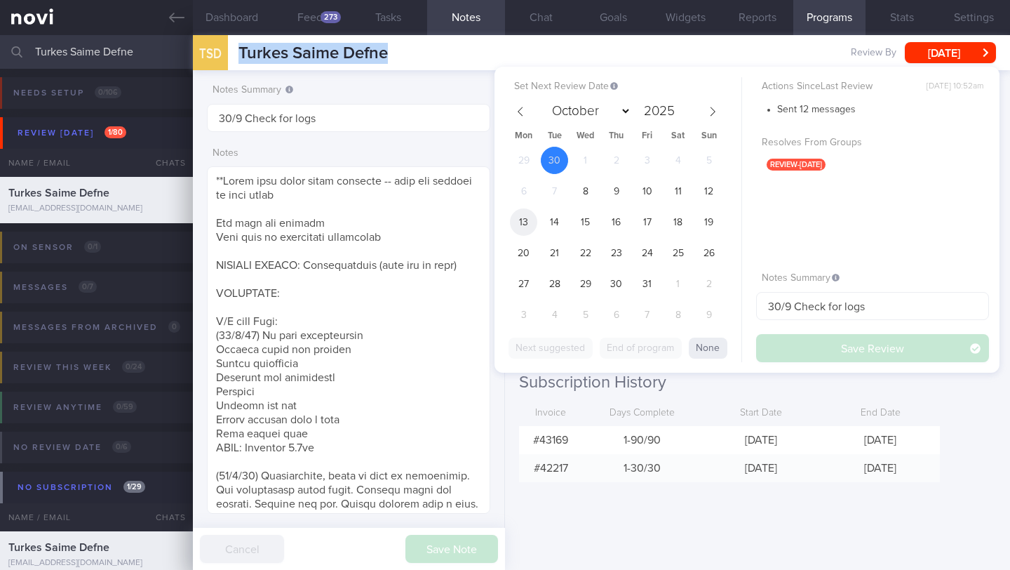
click at [529, 223] on span "13" at bounding box center [523, 221] width 27 height 27
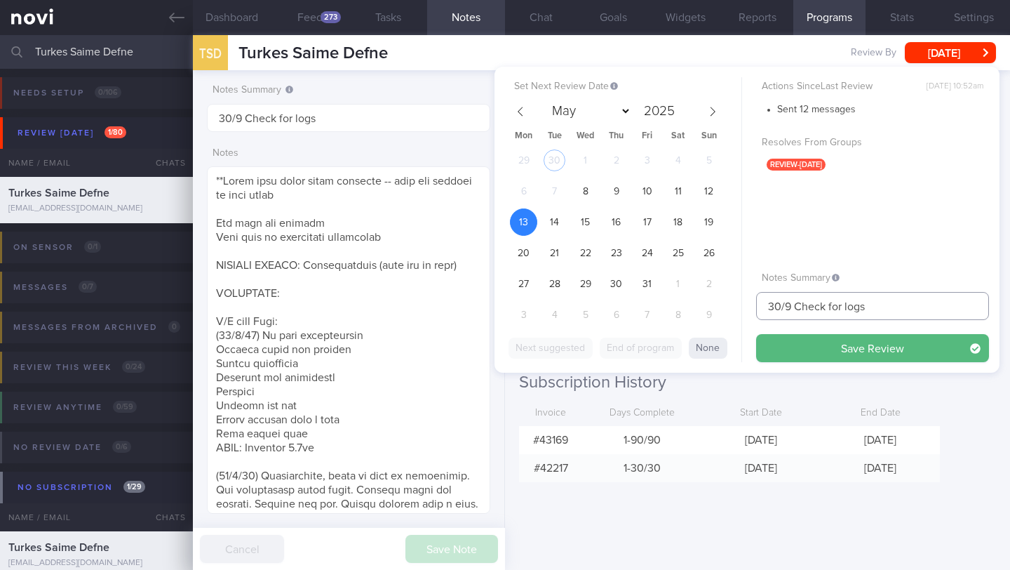
drag, startPoint x: 788, startPoint y: 304, endPoint x: 743, endPoint y: 302, distance: 45.6
click at [743, 302] on div "Set Next Review Date [DATE] May June July August September October November [DA…" at bounding box center [747, 220] width 505 height 306
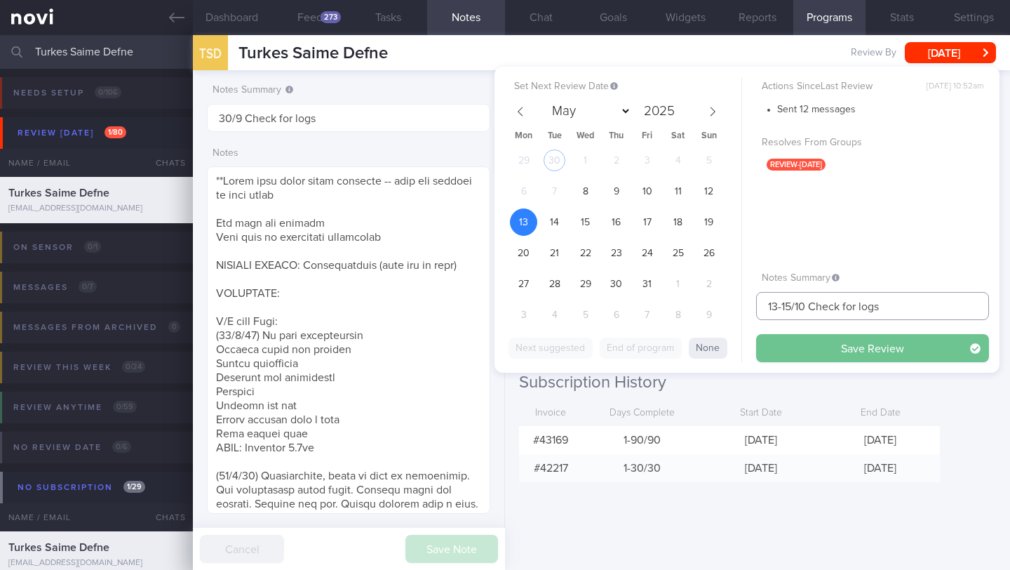
type input "13-15/10 Check for logs"
click at [849, 348] on button "Save Review" at bounding box center [872, 348] width 233 height 28
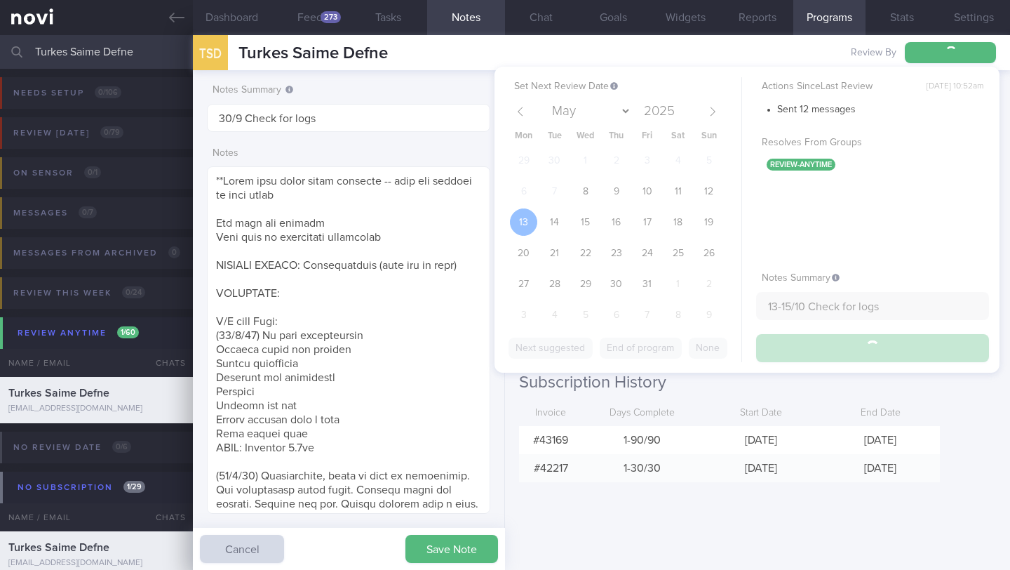
type input "13-15/10 Check for logs"
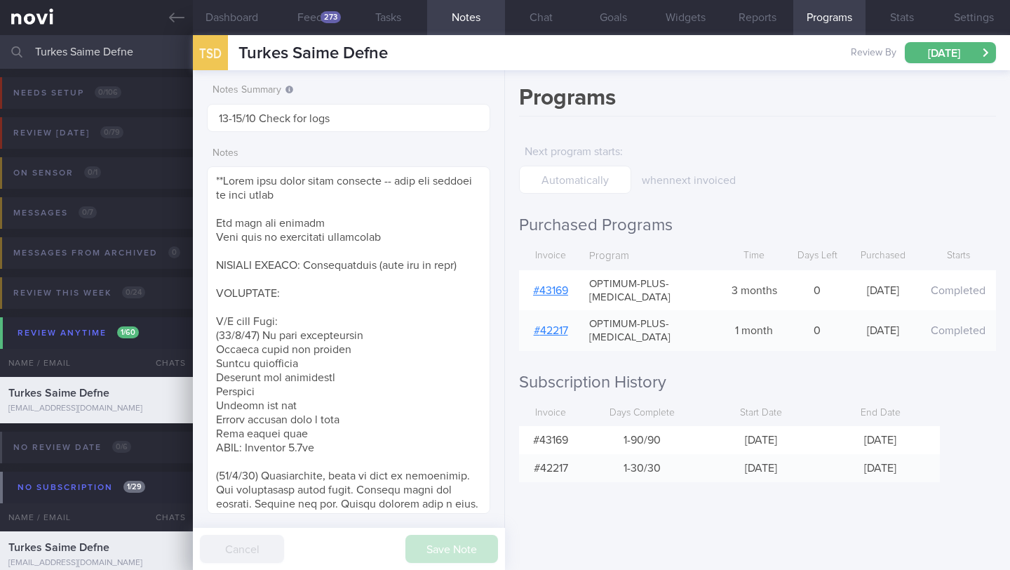
click at [92, 60] on input "Turkes Saime Defne" at bounding box center [505, 52] width 1010 height 34
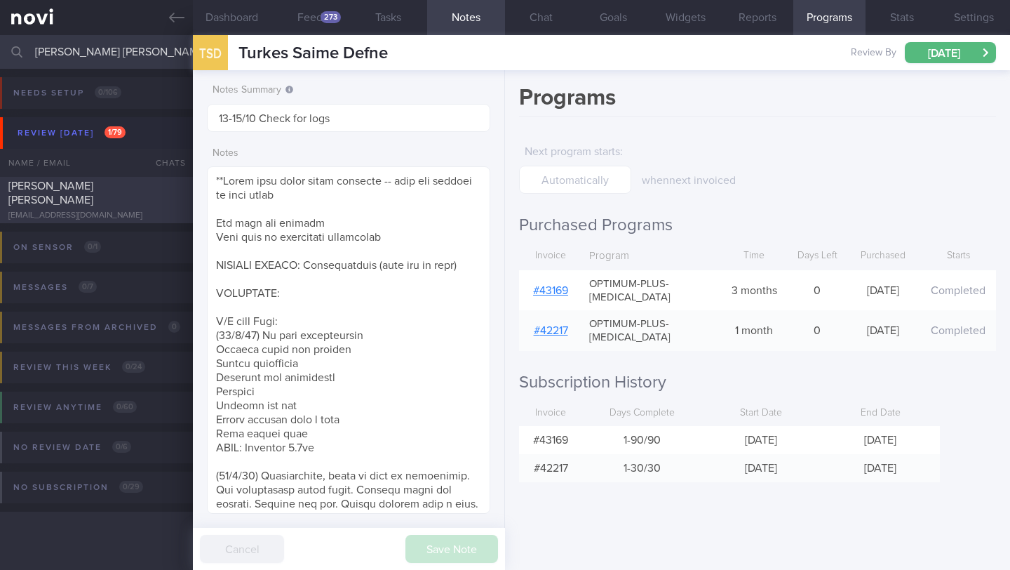
type input "[PERSON_NAME] [PERSON_NAME]"
click at [158, 187] on div "[PERSON_NAME] [PERSON_NAME]" at bounding box center [94, 193] width 173 height 28
type input "3/10 Check for logs and coach"
type textarea "**Pt is PESCATARIAN - Finds it hard to find food options in [GEOGRAPHIC_DATA] (…"
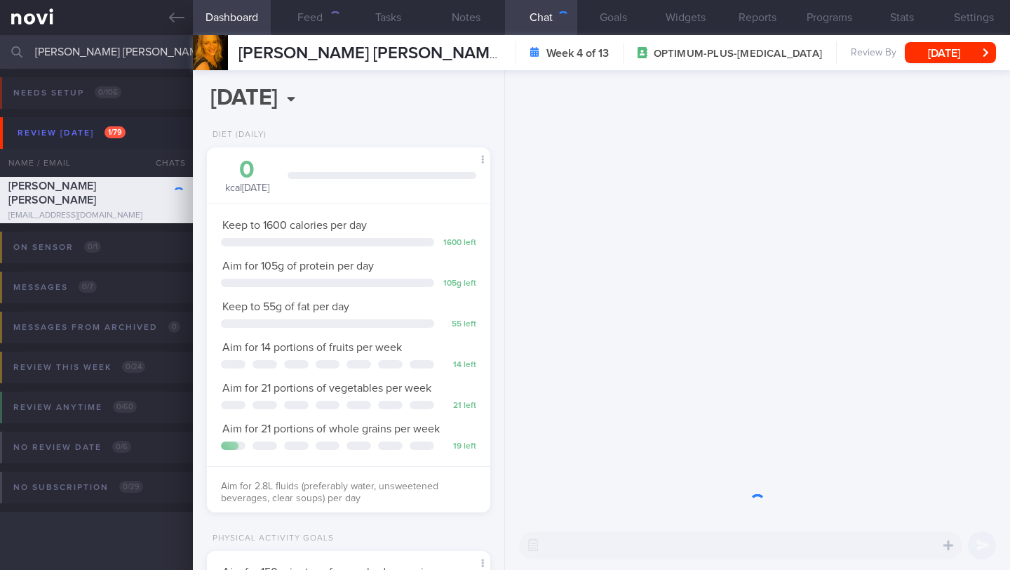
scroll to position [144, 248]
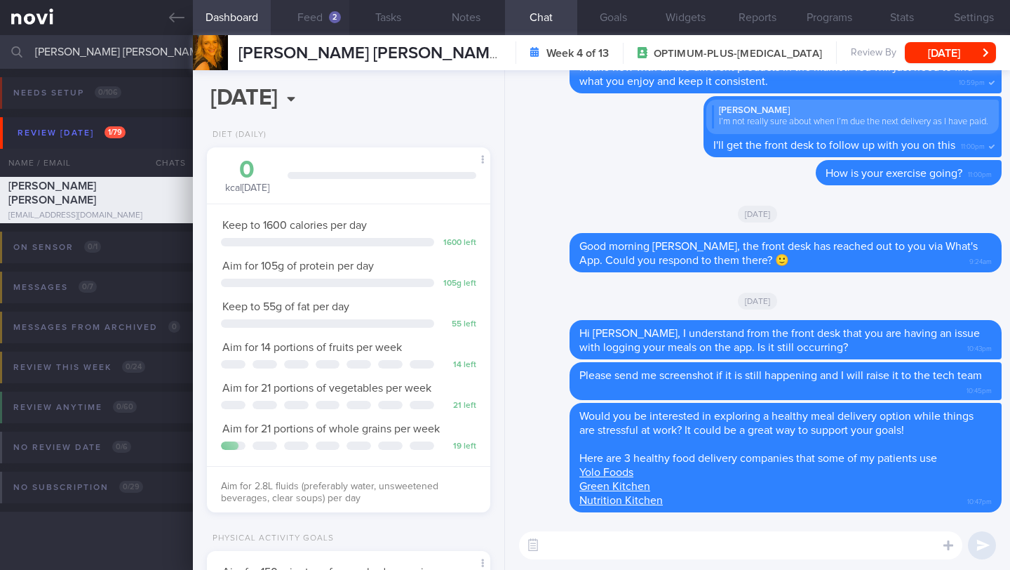
click at [325, 18] on button "Feed 2" at bounding box center [310, 17] width 78 height 35
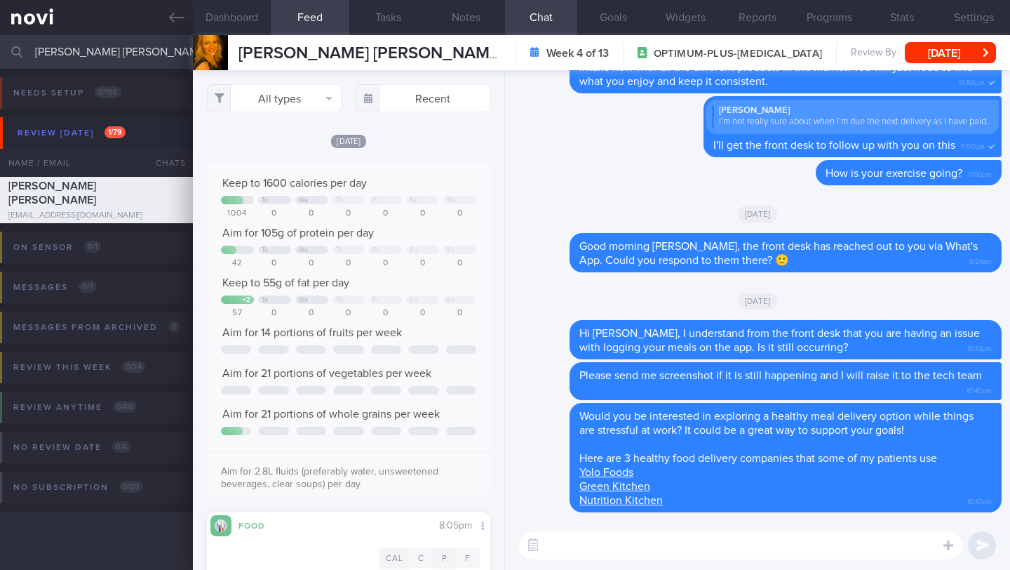
click at [444, 191] on div "Keep to 1600 calories per day Tu We Th Fr Sa Su 1004 0 0 0 0 0 0 Aim for 105g o…" at bounding box center [348, 329] width 283 height 335
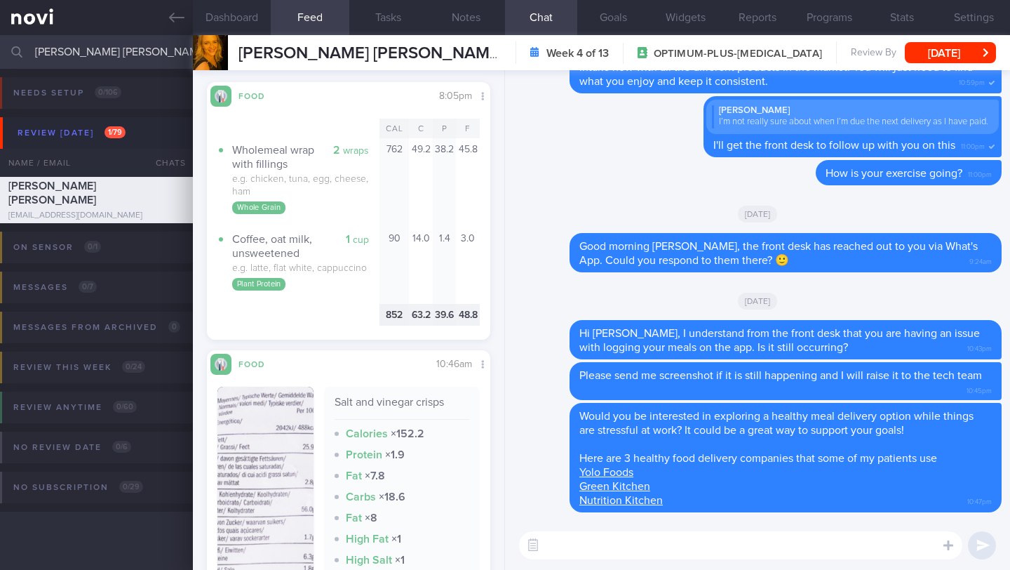
scroll to position [462, 0]
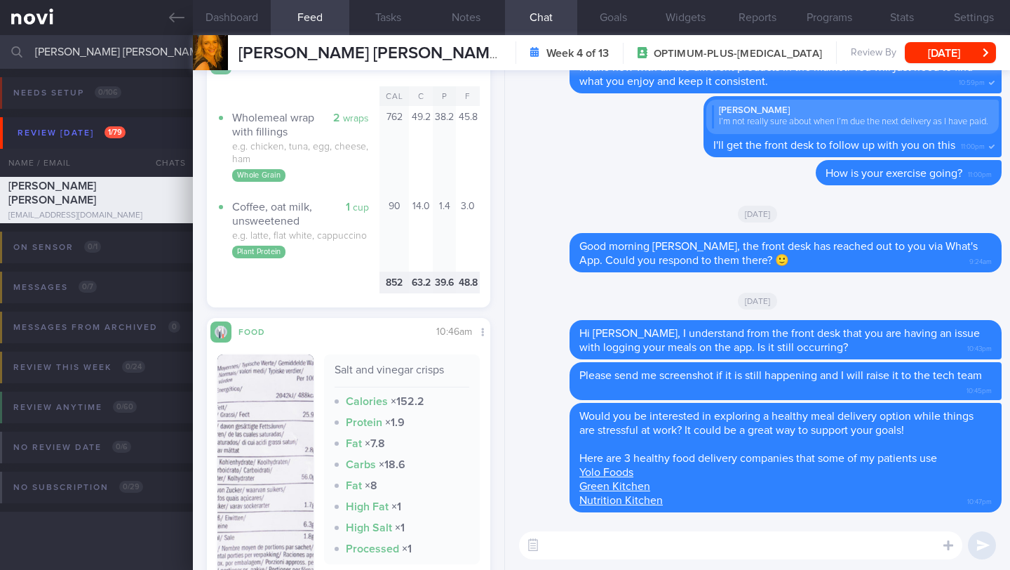
click at [694, 549] on textarea at bounding box center [740, 545] width 443 height 28
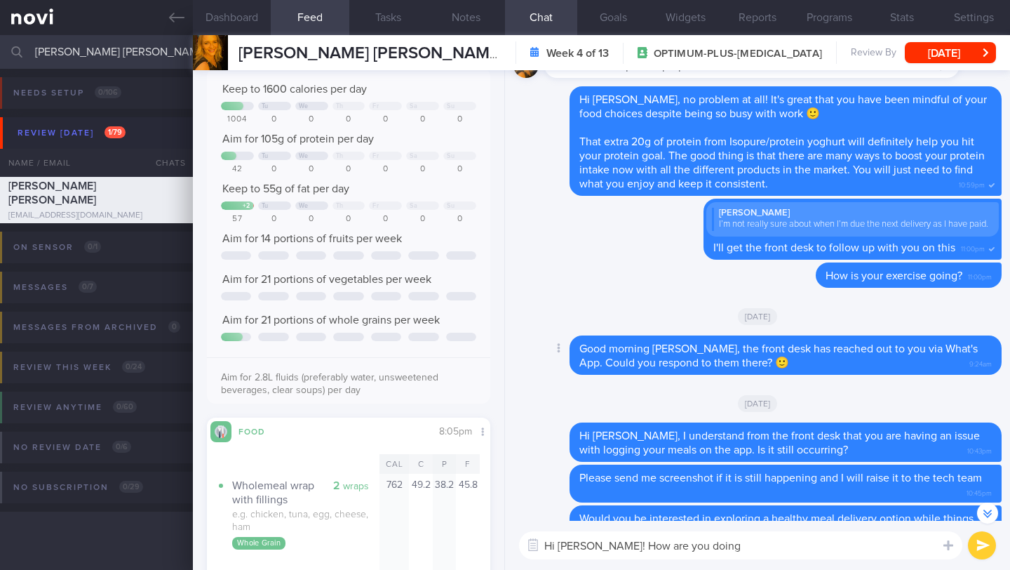
scroll to position [-102, 0]
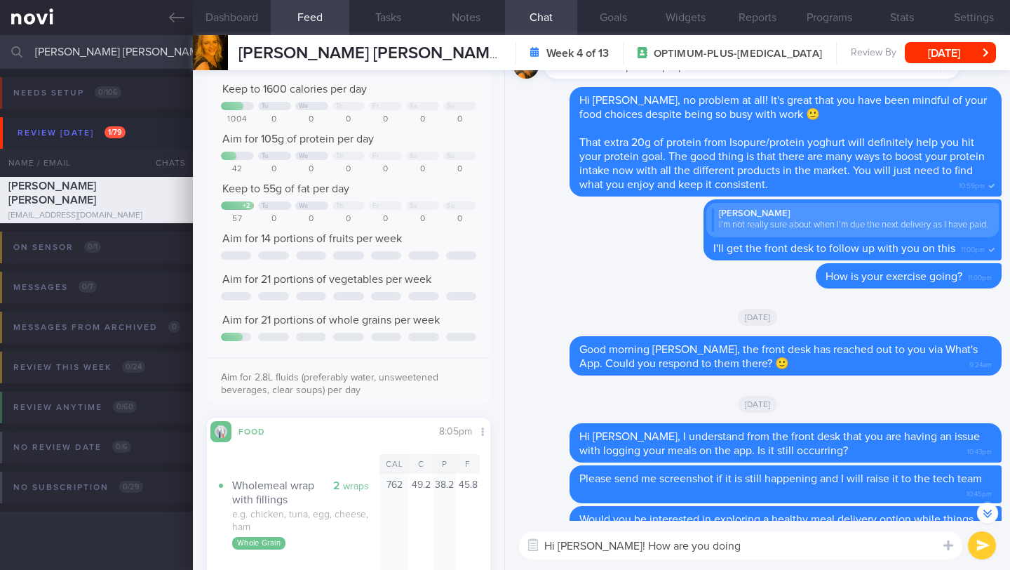
drag, startPoint x: 730, startPoint y: 556, endPoint x: 598, endPoint y: 547, distance: 132.9
click at [598, 547] on textarea "Hi [PERSON_NAME]! How are you doing" at bounding box center [740, 545] width 443 height 28
paste textarea "just checking in—have you had any challenges sticking to your diet or exercise …"
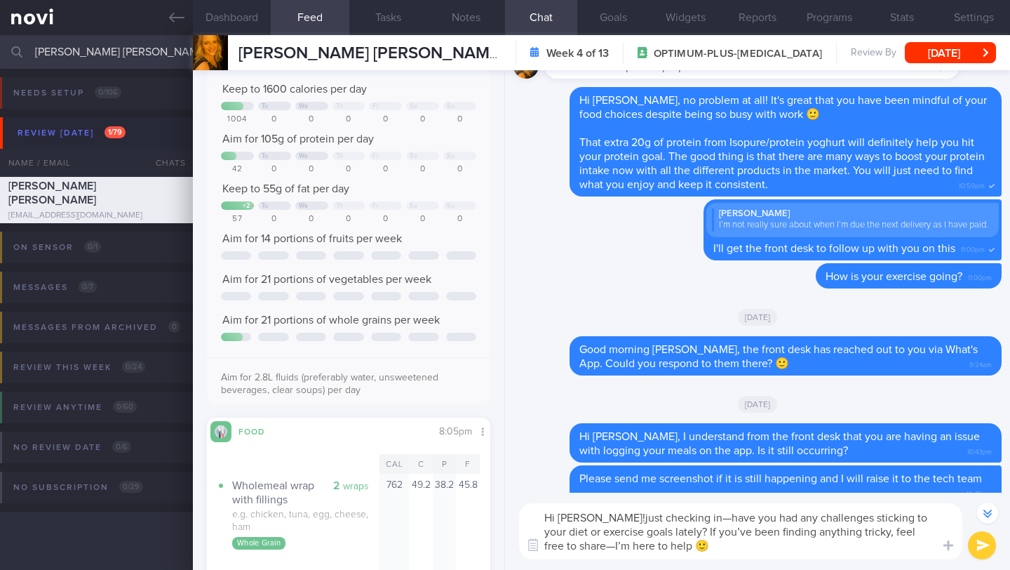
drag, startPoint x: 603, startPoint y: 516, endPoint x: 604, endPoint y: 504, distance: 11.3
click at [603, 516] on textarea "Hi [PERSON_NAME]!just checking in—have you had any challenges sticking to your …" at bounding box center [740, 531] width 443 height 56
click at [601, 517] on textarea "Hi [PERSON_NAME]! Just checking in—have you had any challenges sticking to your…" at bounding box center [740, 531] width 443 height 56
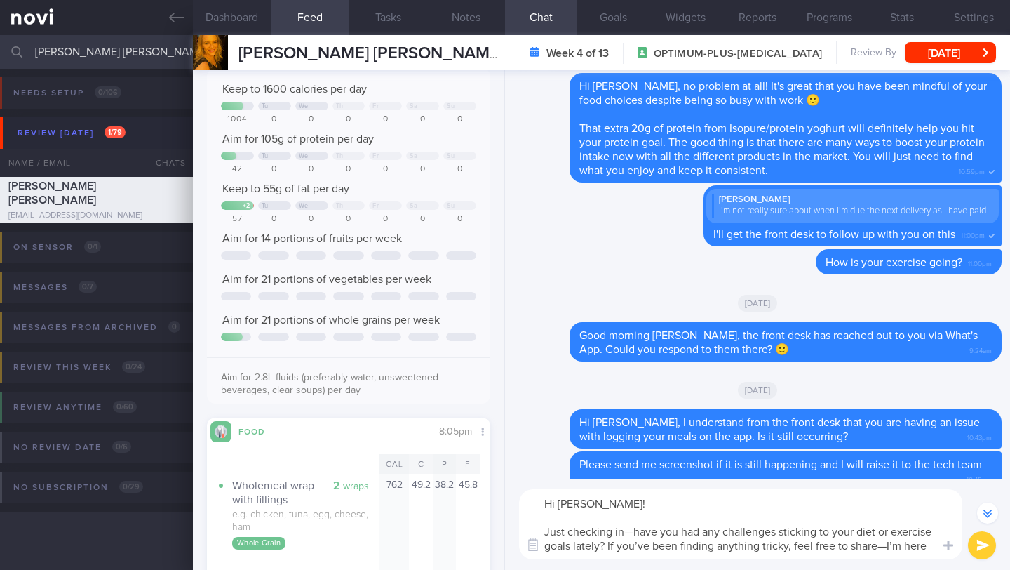
scroll to position [-159, 0]
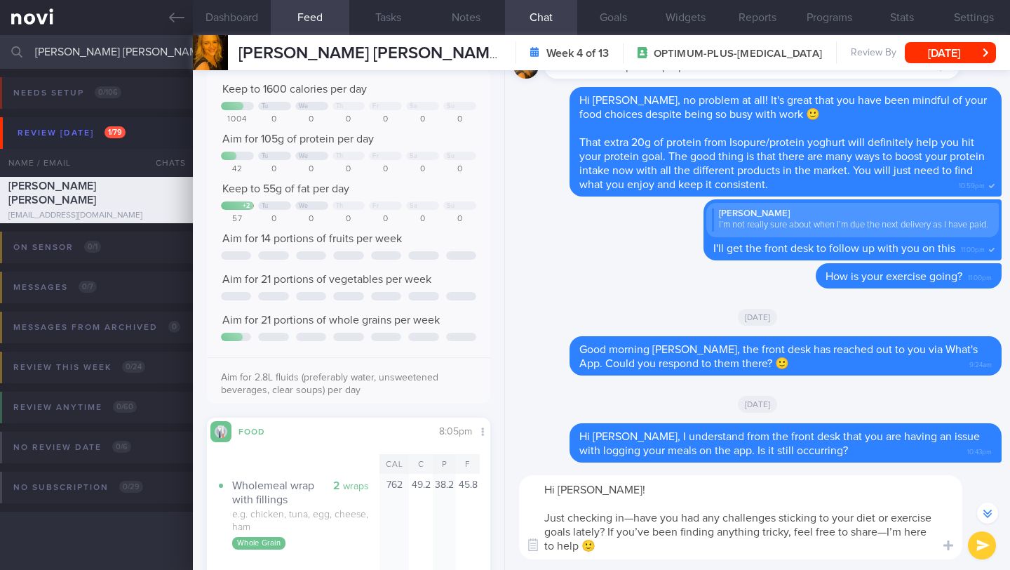
click at [611, 534] on textarea "Hi [PERSON_NAME]! Just checking in—have you had any challenges sticking to your…" at bounding box center [740, 517] width 443 height 84
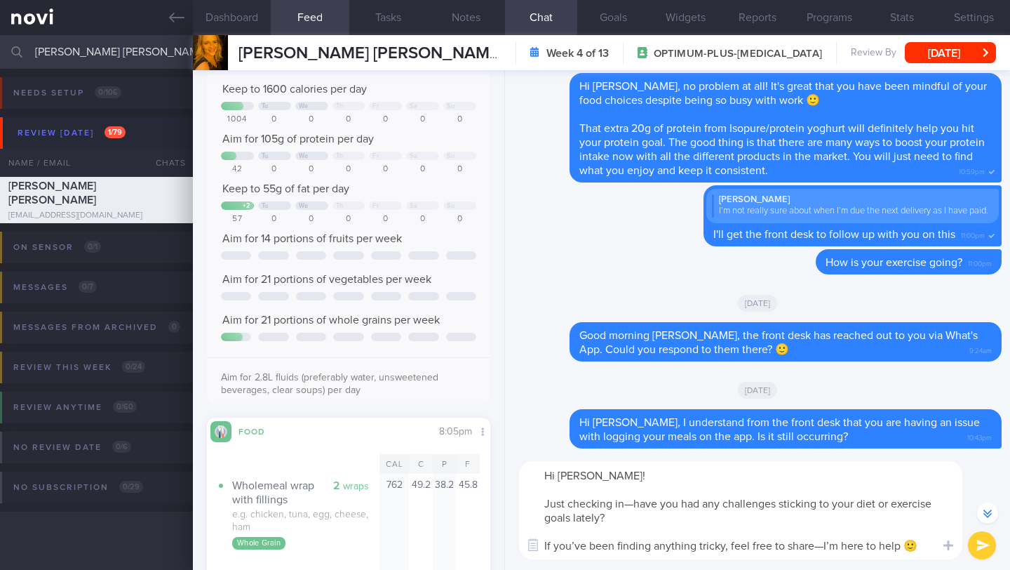
scroll to position [-173, 0]
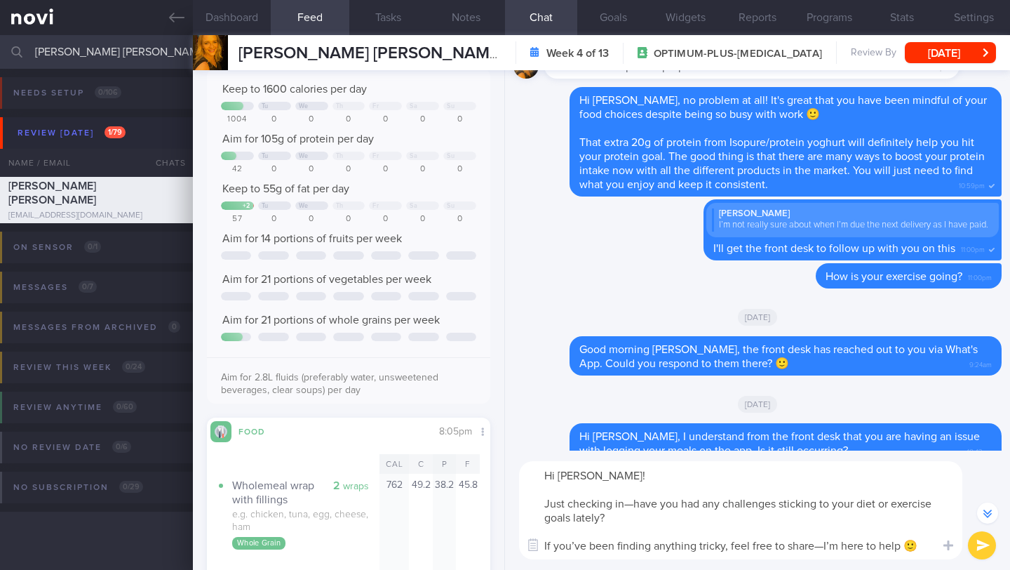
type textarea "Hi [PERSON_NAME]! Just checking in—have you had any challenges sticking to your…"
click at [987, 550] on button "submit" at bounding box center [982, 545] width 28 height 28
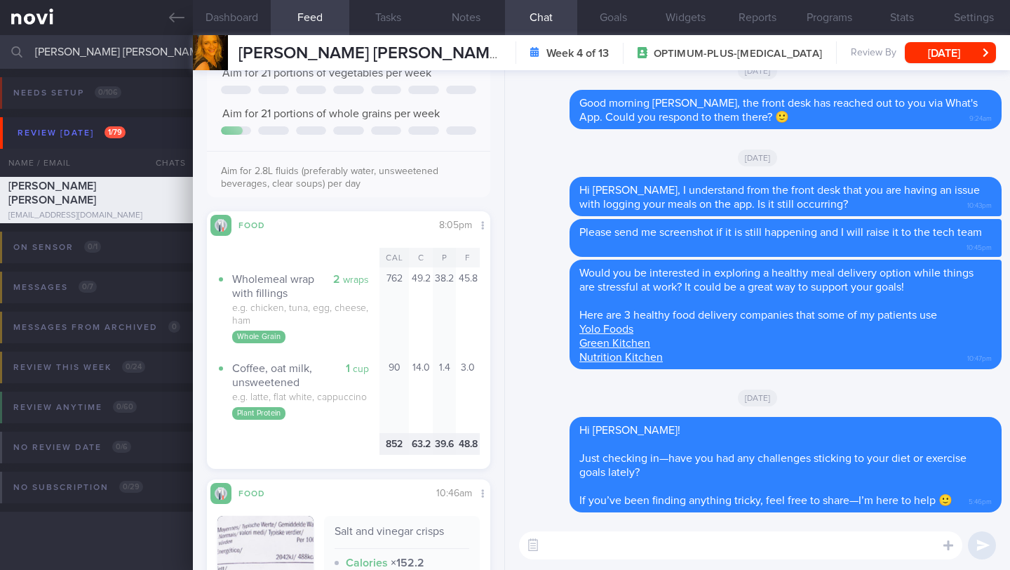
scroll to position [298, 0]
click at [679, 539] on textarea at bounding box center [740, 545] width 443 height 28
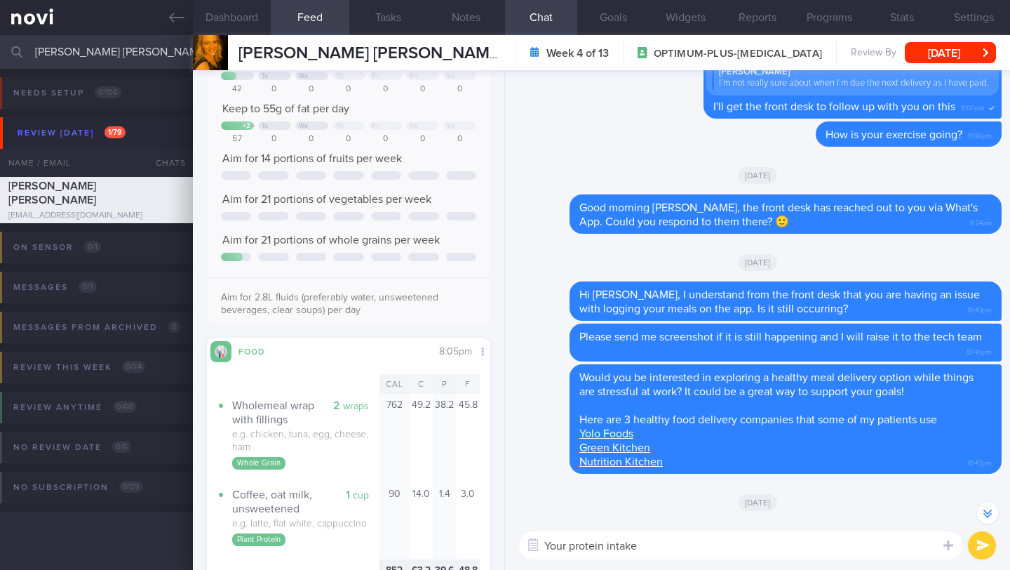
scroll to position [0, 0]
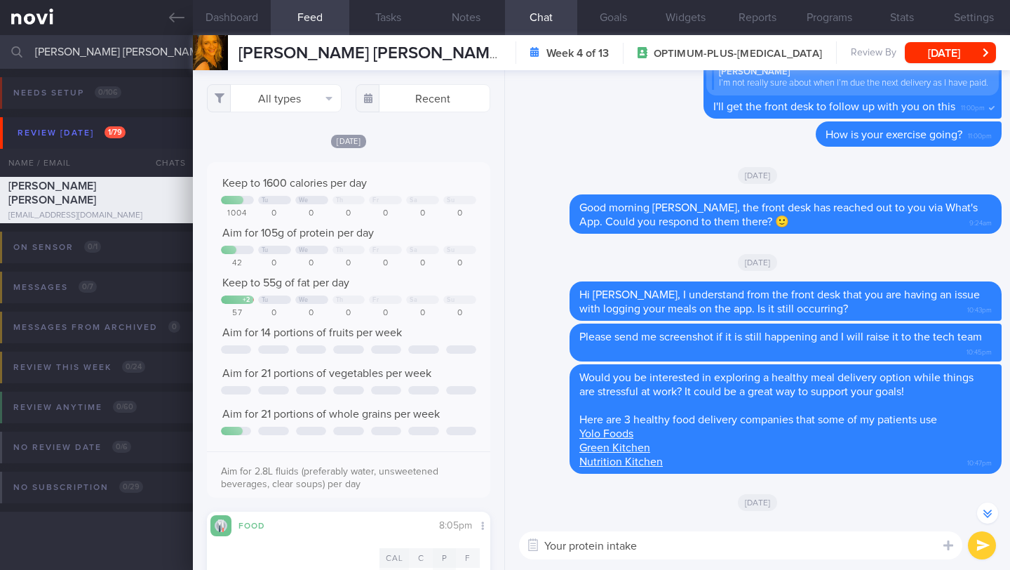
click at [571, 548] on textarea "Your protein intake" at bounding box center [740, 545] width 443 height 28
click at [734, 540] on textarea "Your calorie and protein intake" at bounding box center [740, 545] width 443 height 28
type textarea "Your calorie and protein intake was"
click at [833, 556] on textarea "Your calorie and protein intake was" at bounding box center [740, 545] width 443 height 28
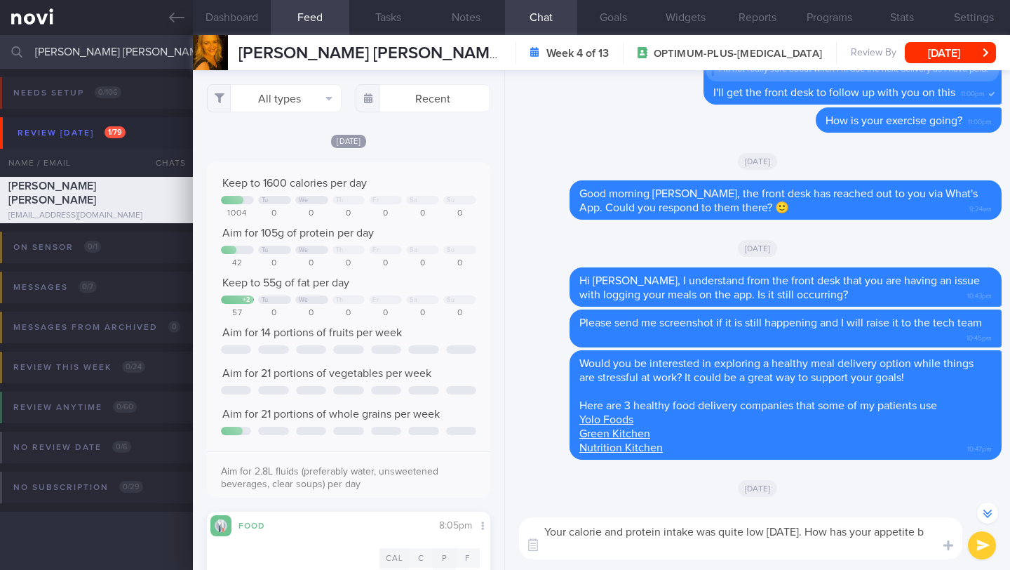
scroll to position [-118, 0]
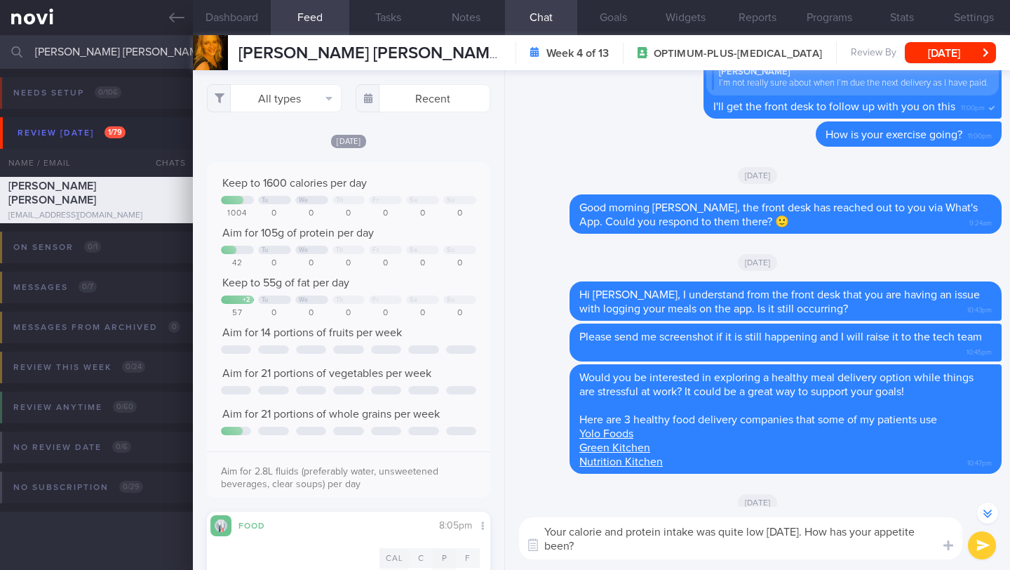
click at [821, 535] on textarea "Your calorie and protein intake was quite low [DATE]. How has your appetite bee…" at bounding box center [740, 538] width 443 height 42
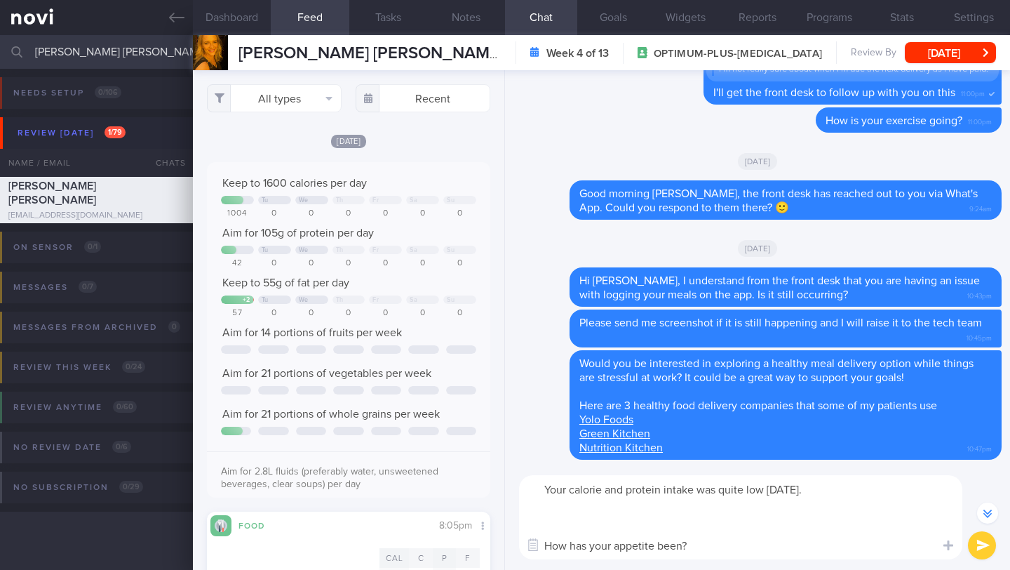
scroll to position [-160, 0]
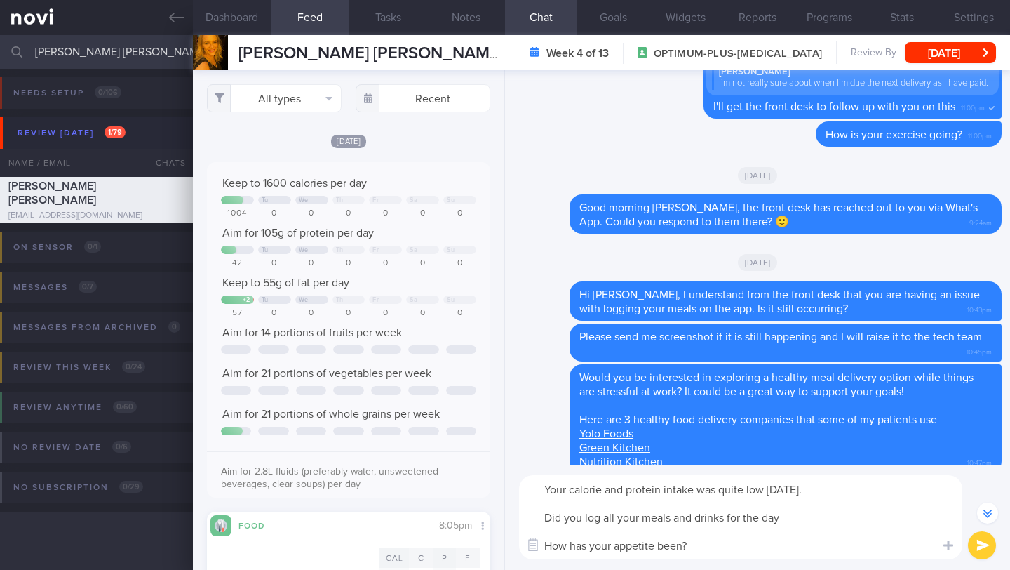
type textarea "Your calorie and protein intake was quite low [DATE]. Did you log all your meal…"
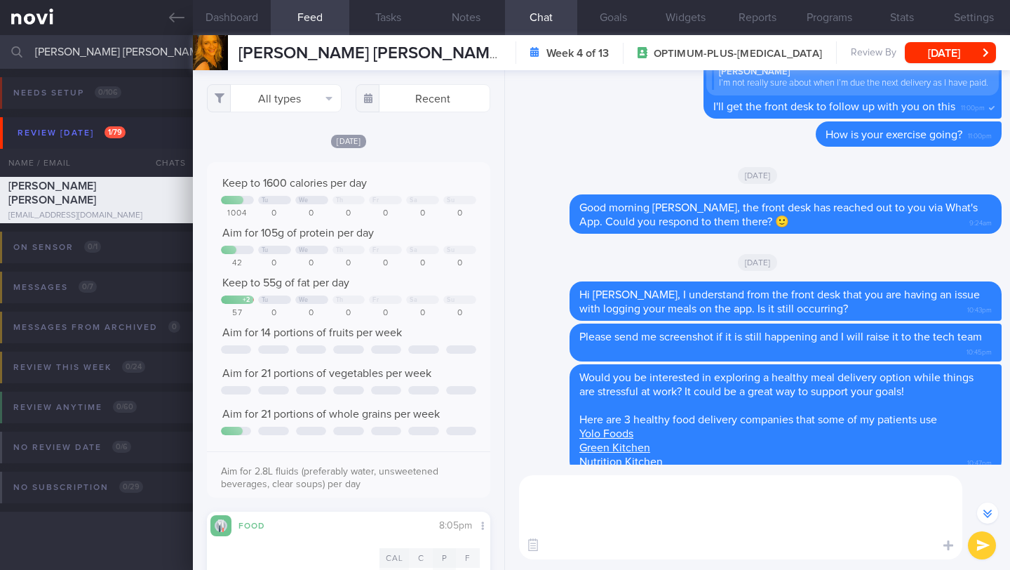
scroll to position [0, 0]
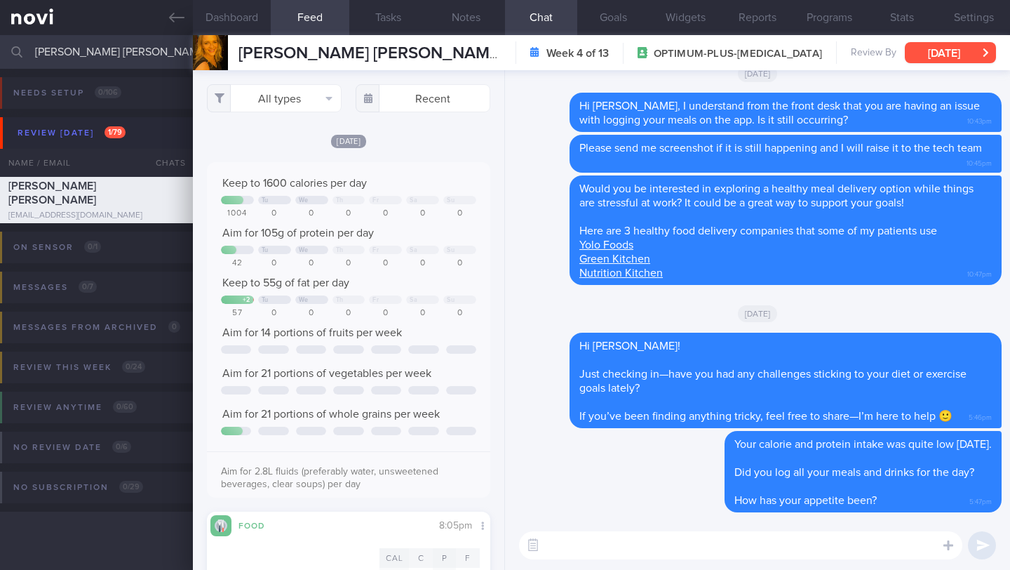
click at [955, 57] on button "[DATE]" at bounding box center [950, 52] width 91 height 21
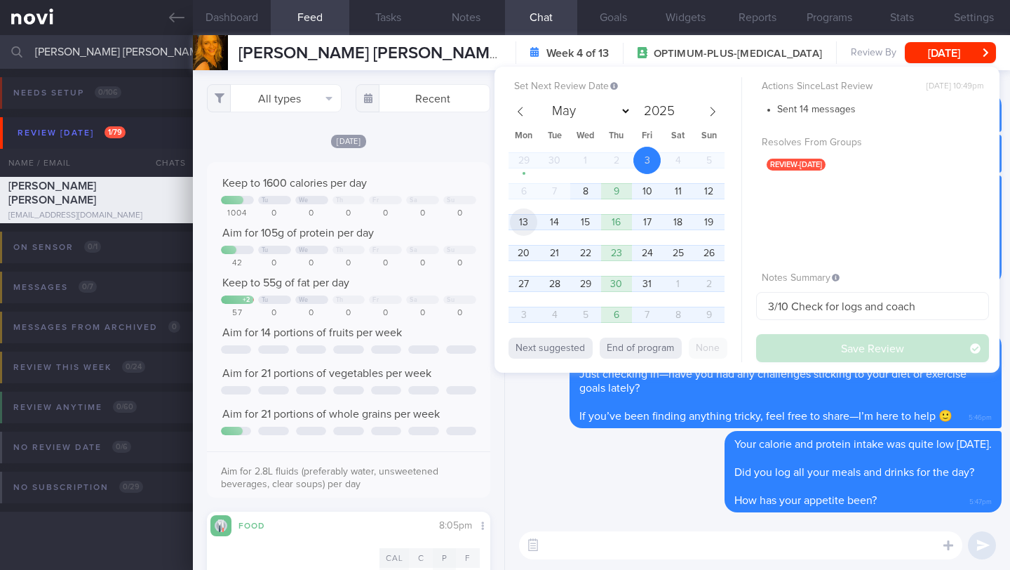
click at [529, 222] on span "13" at bounding box center [523, 221] width 27 height 27
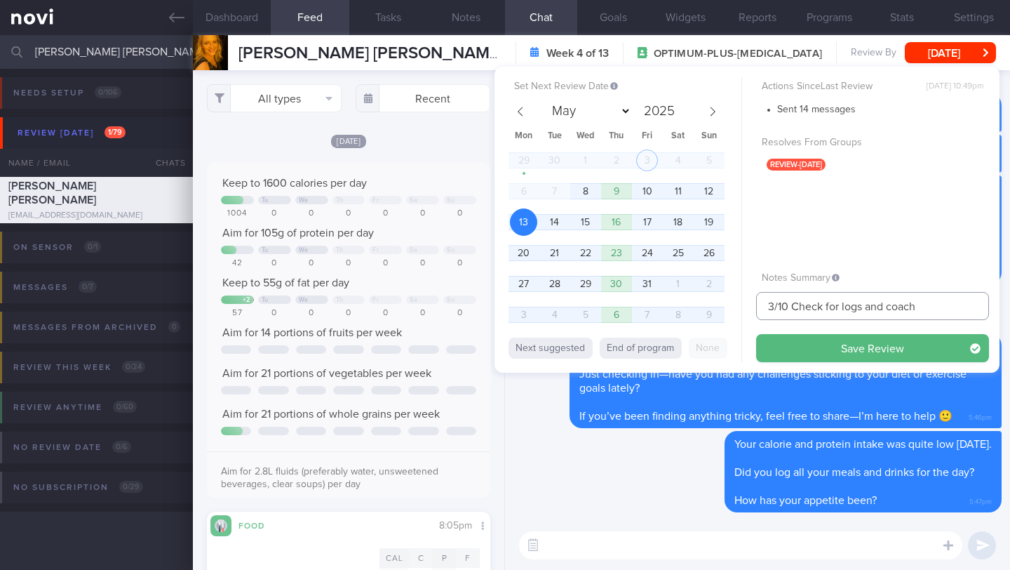
drag, startPoint x: 774, startPoint y: 309, endPoint x: 736, endPoint y: 303, distance: 38.3
click at [736, 303] on div "Set Next Review Date [DATE] May June July August September October November [DA…" at bounding box center [747, 220] width 505 height 306
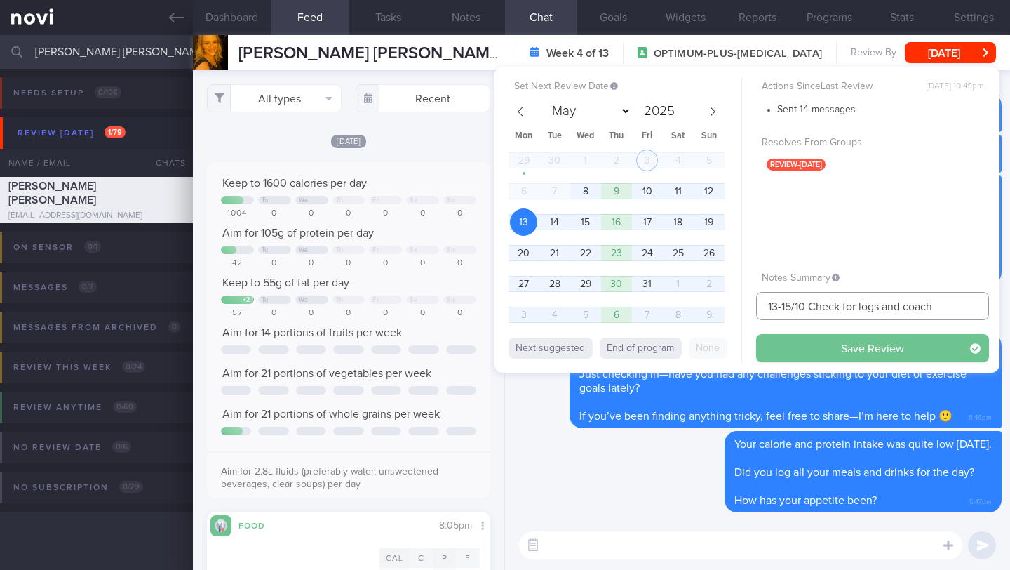
type input "13-15/10 Check for logs and coach"
click at [811, 348] on button "Save Review" at bounding box center [872, 348] width 233 height 28
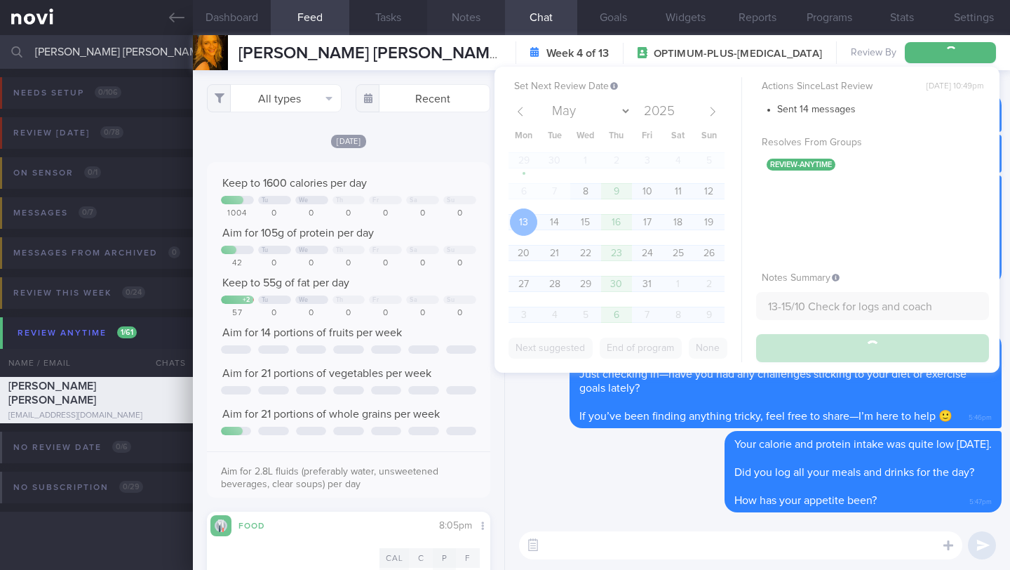
type input "13-15/10 Check for logs and coach"
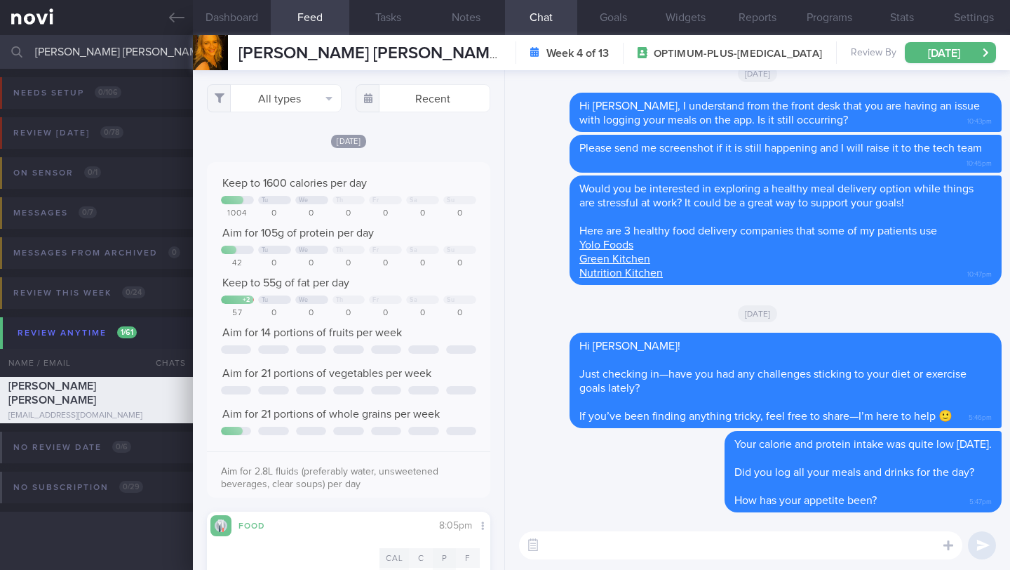
click at [114, 52] on input "[PERSON_NAME] [PERSON_NAME]" at bounding box center [505, 52] width 1010 height 34
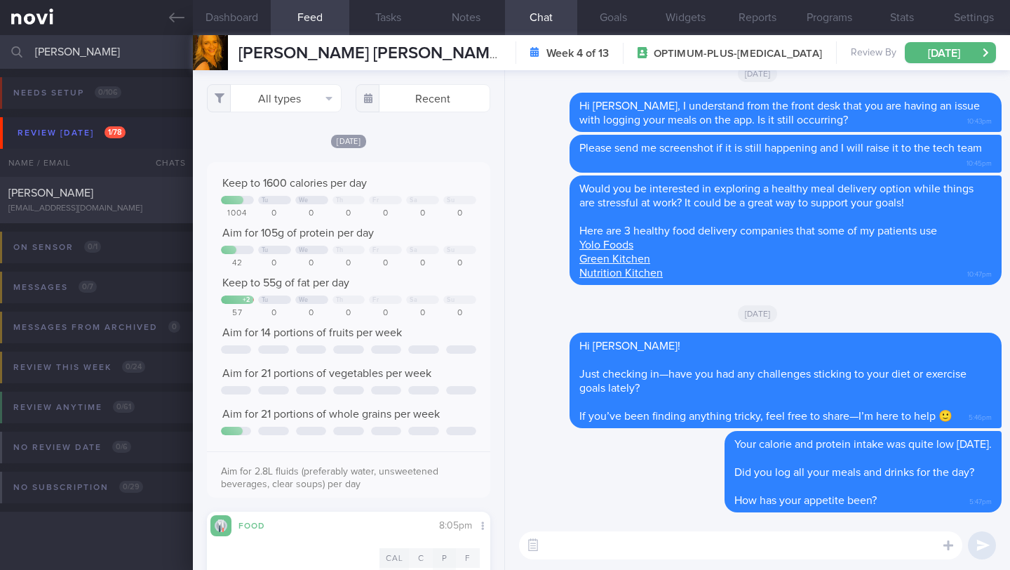
type input "[PERSON_NAME]"
click at [152, 196] on div "[PERSON_NAME]" at bounding box center [94, 193] width 173 height 14
type input "2/10 Check for food & exercise logs. Send info > Check if logged any meals and …"
type textarea "Loremip dolo sita. Consectetu ad elitsedd EIUS: (66/3) Tem in ut lab EtdOlor ma…"
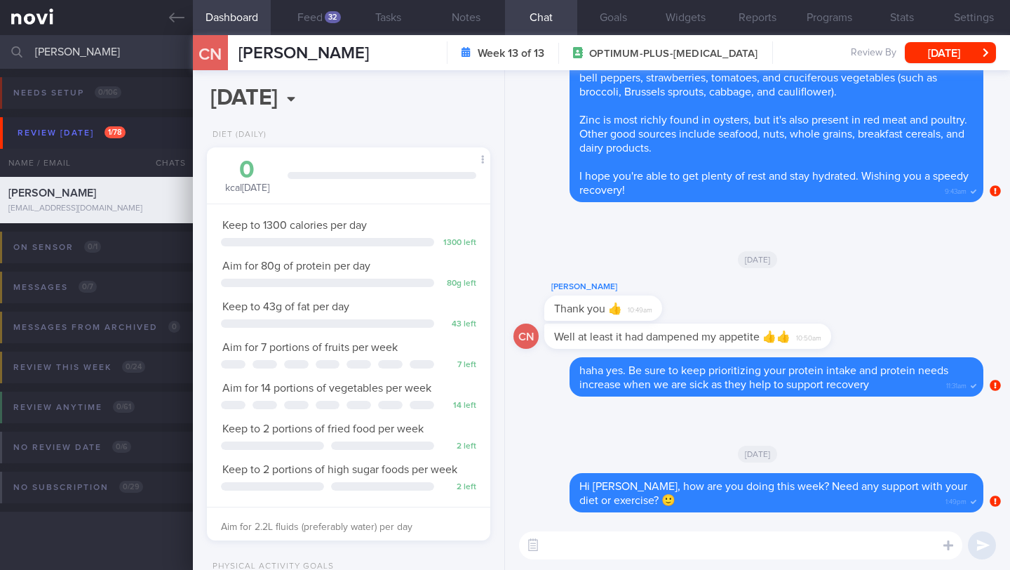
scroll to position [144, 248]
click at [312, 19] on button "Feed 32" at bounding box center [310, 17] width 78 height 35
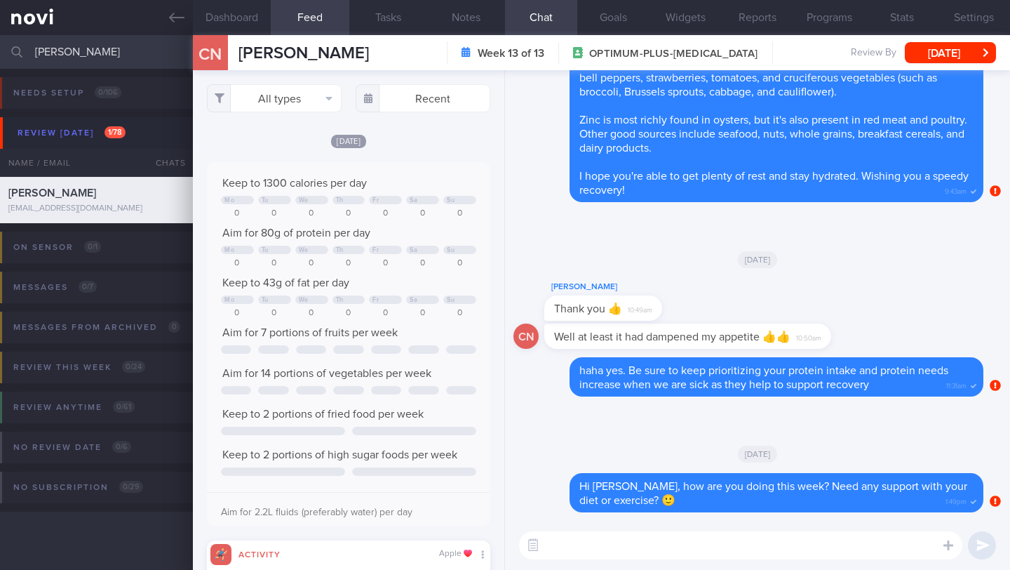
scroll to position [63, 255]
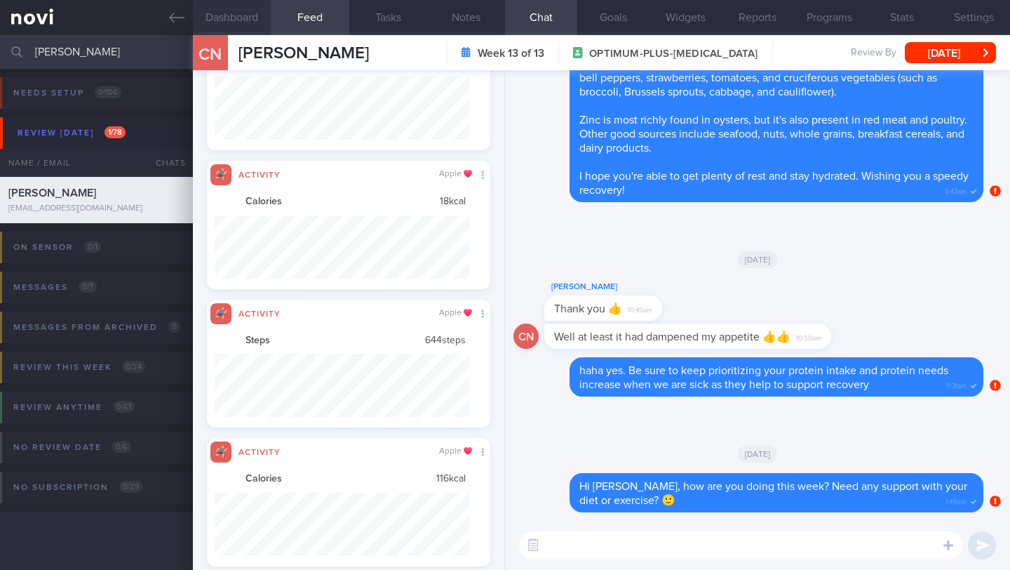
click at [243, 15] on button "Dashboard" at bounding box center [232, 17] width 78 height 35
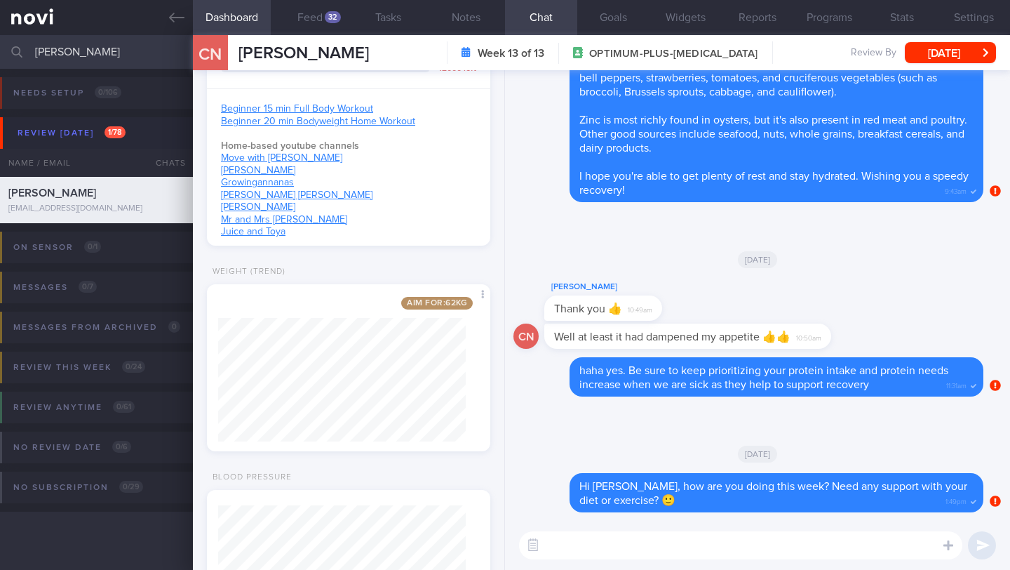
click at [610, 548] on textarea at bounding box center [740, 545] width 443 height 28
paste textarea "[PERSON_NAME]"
drag, startPoint x: 614, startPoint y: 541, endPoint x: 516, endPoint y: 530, distance: 98.2
click at [516, 530] on div "[PERSON_NAME] [PERSON_NAME] ​ [PERSON_NAME] ​" at bounding box center [757, 545] width 505 height 49
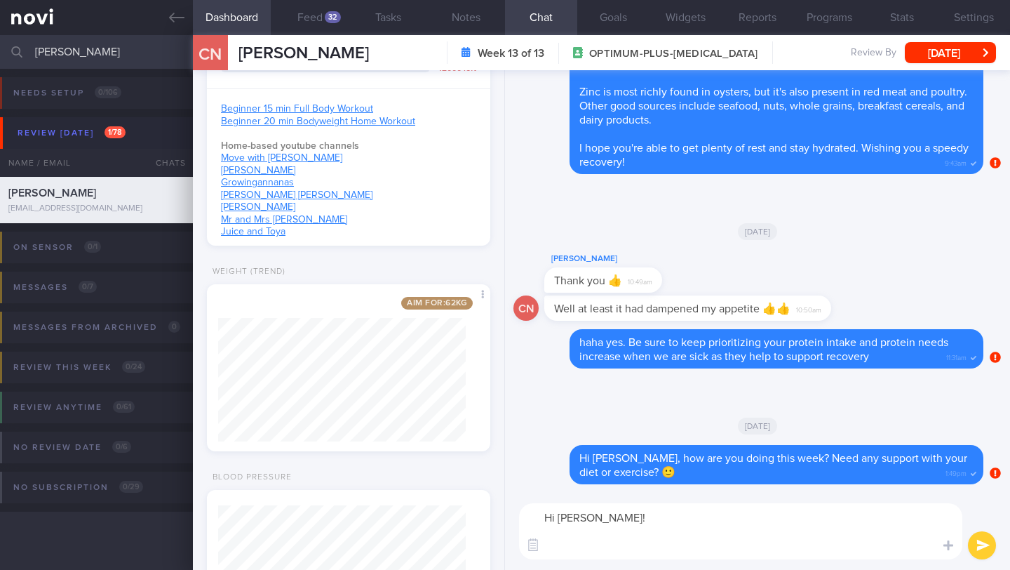
paste textarea "Just checking in! Have you been facing any challenges sticking to your diet or …"
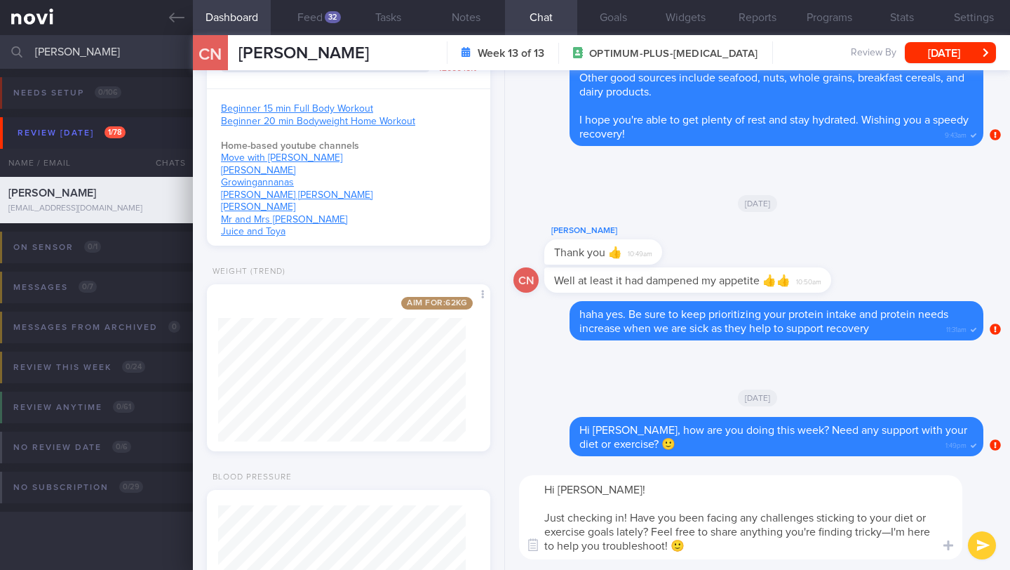
drag, startPoint x: 655, startPoint y: 531, endPoint x: 663, endPoint y: 511, distance: 21.4
click at [655, 532] on textarea "Hi [PERSON_NAME]! Just checking in! Have you been facing any challenges stickin…" at bounding box center [740, 517] width 443 height 84
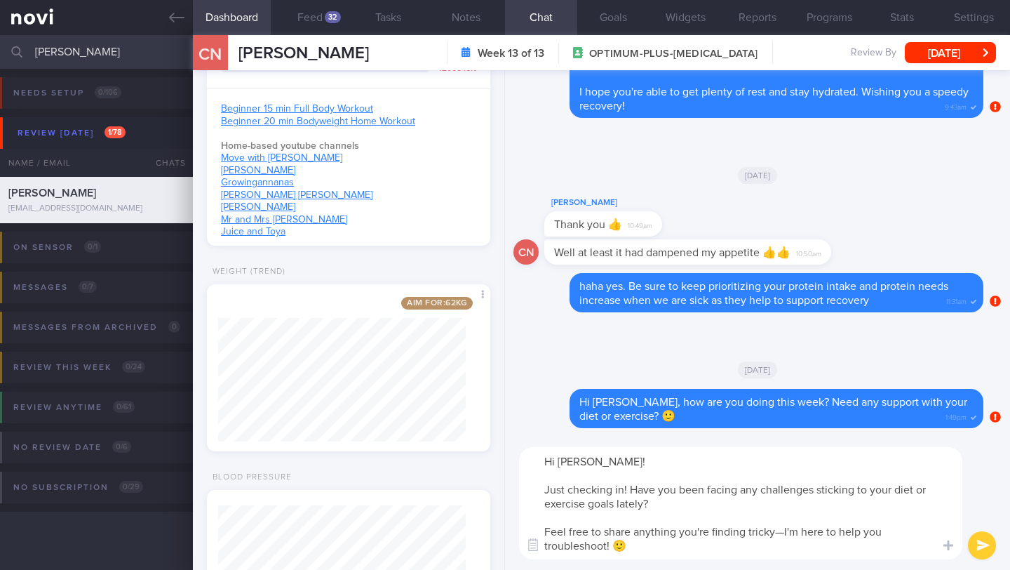
type textarea "Hi [PERSON_NAME]! Just checking in! Have you been facing any challenges stickin…"
click at [995, 539] on div "Hi [PERSON_NAME]! Just checking in! Have you been facing any challenges stickin…" at bounding box center [757, 502] width 505 height 133
click at [989, 542] on button "submit" at bounding box center [982, 545] width 28 height 28
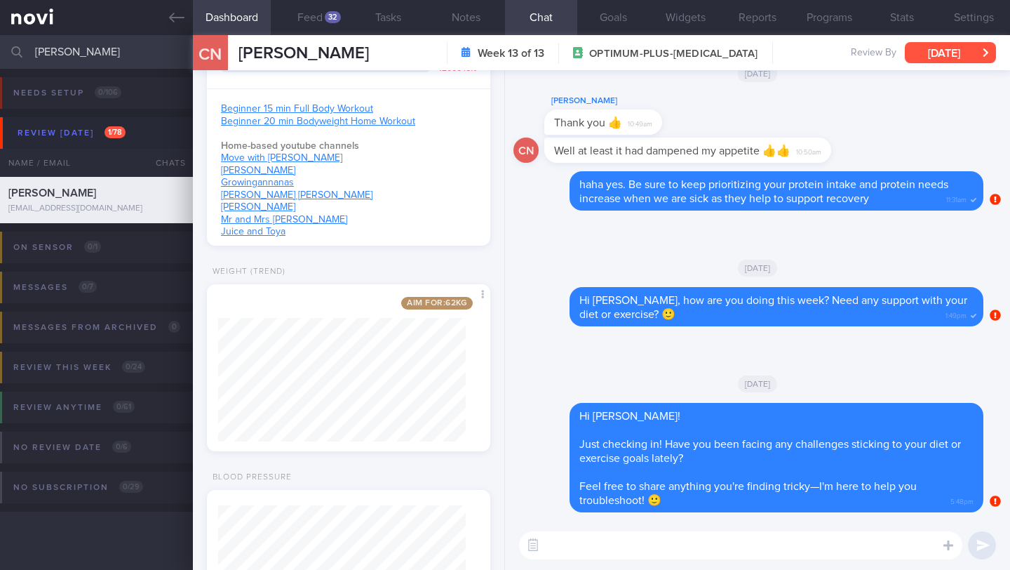
click at [918, 53] on button "[DATE]" at bounding box center [950, 52] width 91 height 21
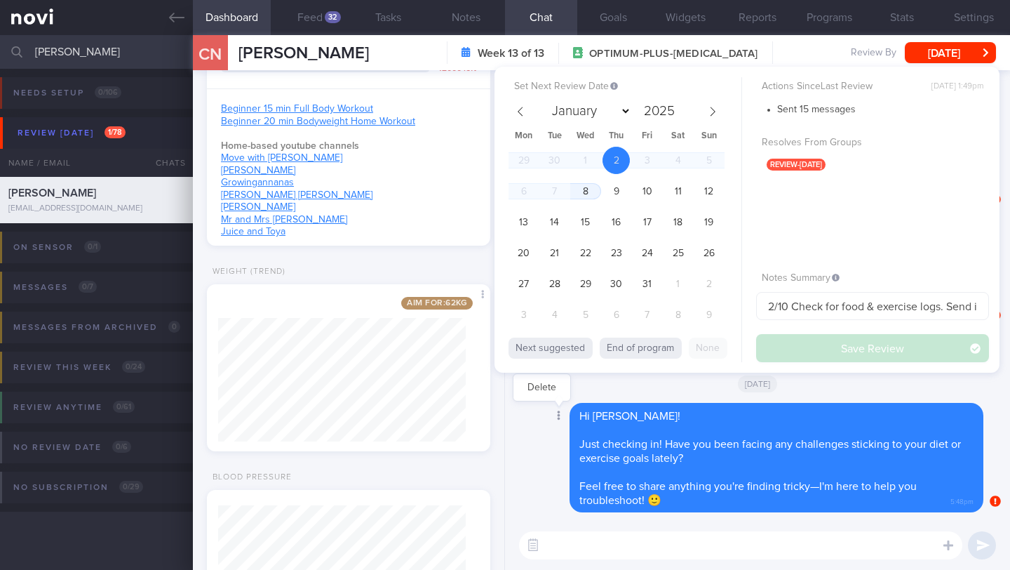
click at [545, 413] on div at bounding box center [557, 416] width 25 height 26
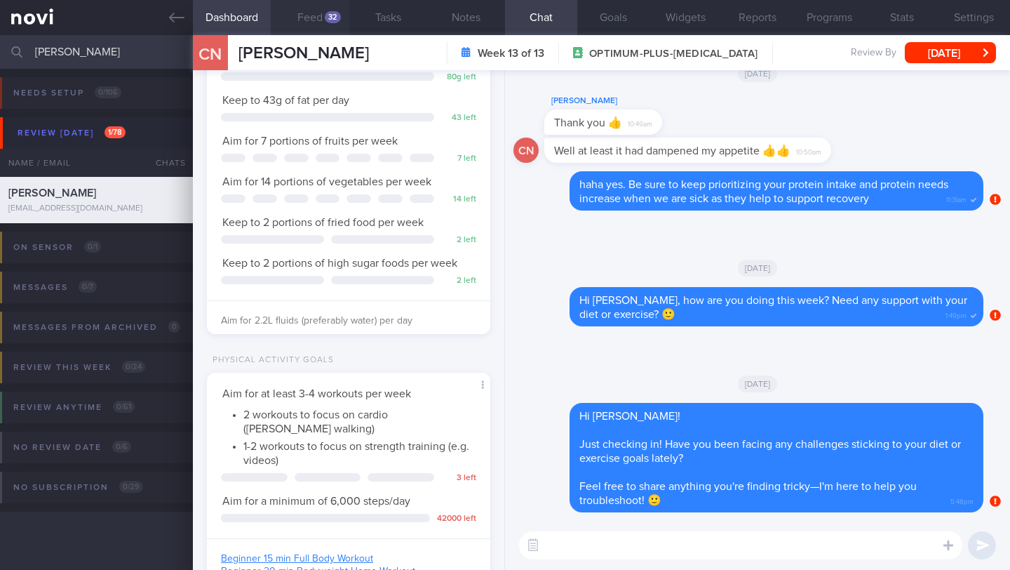
click at [316, 25] on button "Feed 32" at bounding box center [310, 17] width 78 height 35
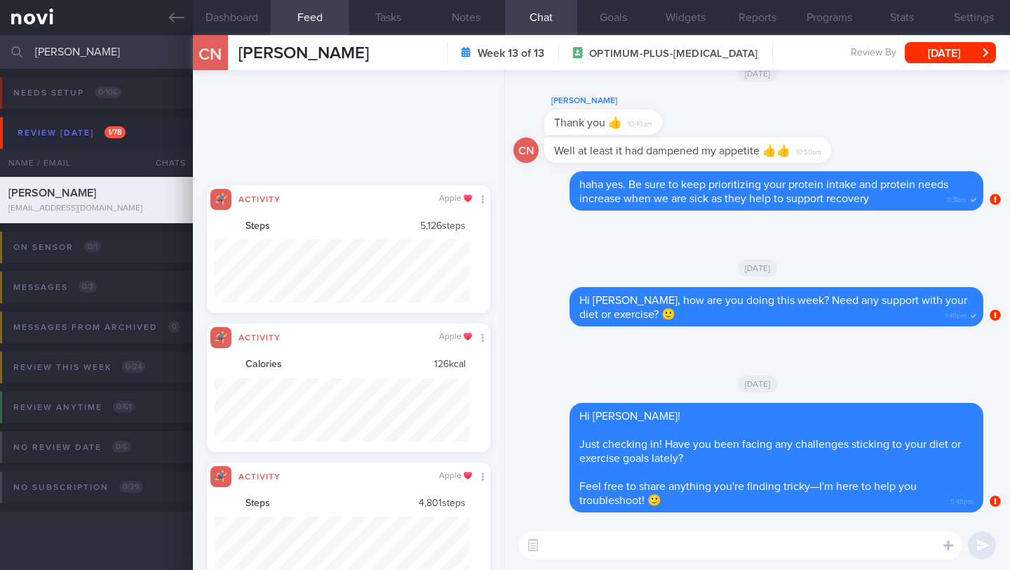
scroll to position [63, 255]
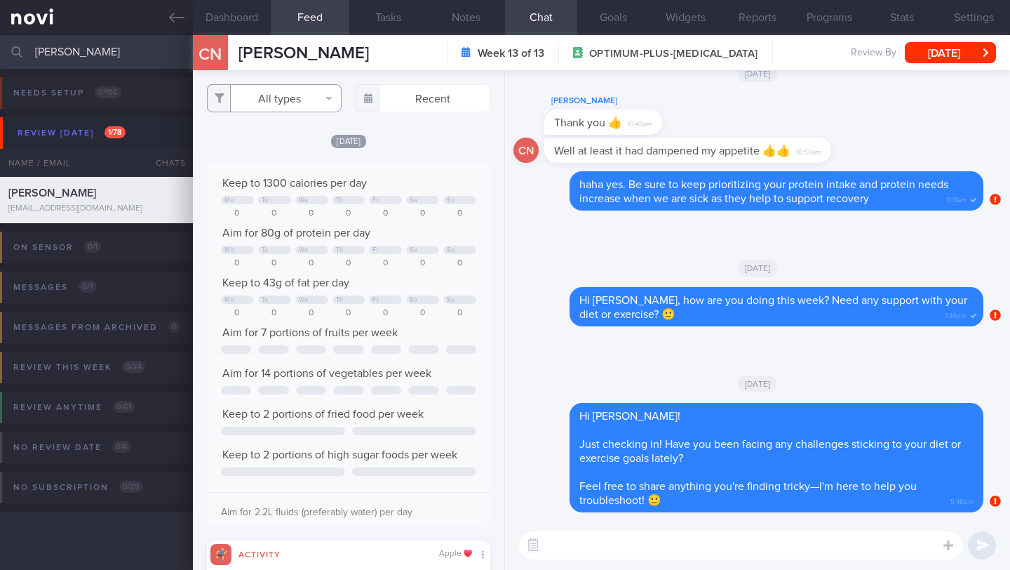
click at [324, 98] on button "All types" at bounding box center [274, 98] width 135 height 28
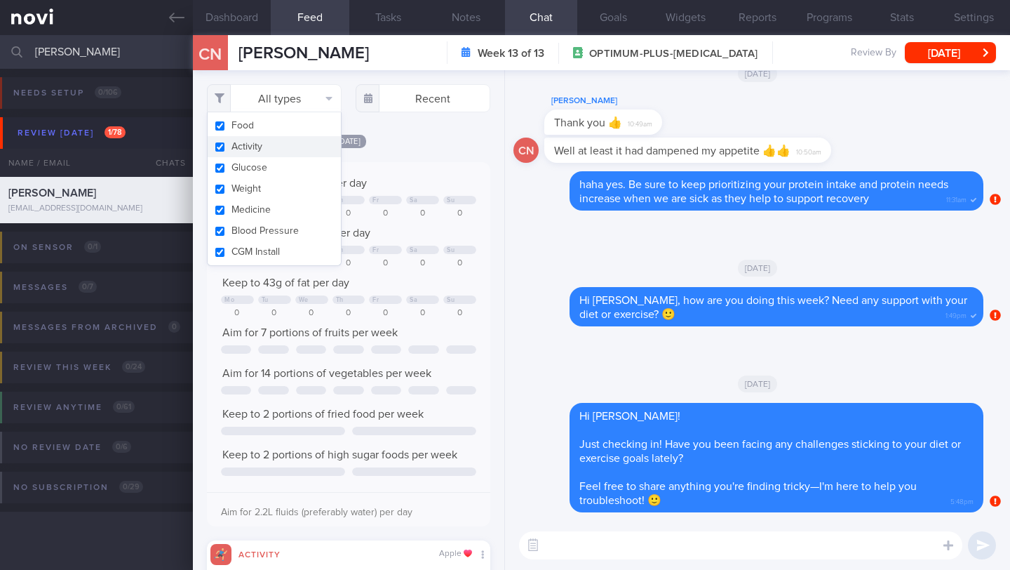
click at [253, 145] on button "Activity" at bounding box center [274, 146] width 133 height 21
checkbox input "false"
click at [388, 137] on div "Filtering type... Food Activity Glucose Weight Medicine Blood Pressure [MEDICAL…" at bounding box center [348, 319] width 311 height 499
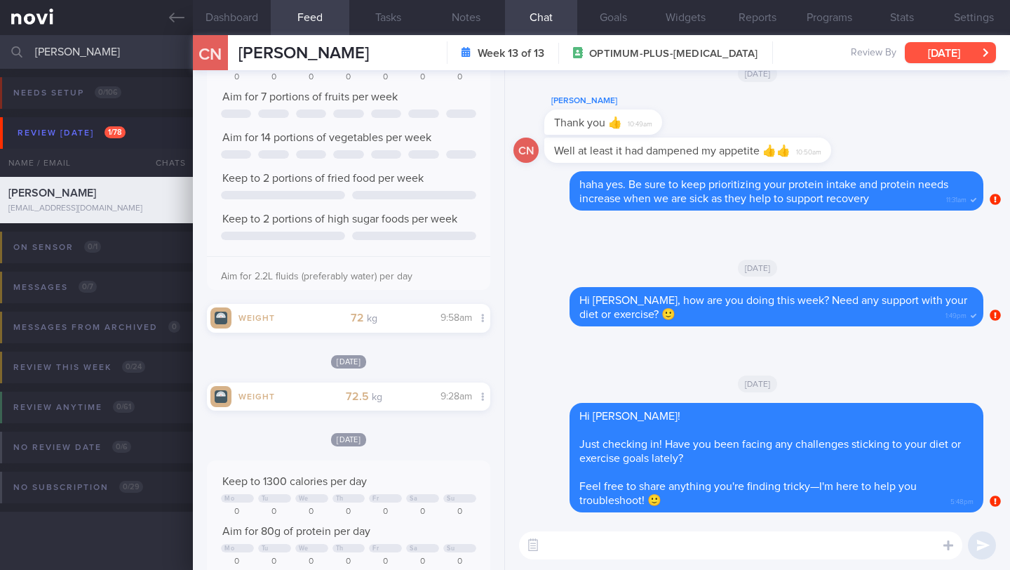
click at [956, 56] on button "[DATE]" at bounding box center [950, 52] width 91 height 21
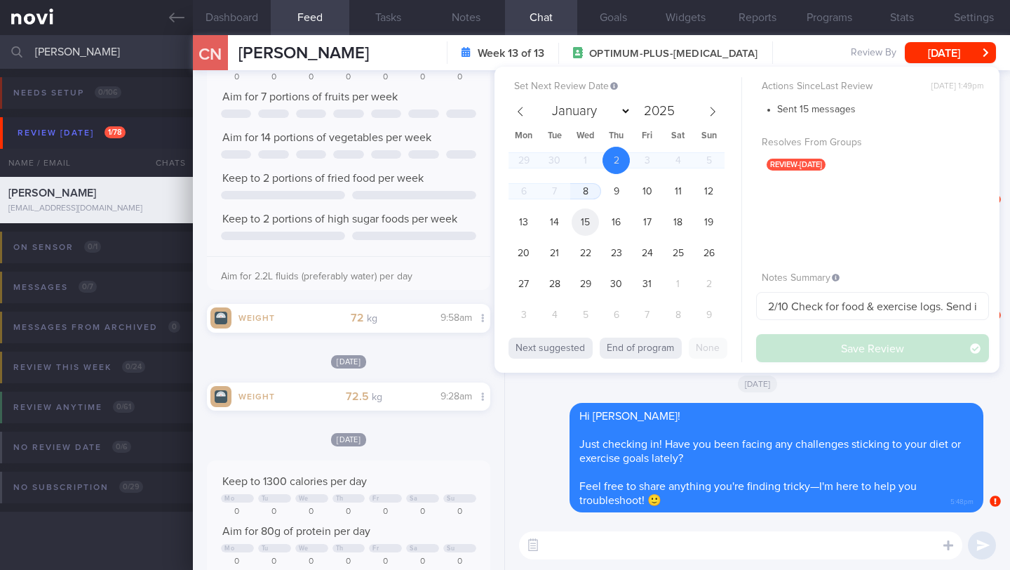
click at [582, 216] on span "15" at bounding box center [585, 221] width 27 height 27
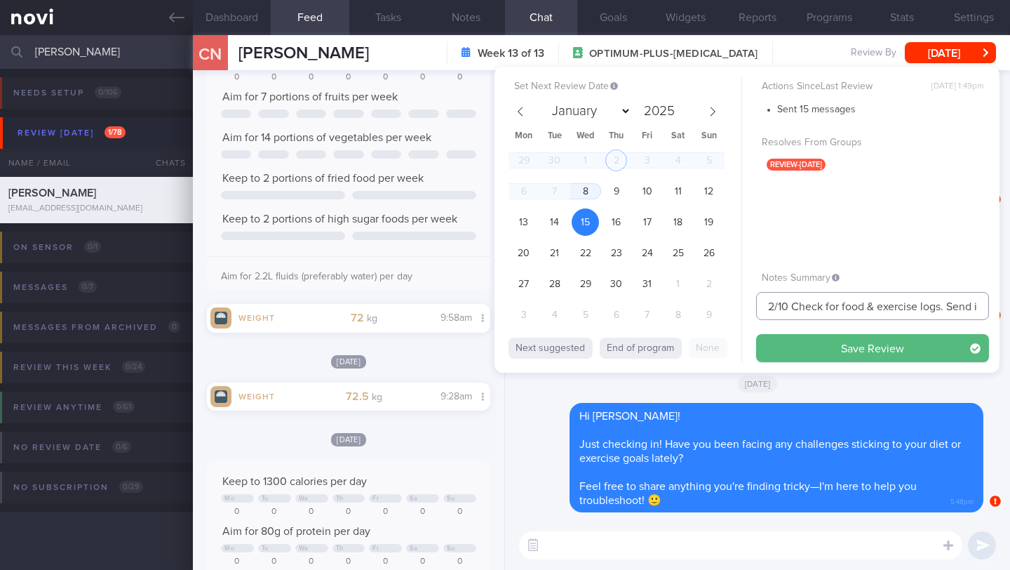
drag, startPoint x: 773, startPoint y: 307, endPoint x: 737, endPoint y: 304, distance: 36.6
click at [737, 304] on div "Set Next Review Date [DATE] January February March April May June July August S…" at bounding box center [747, 220] width 505 height 306
type input "15/10 Check for food & exercise logs. Send info > Check if logged any meals and…"
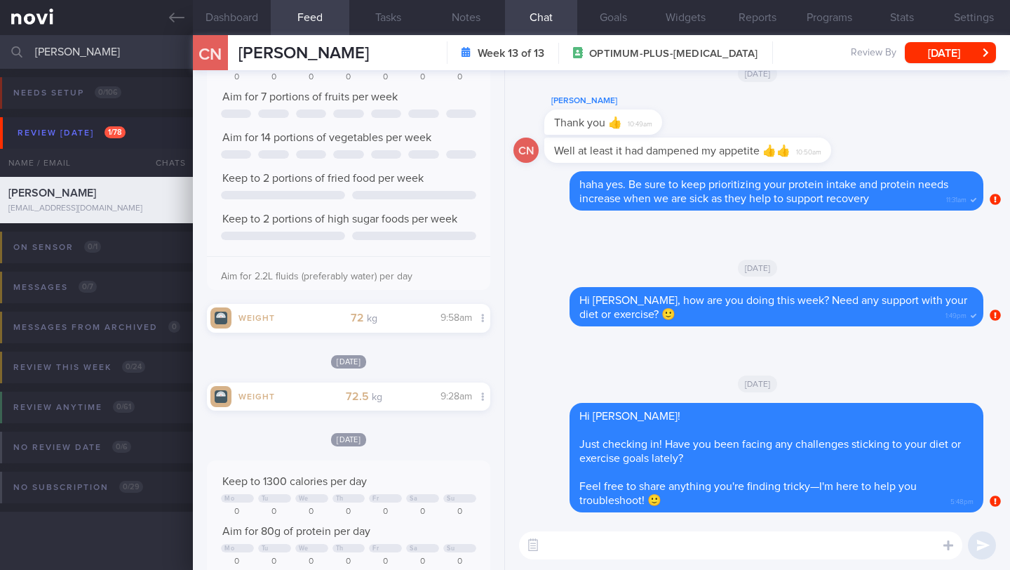
click at [58, 50] on input "[PERSON_NAME]" at bounding box center [505, 52] width 1010 height 34
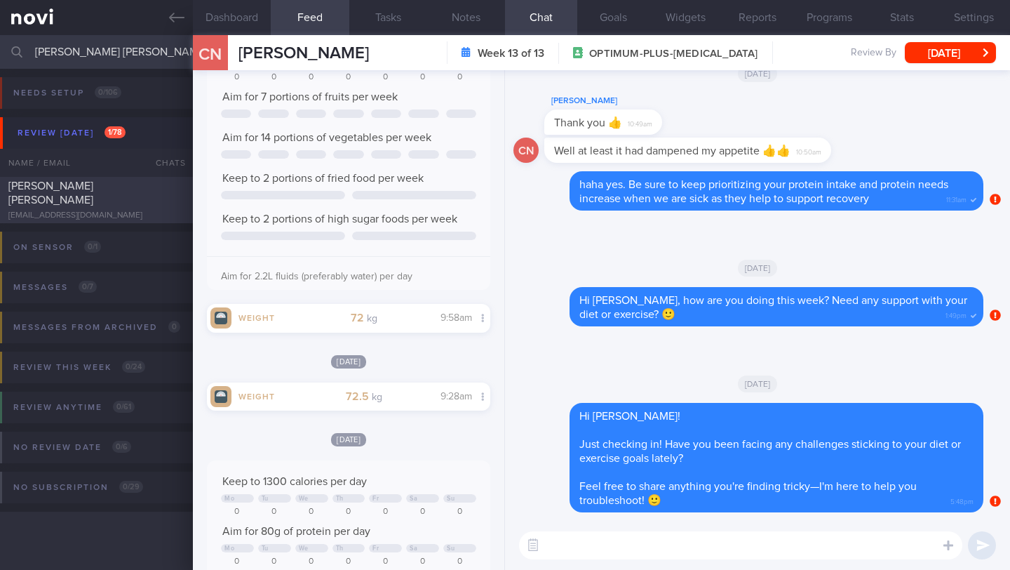
type input "[PERSON_NAME] [PERSON_NAME]"
click at [55, 210] on div "[EMAIL_ADDRESS][DOMAIN_NAME]" at bounding box center [96, 215] width 176 height 11
type input "2/10 Ensure sufficient resistance training"
type textarea "Takes Nutrilite protein powder SUPPORT NEEDED: Recipes. Quantity of food (i.e. …"
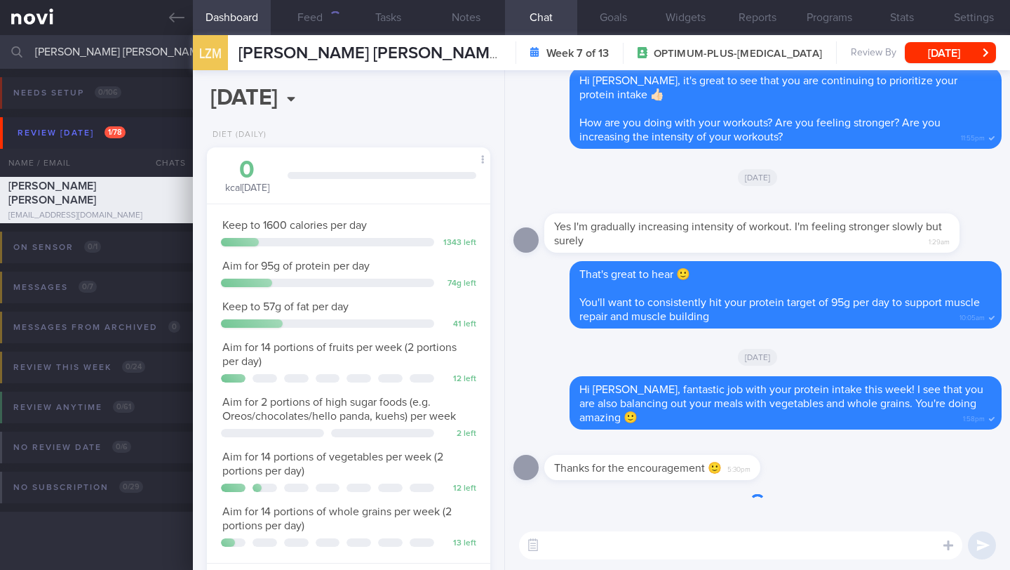
scroll to position [144, 248]
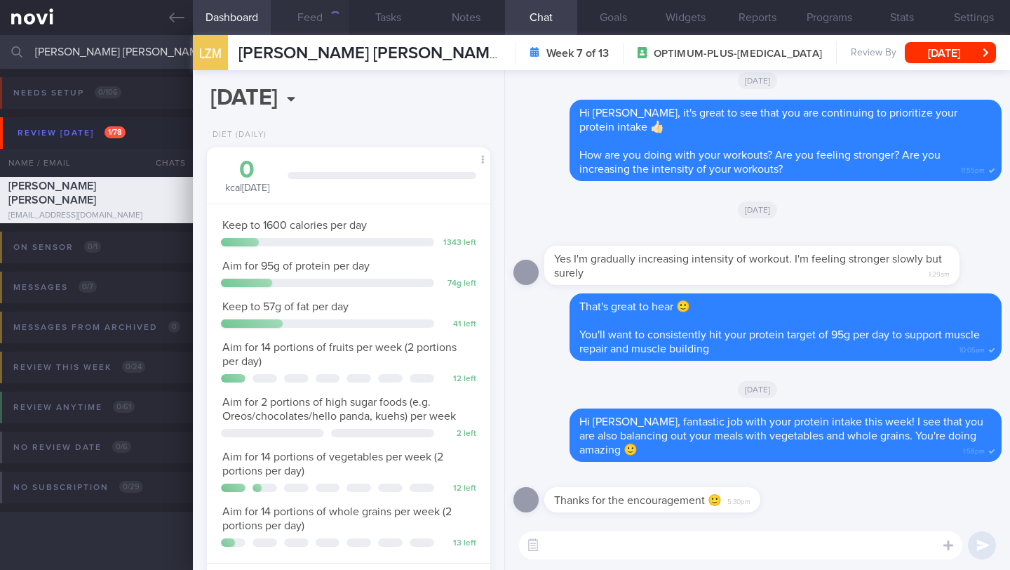
click at [309, 14] on button "Feed" at bounding box center [310, 17] width 78 height 35
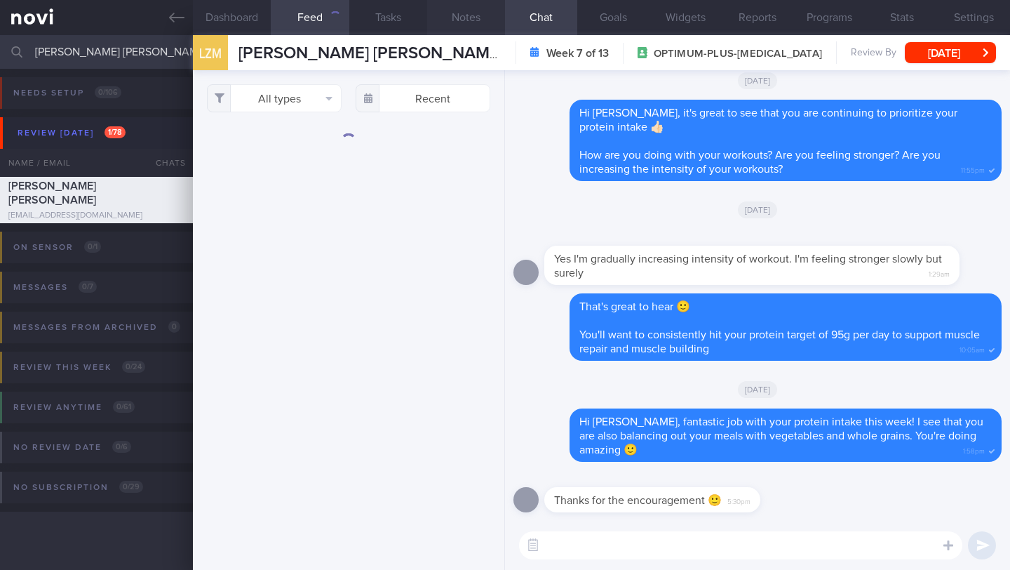
click at [470, 18] on button "Notes" at bounding box center [466, 17] width 78 height 35
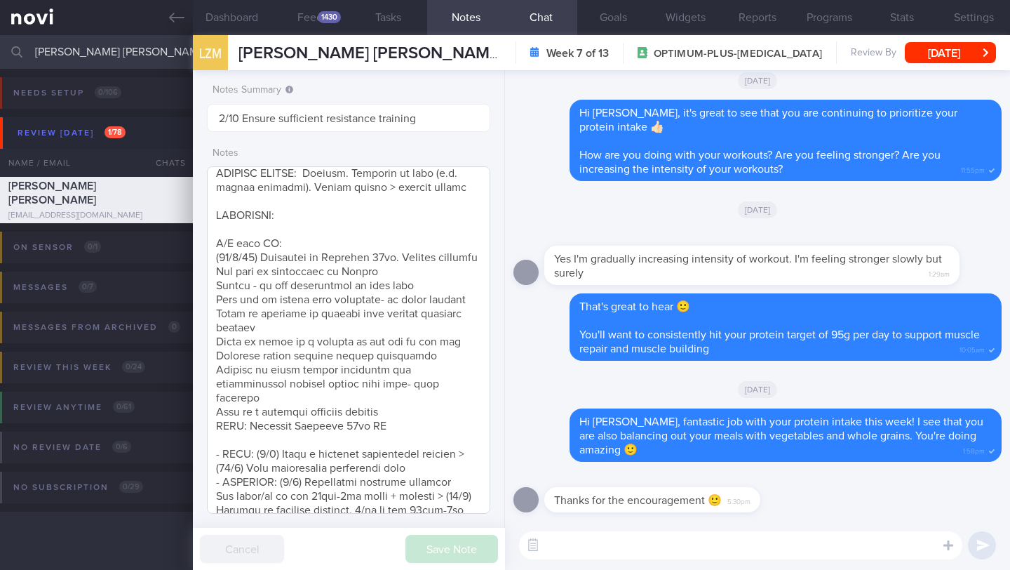
scroll to position [63, 255]
click at [590, 549] on textarea at bounding box center [740, 545] width 443 height 28
click at [314, 17] on button "Feed 1430" at bounding box center [310, 17] width 78 height 35
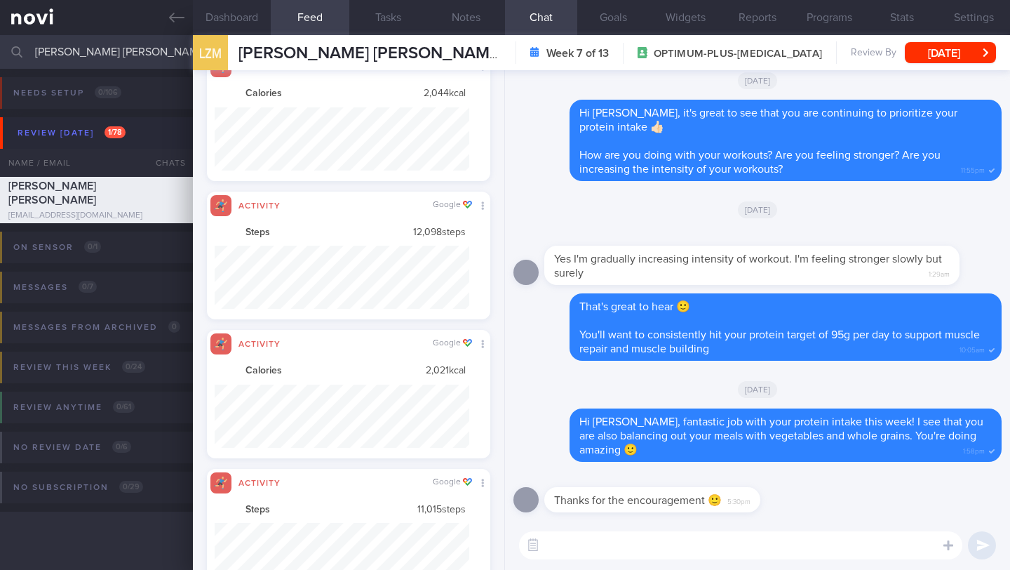
scroll to position [63, 255]
click at [224, 14] on button "Dashboard" at bounding box center [232, 17] width 78 height 35
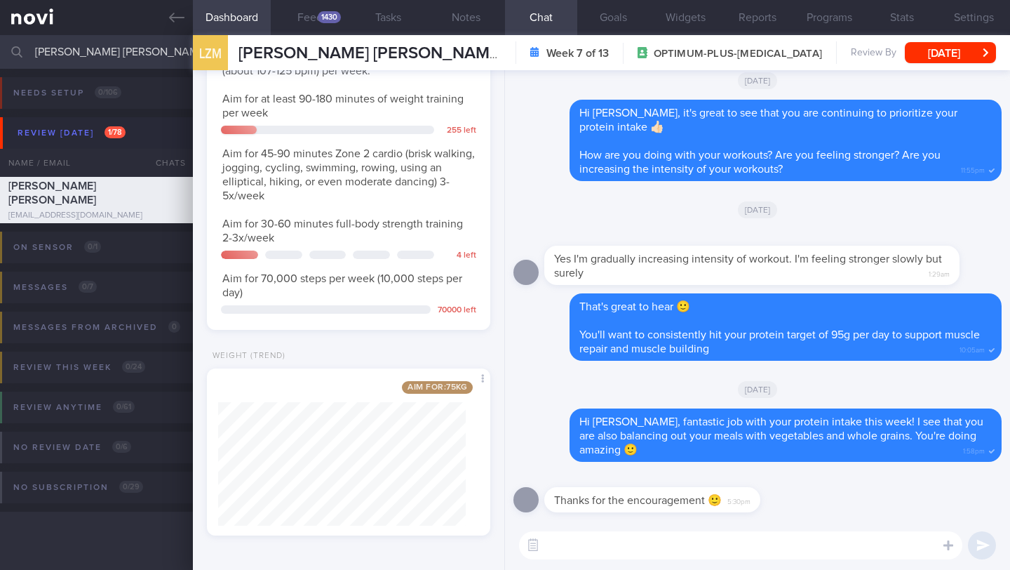
click at [591, 532] on textarea at bounding box center [740, 545] width 443 height 28
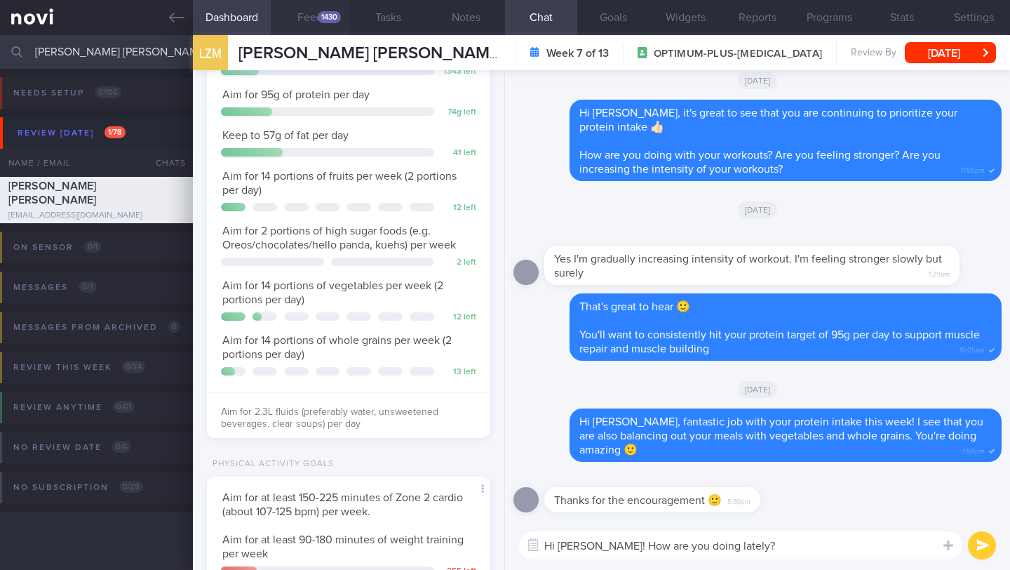
type textarea "Hi [PERSON_NAME]! How are you doing lately?"
click at [325, 20] on div "1430" at bounding box center [329, 17] width 23 height 12
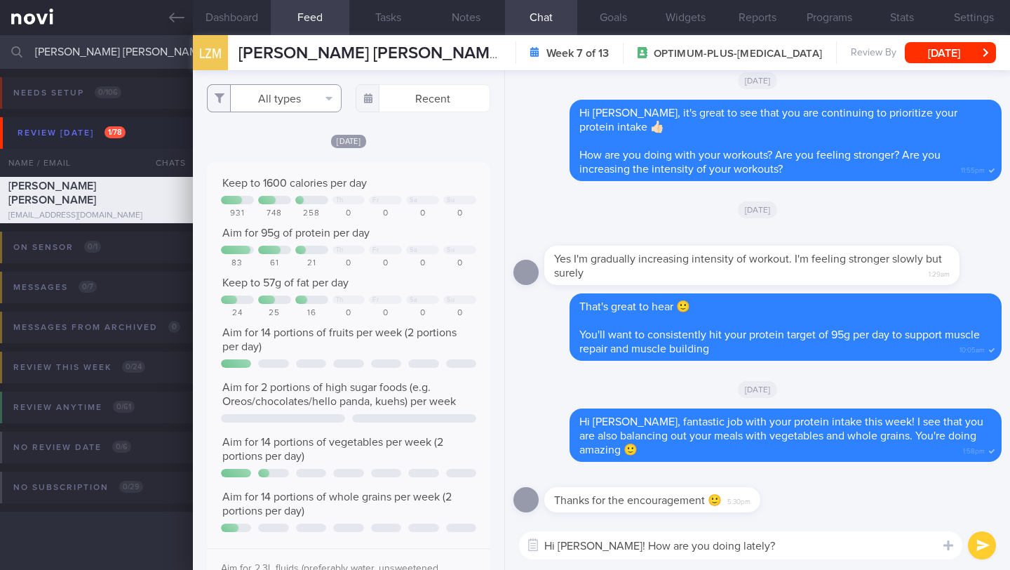
click at [282, 98] on button "All types" at bounding box center [274, 98] width 135 height 28
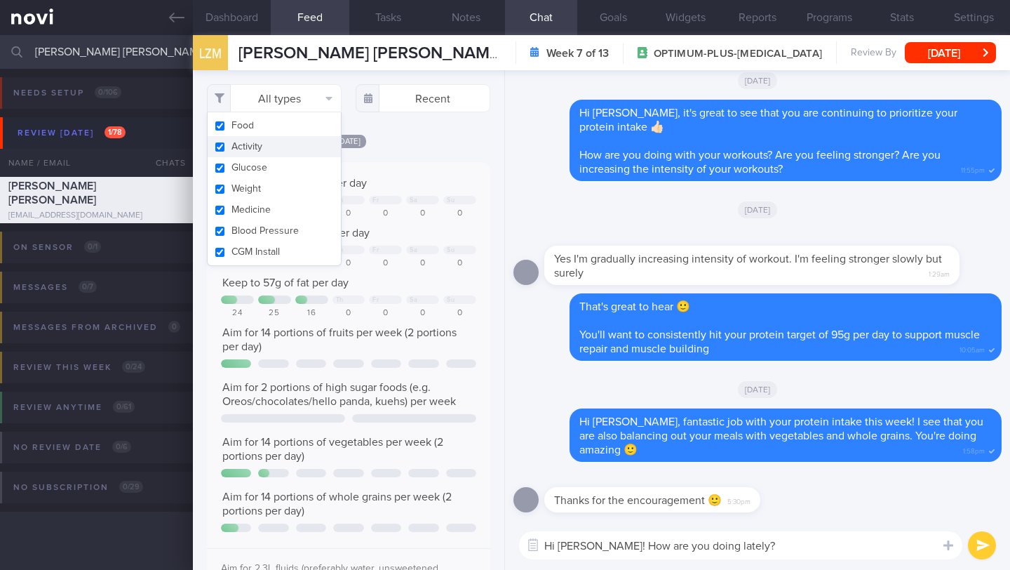
click at [271, 145] on button "Activity" at bounding box center [274, 146] width 133 height 21
checkbox input "false"
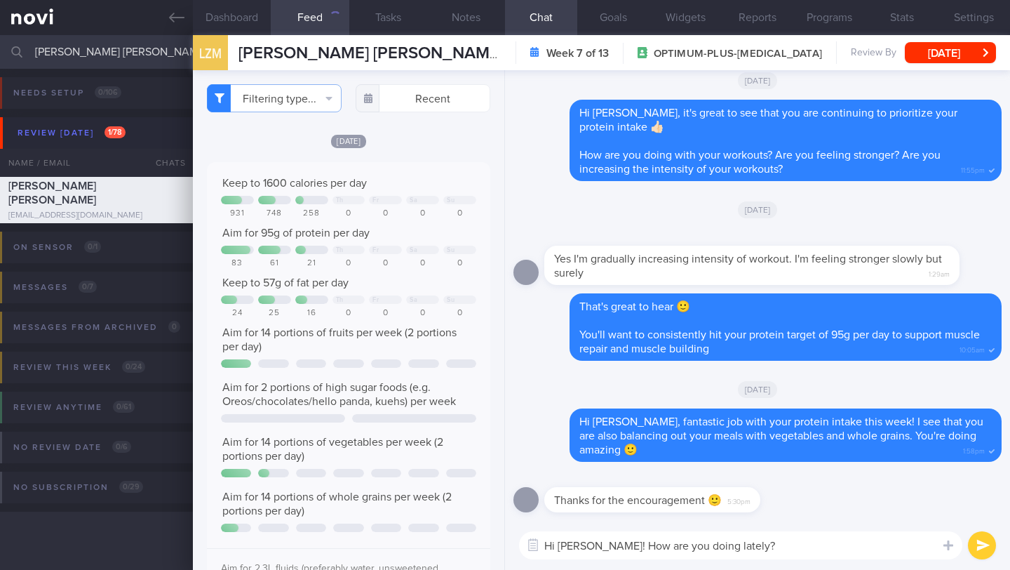
click at [432, 148] on div "[DATE]" at bounding box center [348, 140] width 283 height 15
click at [758, 550] on textarea "Hi [PERSON_NAME]! How are you doing lately?" at bounding box center [740, 545] width 443 height 28
click at [589, 546] on textarea "Hi [PERSON_NAME]! How are you doing lately?" at bounding box center [740, 545] width 443 height 28
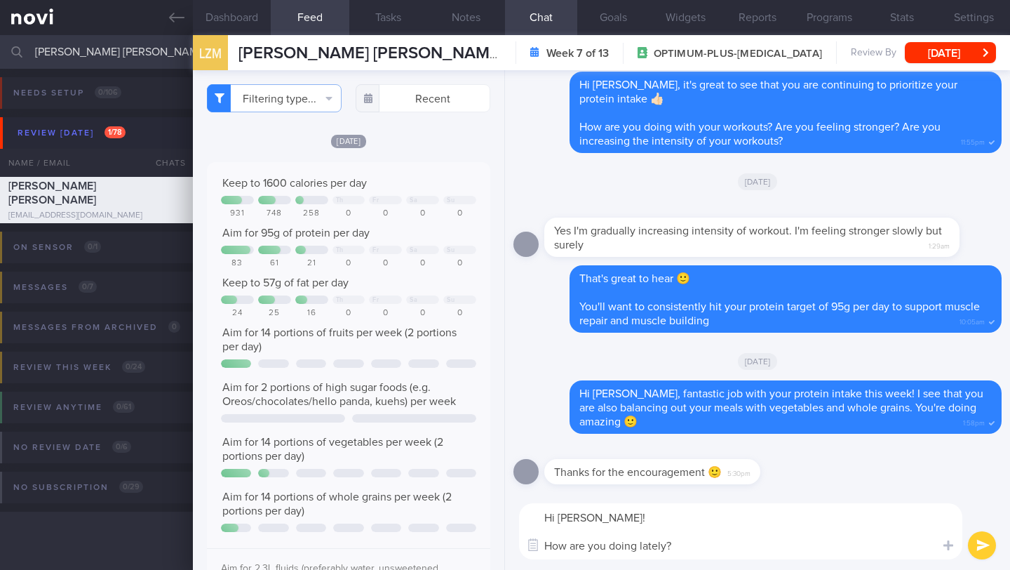
click at [735, 546] on textarea "Hi [PERSON_NAME]! How are you doing lately?" at bounding box center [740, 531] width 443 height 56
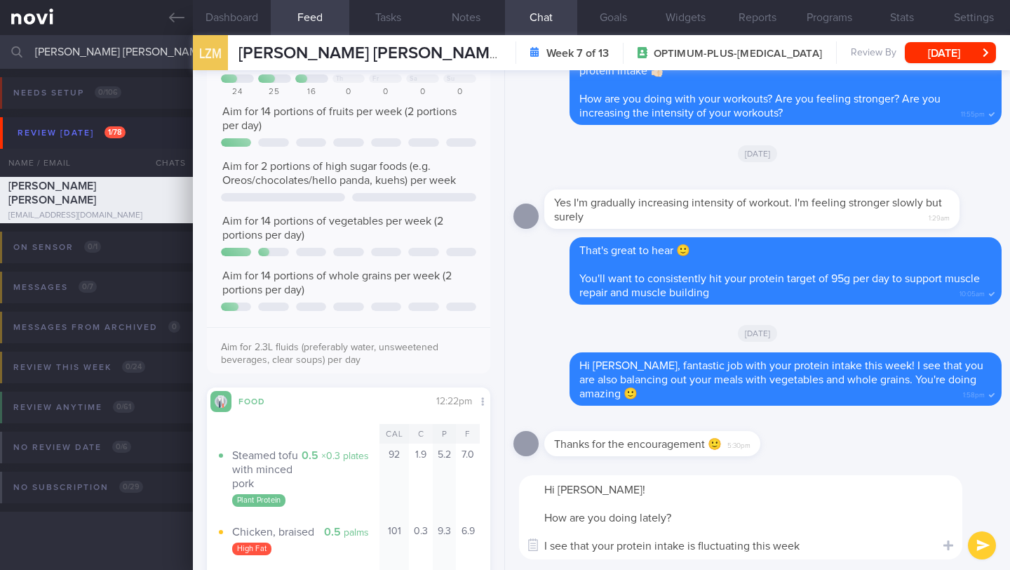
scroll to position [305, 0]
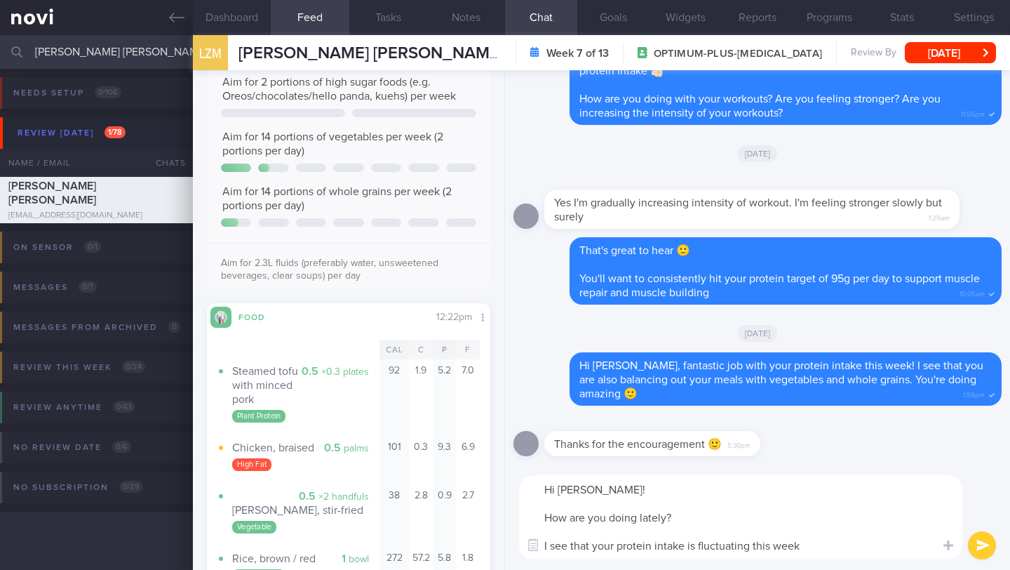
click at [720, 520] on textarea "Hi [PERSON_NAME]! How are you doing lately? I see that your protein intake is f…" at bounding box center [740, 517] width 443 height 84
click at [812, 546] on textarea "Hi [PERSON_NAME]! How are you doing lately? 🙂 I see that your protein intake is…" at bounding box center [740, 517] width 443 height 84
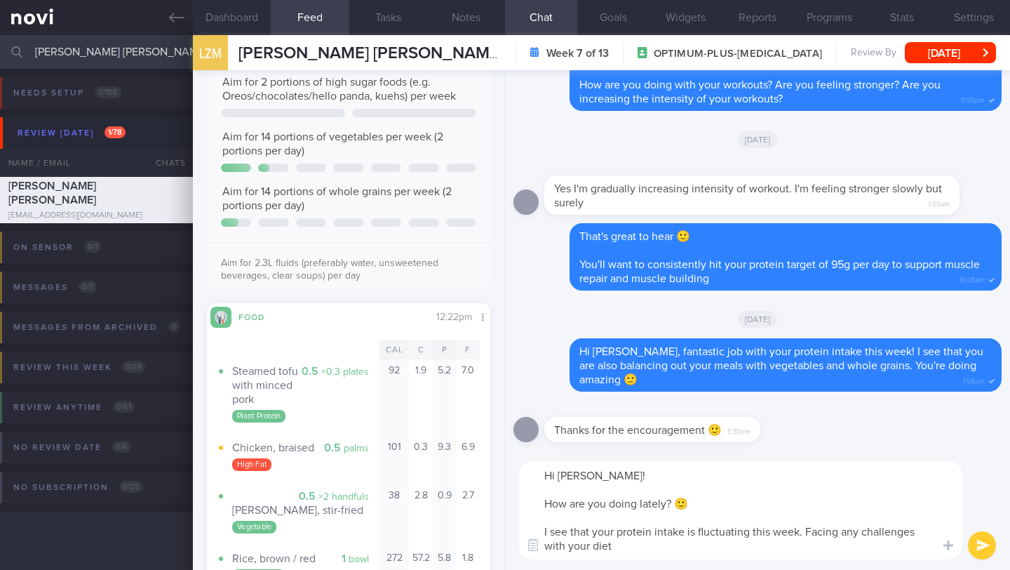
type textarea "Hi [PERSON_NAME]! How are you doing lately? 🙂 I see that your protein intake is…"
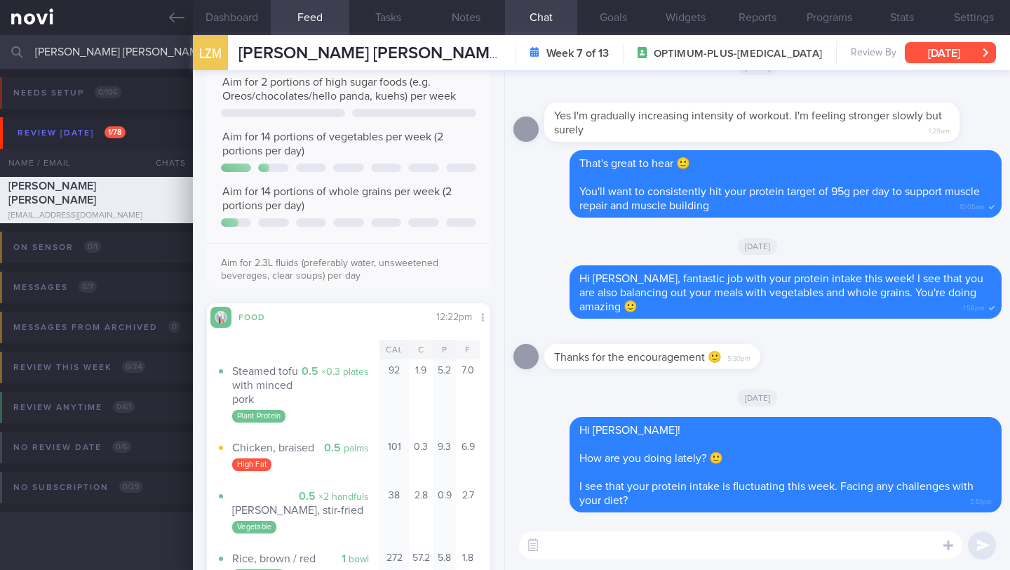
click at [948, 54] on button "[DATE]" at bounding box center [950, 52] width 91 height 21
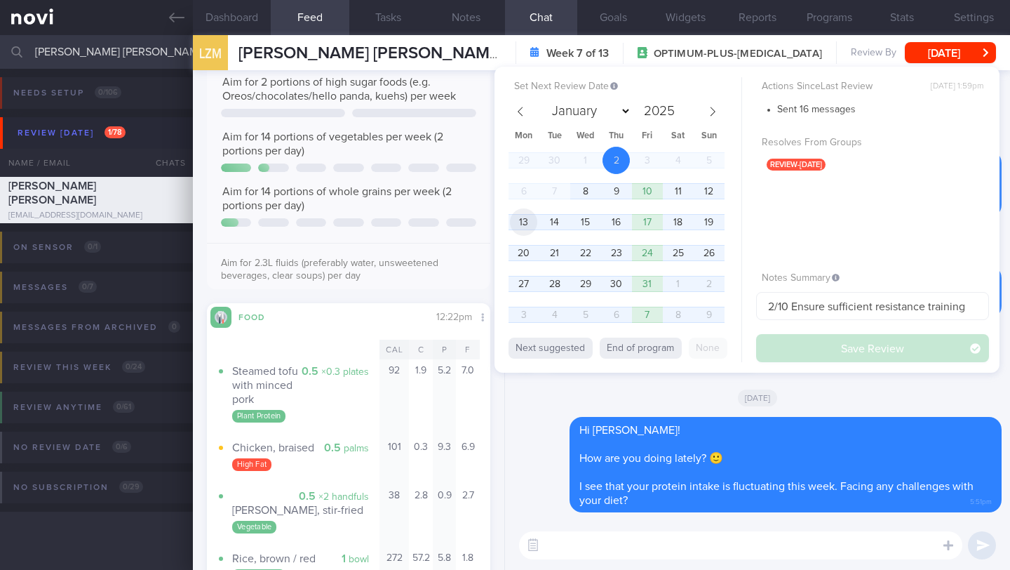
click at [523, 229] on span "13" at bounding box center [523, 221] width 27 height 27
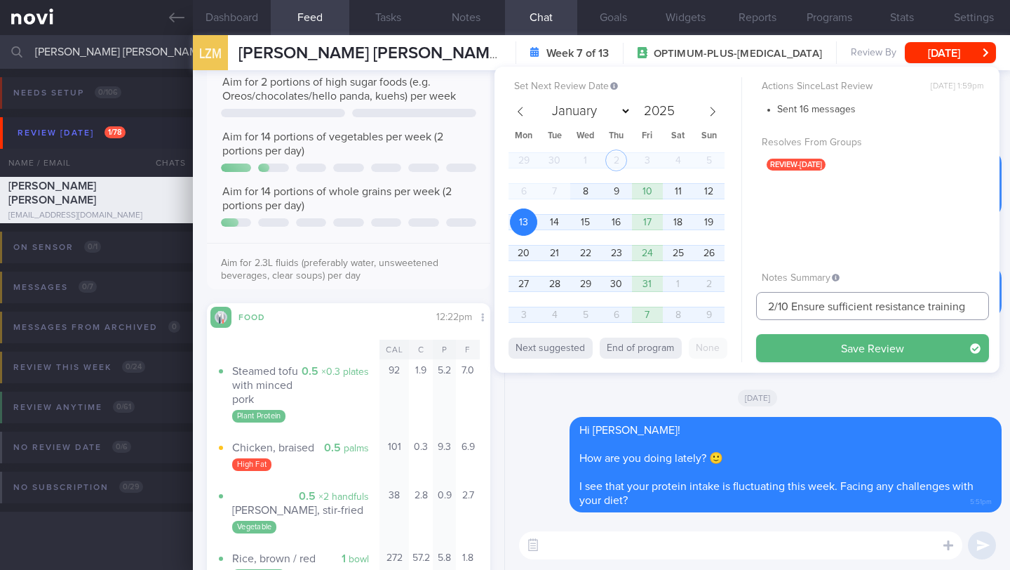
drag, startPoint x: 774, startPoint y: 307, endPoint x: 740, endPoint y: 305, distance: 33.7
click at [740, 305] on div "Set Next Review Date [DATE] January February March April May June July August S…" at bounding box center [747, 220] width 505 height 306
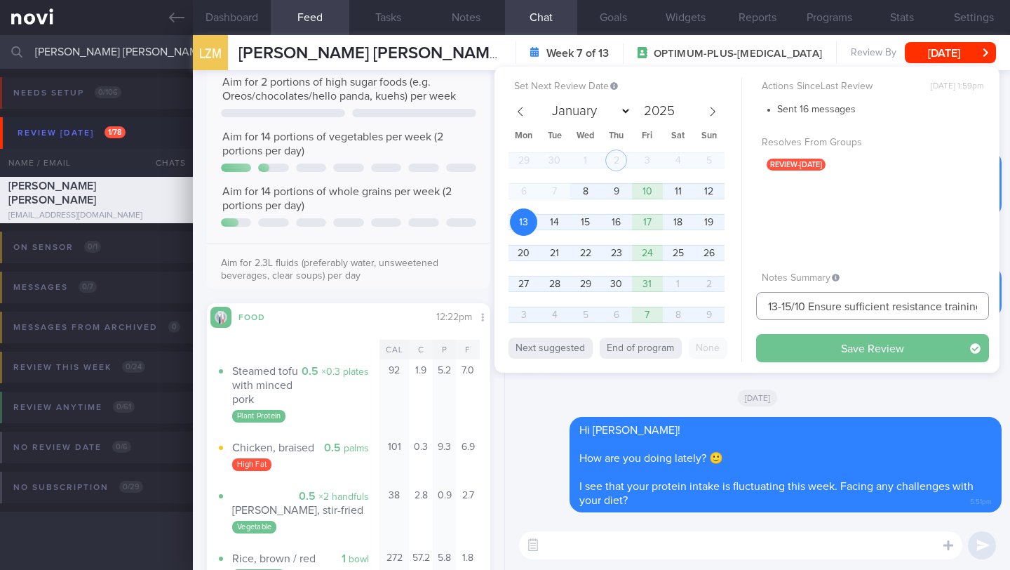
type input "13-15/10 Ensure sufficient resistance training"
click at [815, 345] on button "Save Review" at bounding box center [872, 348] width 233 height 28
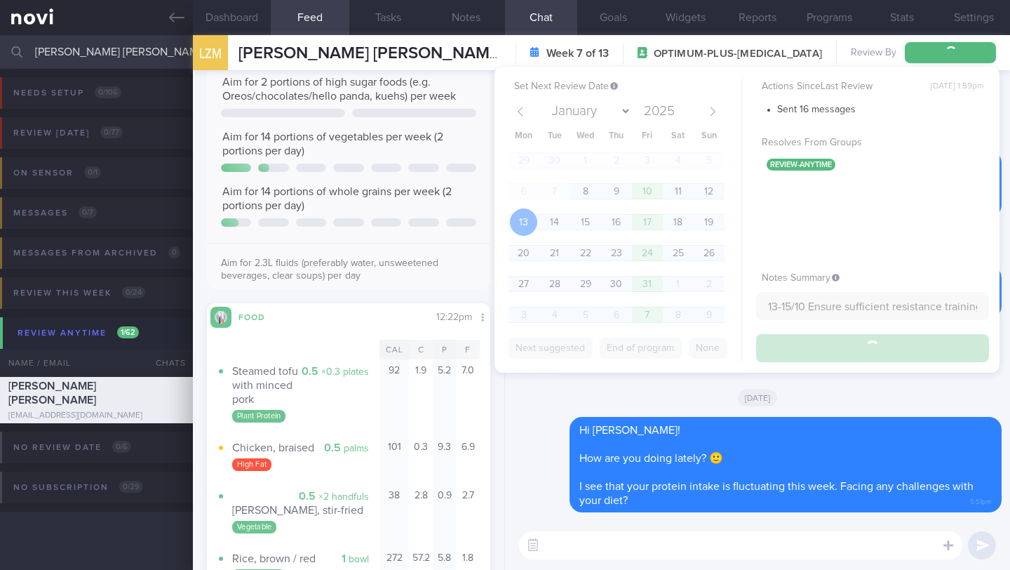
type input "13-15/10 Ensure sufficient resistance training"
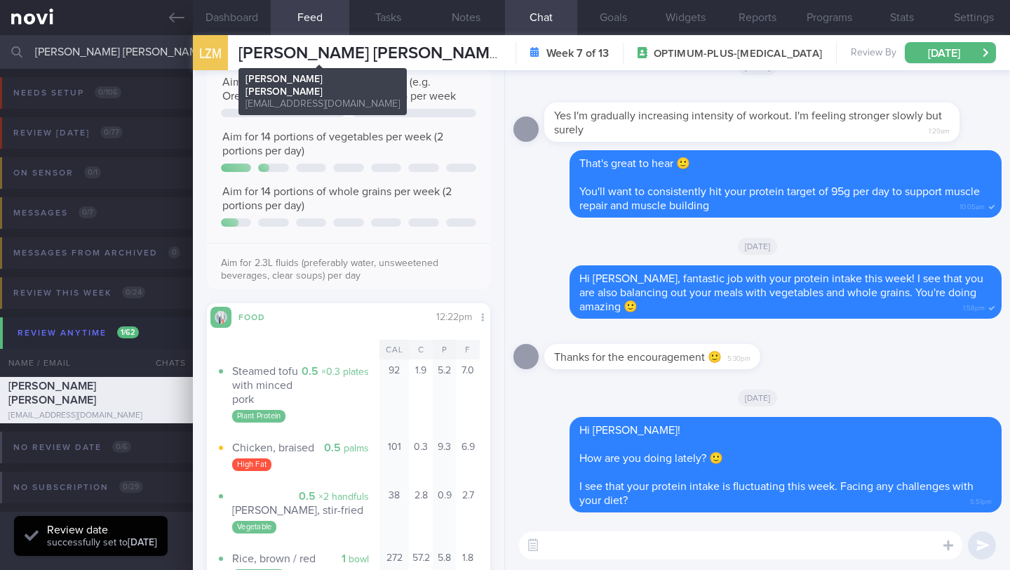
click at [295, 53] on span "[PERSON_NAME] [PERSON_NAME]" at bounding box center [371, 53] width 265 height 17
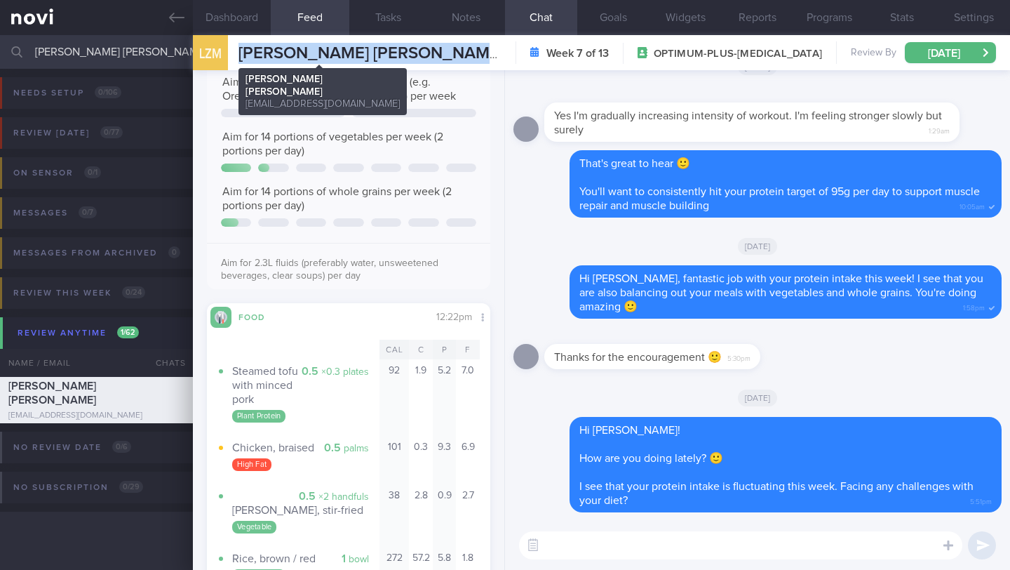
copy div "[PERSON_NAME], [PERSON_NAME] ZHI [PERSON_NAME] [EMAIL_ADDRESS][DOMAIN_NAME]"
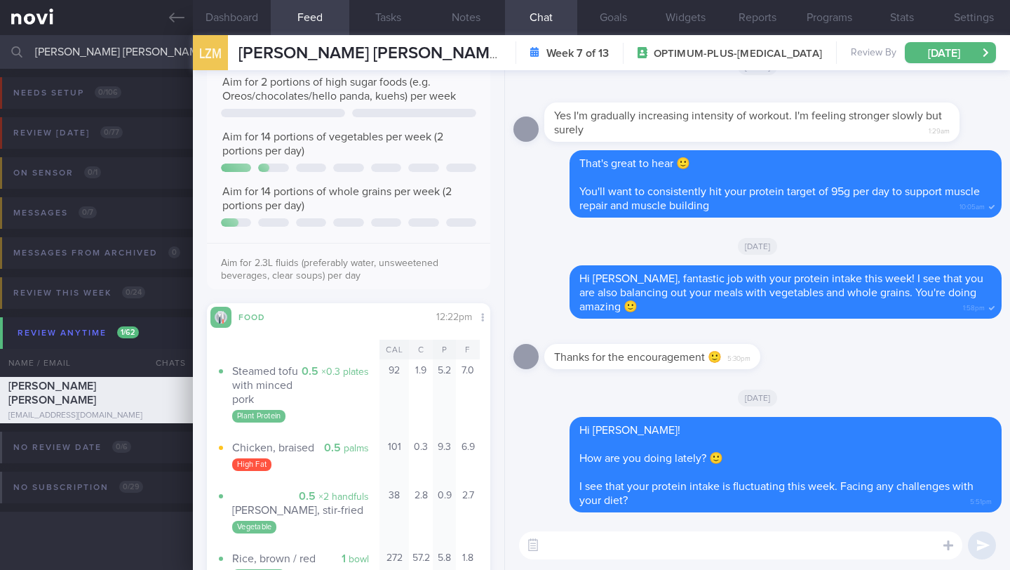
click at [617, 534] on textarea at bounding box center [740, 545] width 443 height 28
click at [648, 541] on textarea "Great job getting in 3 weight lifting sessions in the past 1 week" at bounding box center [740, 545] width 443 height 28
paste textarea "three weight lifting sessions this past week! Keep up that incredible consisten…"
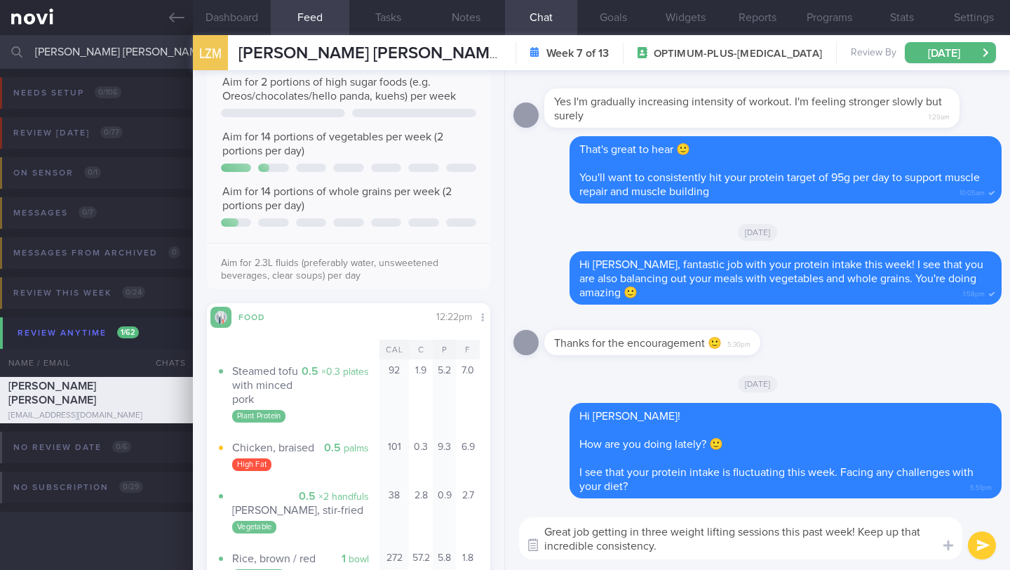
drag, startPoint x: 594, startPoint y: 544, endPoint x: 529, endPoint y: 547, distance: 65.3
click at [529, 547] on div "Food repository Chat Templates Admin [MEDICAL_DATA] Weight Nutrition Physical A…" at bounding box center [757, 537] width 505 height 63
type textarea "Great job getting in three weight lifting sessions this past week! Keep up that…"
click at [979, 544] on button "submit" at bounding box center [982, 545] width 28 height 28
